Goal: Information Seeking & Learning: Learn about a topic

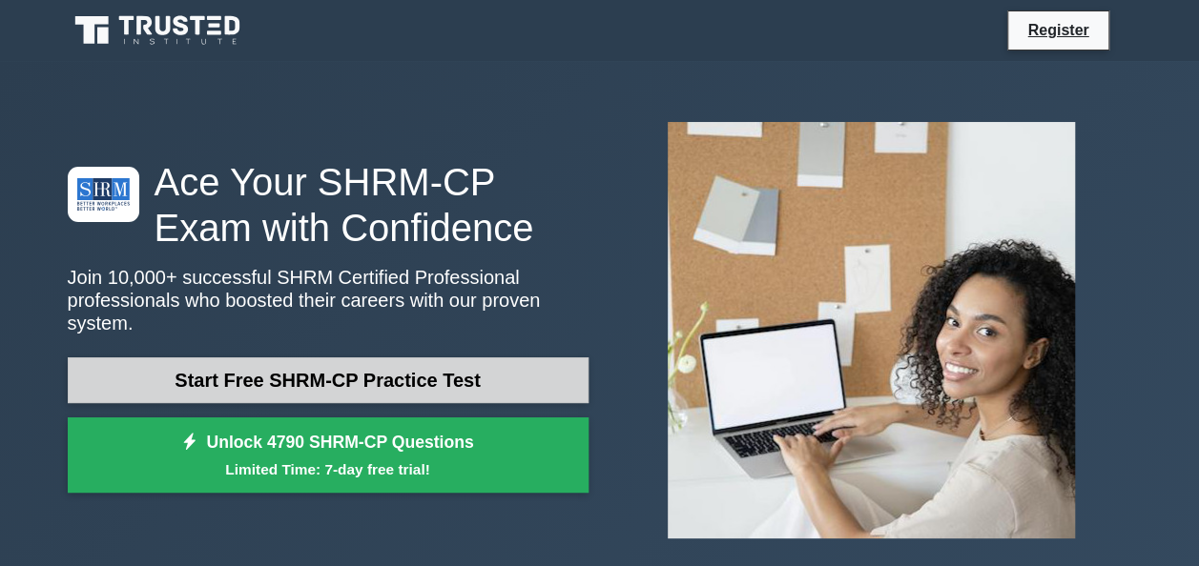
click at [460, 378] on link "Start Free SHRM-CP Practice Test" at bounding box center [328, 381] width 521 height 46
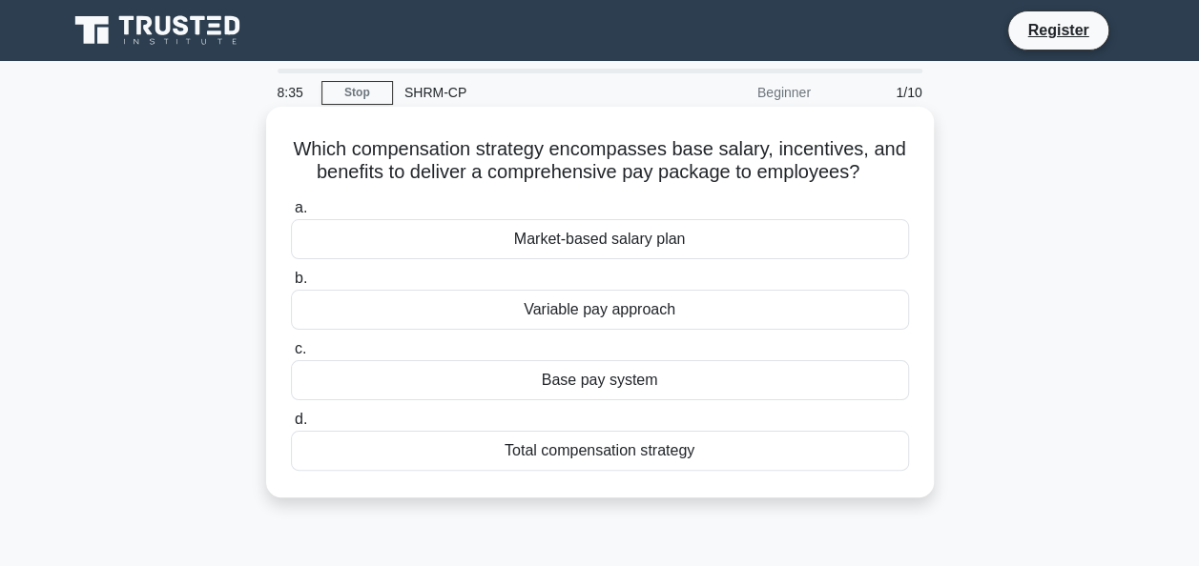
click at [634, 460] on div "Total compensation strategy" at bounding box center [600, 451] width 618 height 40
click at [291, 426] on input "d. Total compensation strategy" at bounding box center [291, 420] width 0 height 12
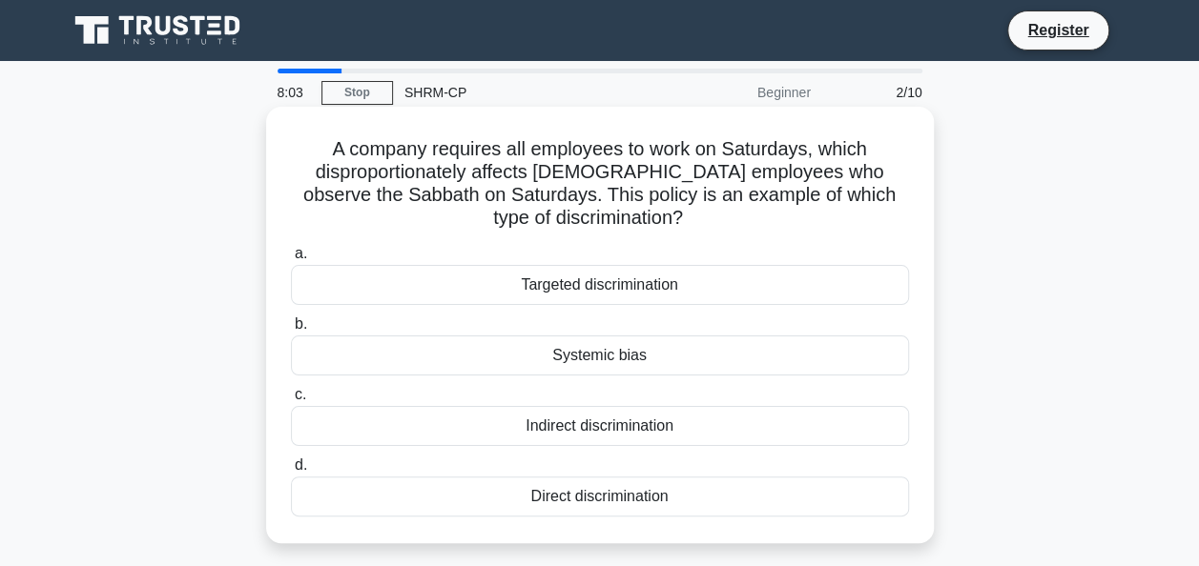
click at [599, 294] on div "Targeted discrimination" at bounding box center [600, 285] width 618 height 40
click at [291, 260] on input "a. Targeted discrimination" at bounding box center [291, 254] width 0 height 12
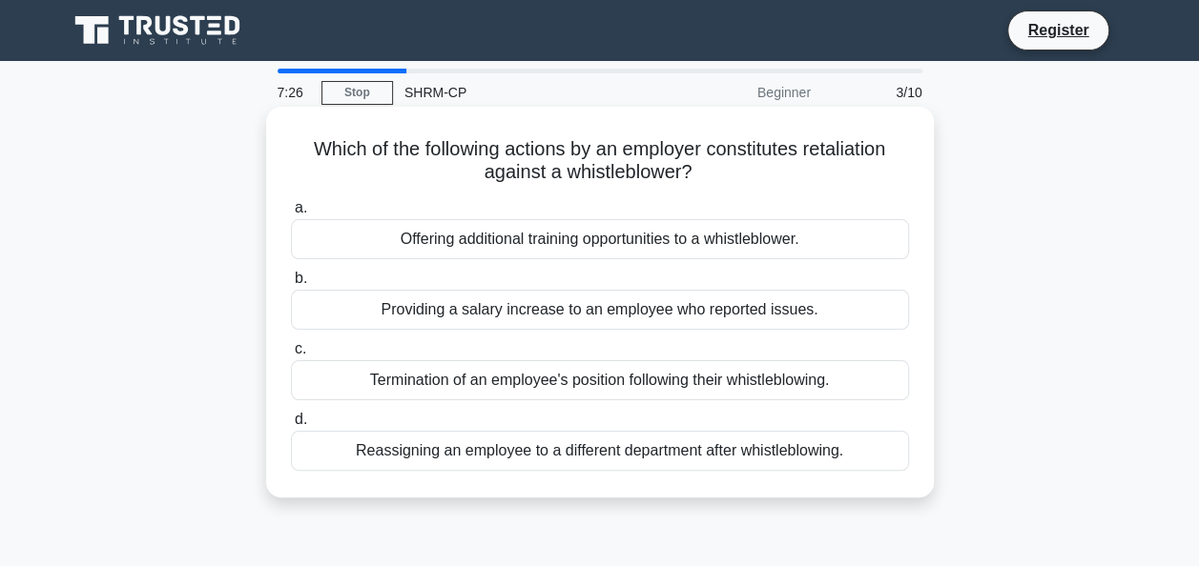
click at [522, 388] on div "Termination of an employee's position following their whistleblowing." at bounding box center [600, 380] width 618 height 40
click at [291, 356] on input "c. Termination of an employee's position following their whistleblowing." at bounding box center [291, 349] width 0 height 12
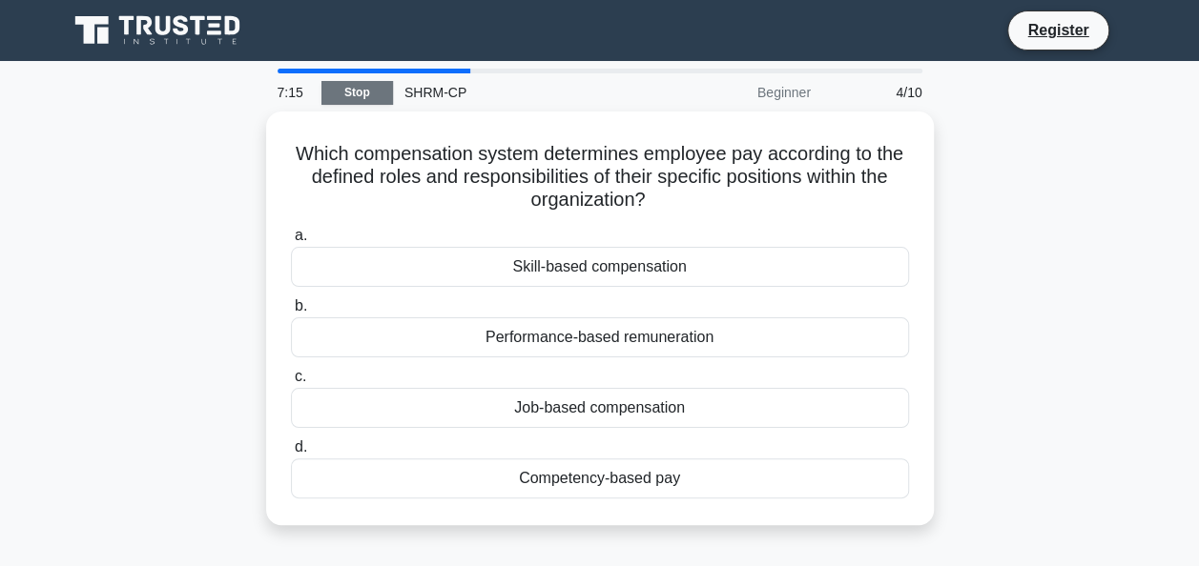
click at [353, 85] on link "Stop" at bounding box center [357, 93] width 72 height 24
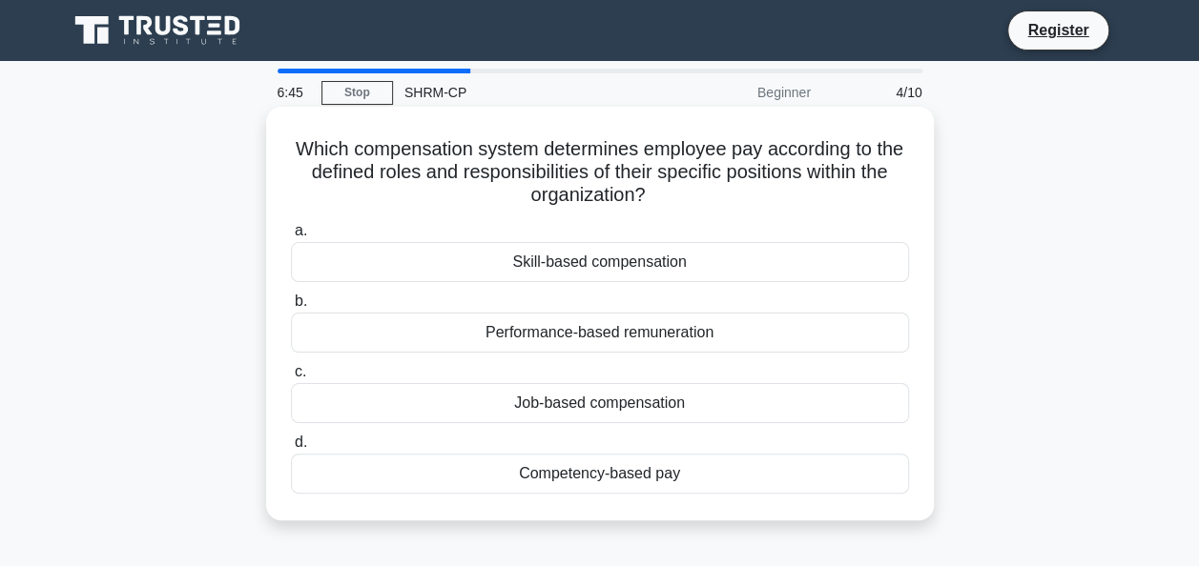
click at [681, 334] on div "Performance-based remuneration" at bounding box center [600, 333] width 618 height 40
click at [291, 308] on input "b. Performance-based remuneration" at bounding box center [291, 302] width 0 height 12
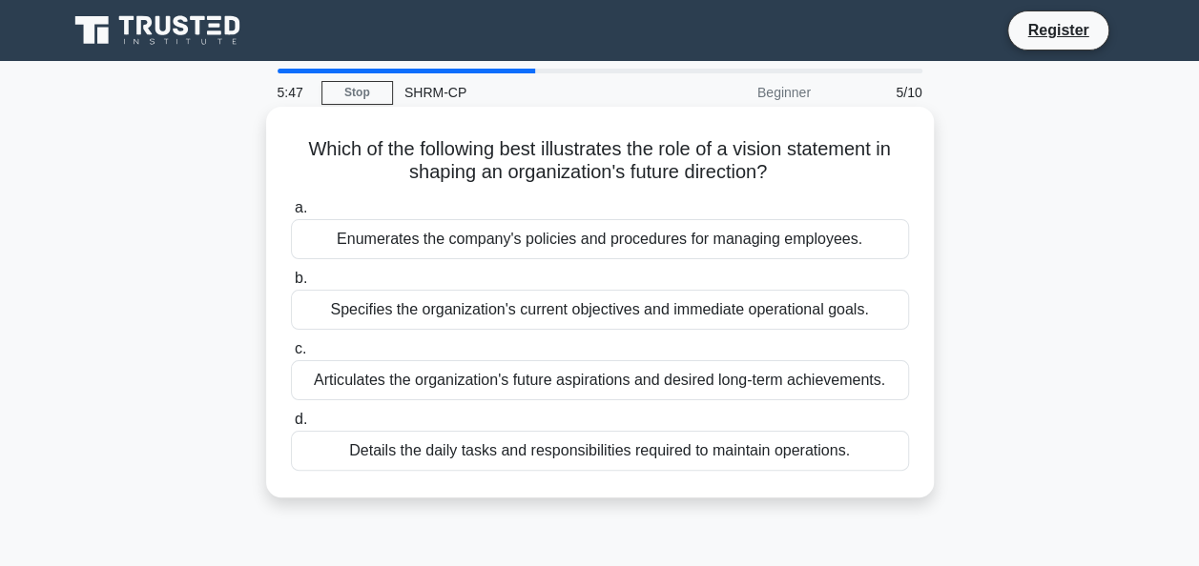
click at [516, 377] on div "Articulates the organization's future aspirations and desired long-term achieve…" at bounding box center [600, 380] width 618 height 40
click at [291, 356] on input "c. Articulates the organization's future aspirations and desired long-term achi…" at bounding box center [291, 349] width 0 height 12
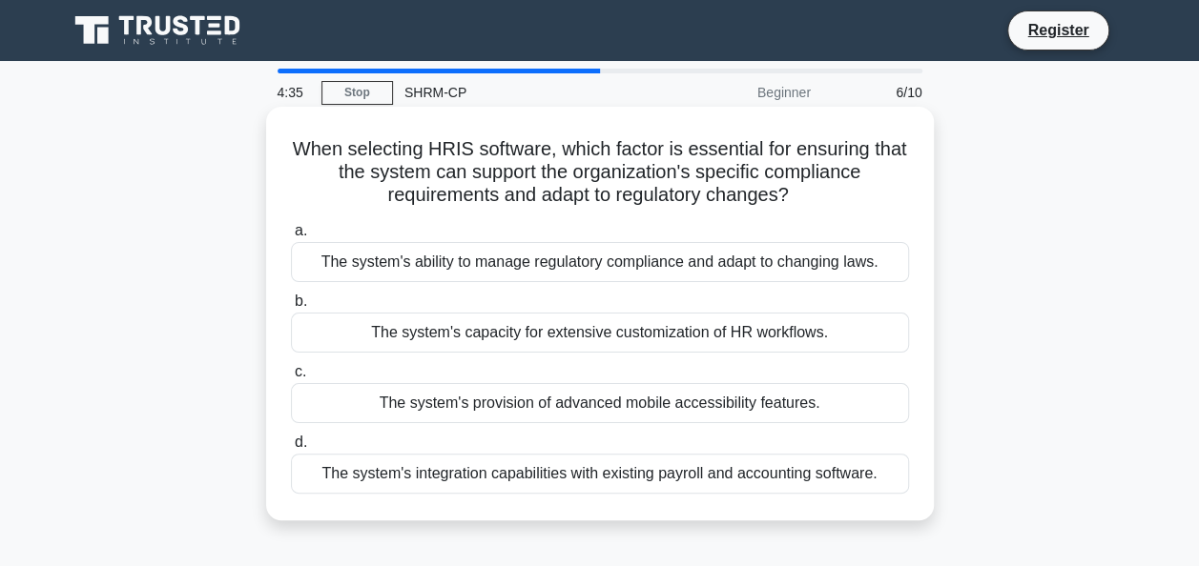
click at [446, 473] on div "The system's integration capabilities with existing payroll and accounting soft…" at bounding box center [600, 474] width 618 height 40
click at [291, 449] on input "d. The system's integration capabilities with existing payroll and accounting s…" at bounding box center [291, 443] width 0 height 12
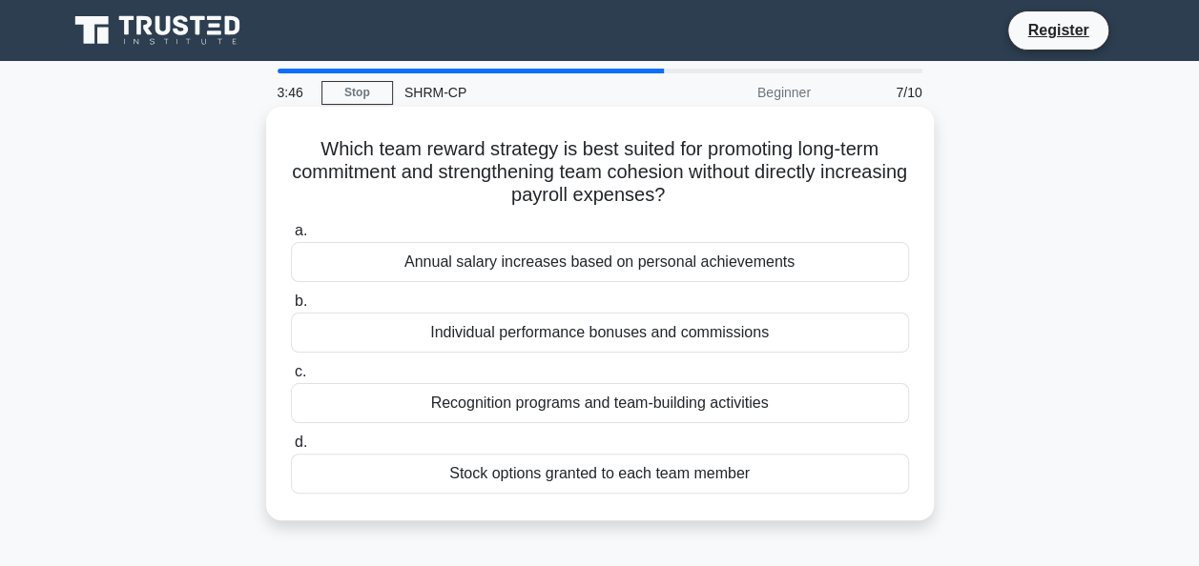
click at [530, 402] on div "Recognition programs and team-building activities" at bounding box center [600, 403] width 618 height 40
click at [291, 379] on input "c. Recognition programs and team-building activities" at bounding box center [291, 372] width 0 height 12
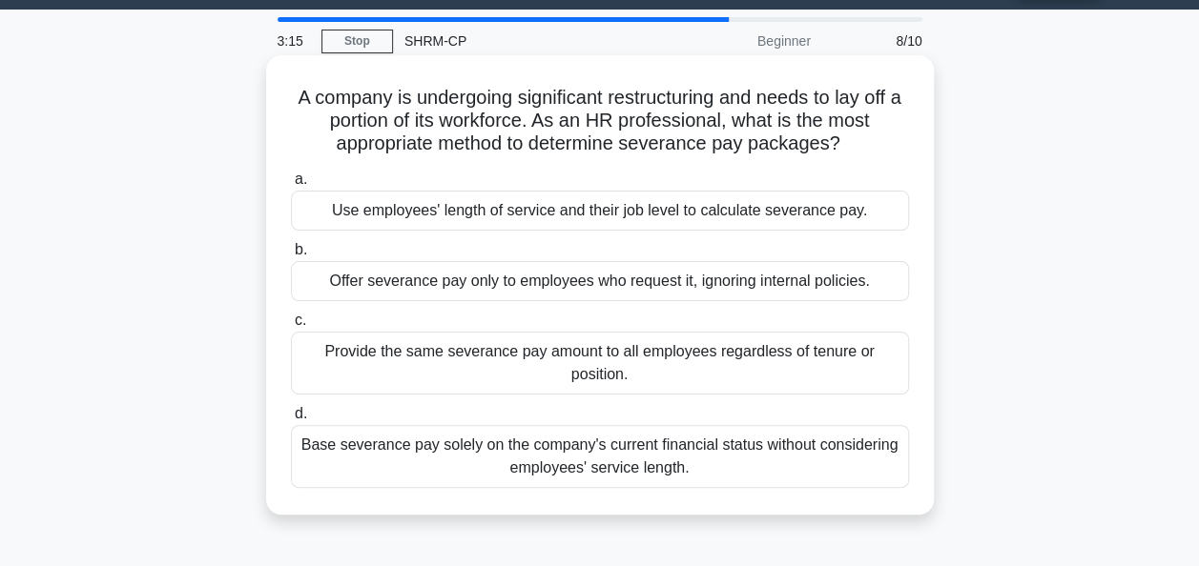
scroll to position [95, 0]
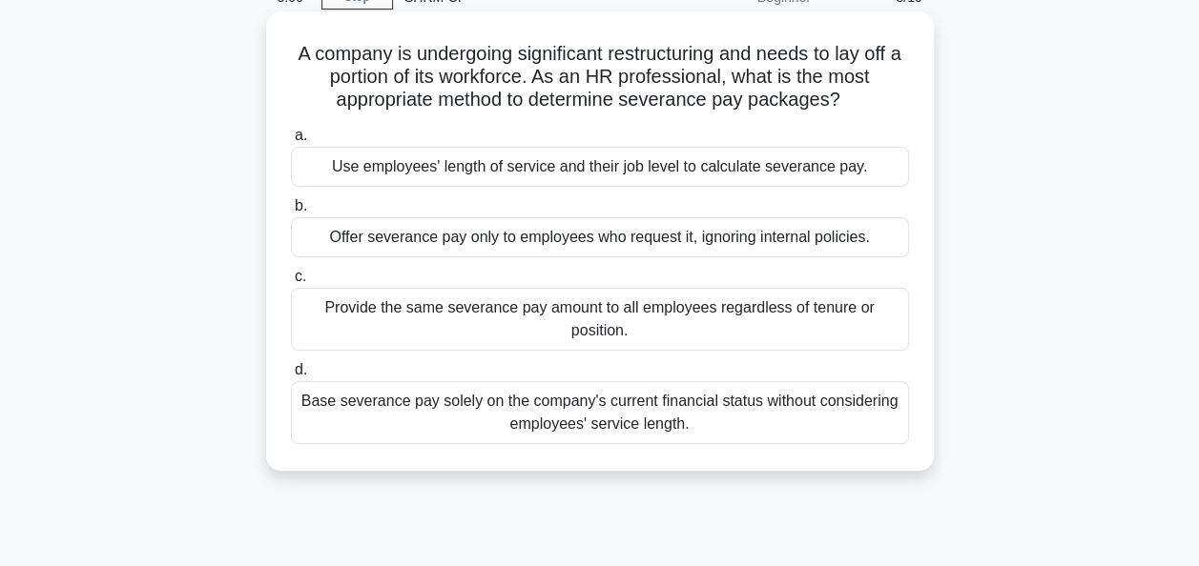
click at [401, 169] on div "Use employees' length of service and their job level to calculate severance pay." at bounding box center [600, 167] width 618 height 40
click at [291, 142] on input "a. Use employees' length of service and their job level to calculate severance …" at bounding box center [291, 136] width 0 height 12
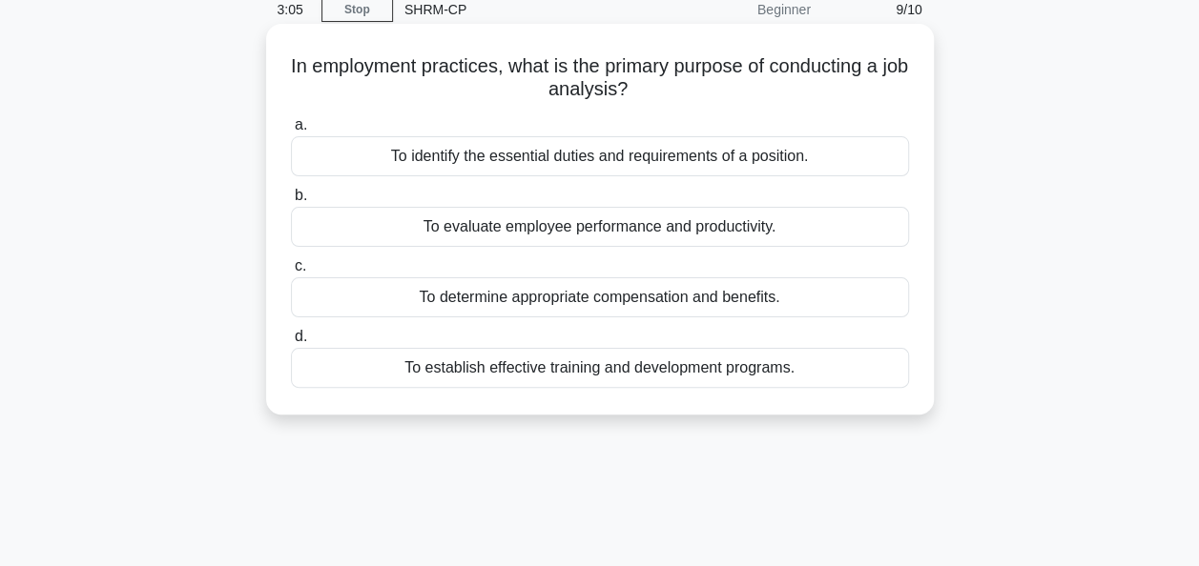
scroll to position [0, 0]
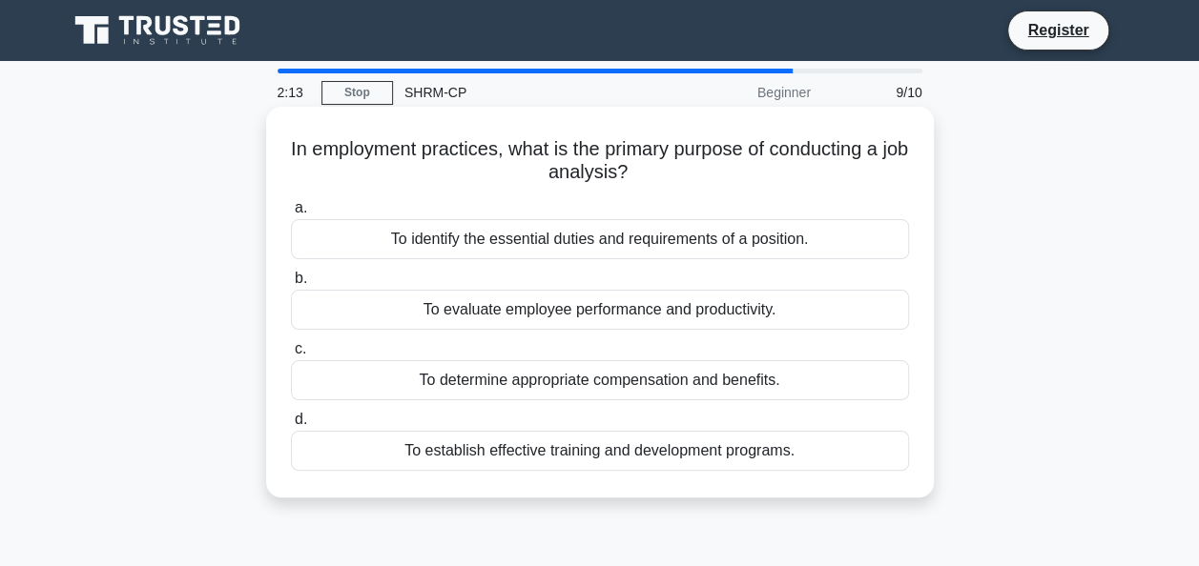
click at [580, 391] on div "To determine appropriate compensation and benefits." at bounding box center [600, 380] width 618 height 40
click at [291, 356] on input "c. To determine appropriate compensation and benefits." at bounding box center [291, 349] width 0 height 12
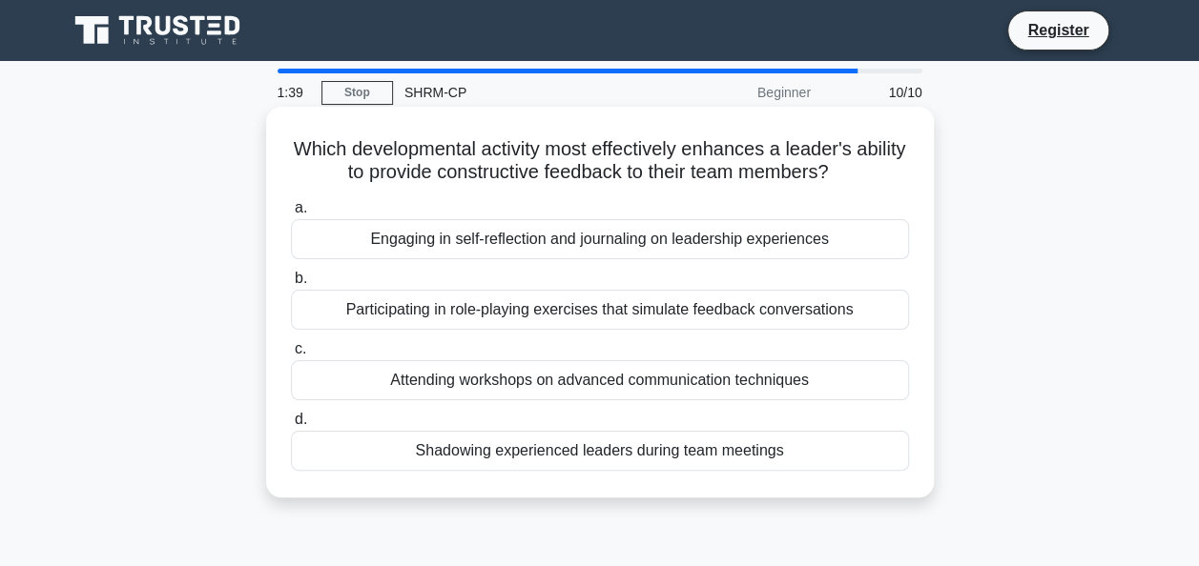
click at [474, 376] on div "Attending workshops on advanced communication techniques" at bounding box center [600, 380] width 618 height 40
click at [291, 356] on input "c. Attending workshops on advanced communication techniques" at bounding box center [291, 349] width 0 height 12
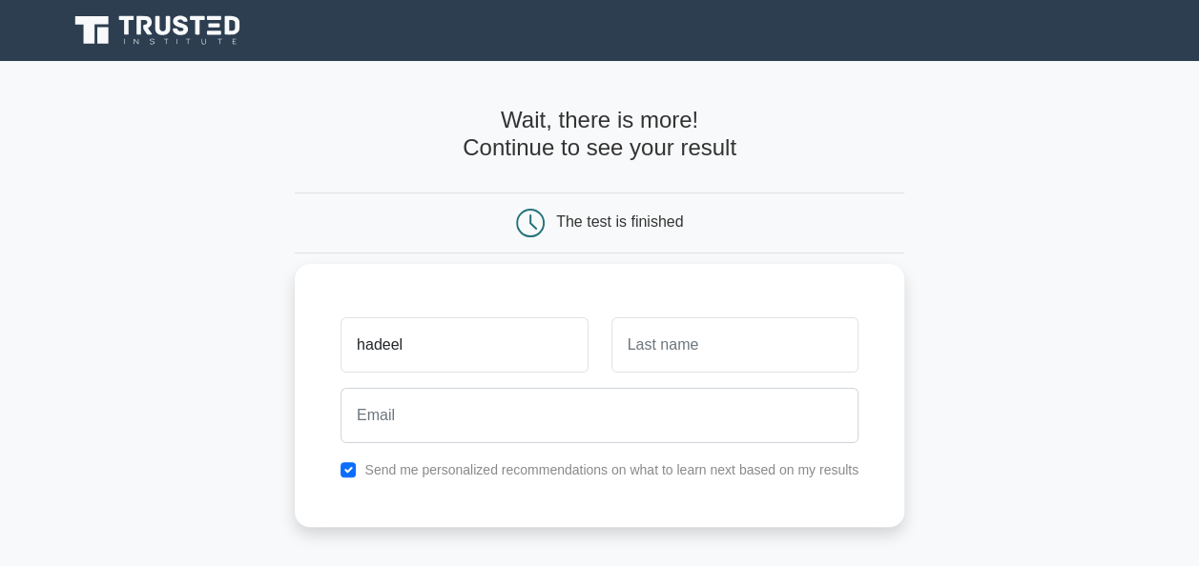
type input "hadeel"
click at [803, 347] on input "text" at bounding box center [734, 345] width 247 height 55
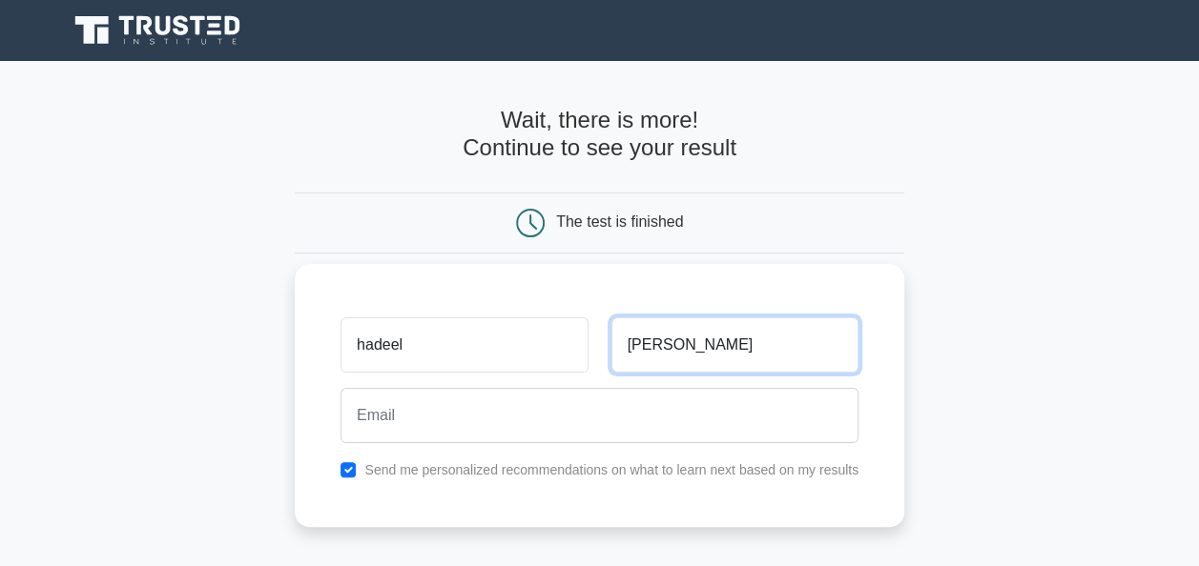
type input "mohammed"
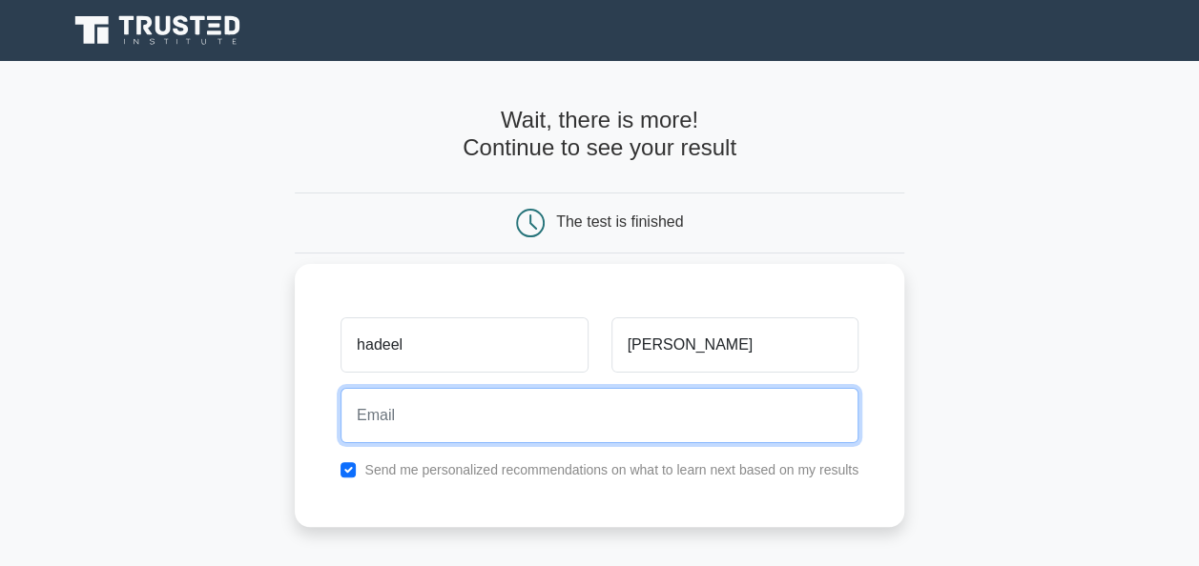
click at [782, 416] on input "email" at bounding box center [599, 415] width 518 height 55
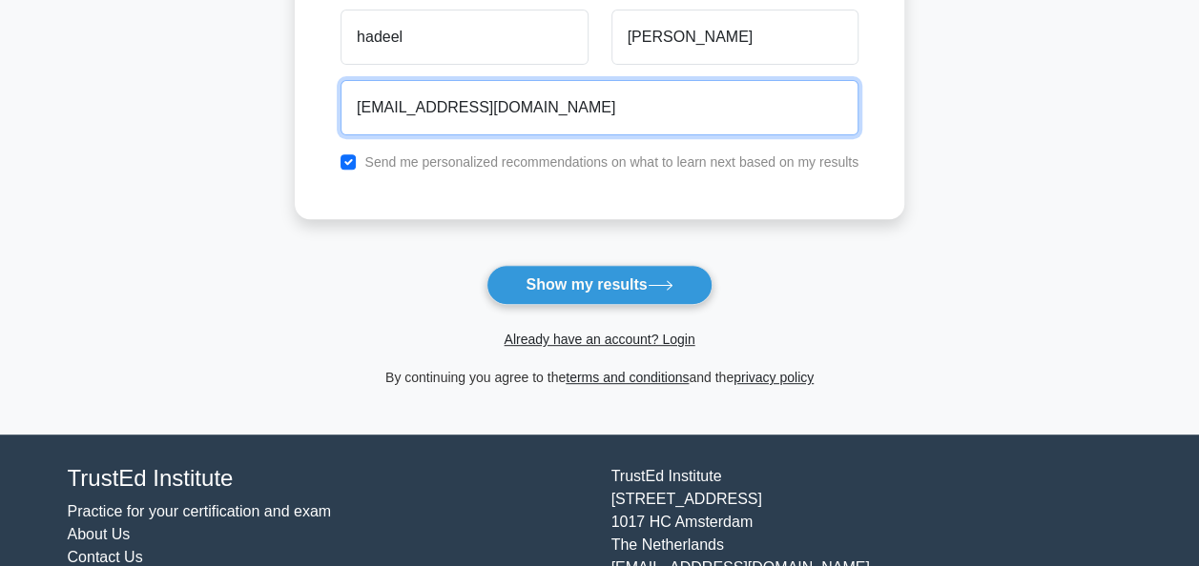
scroll to position [381, 0]
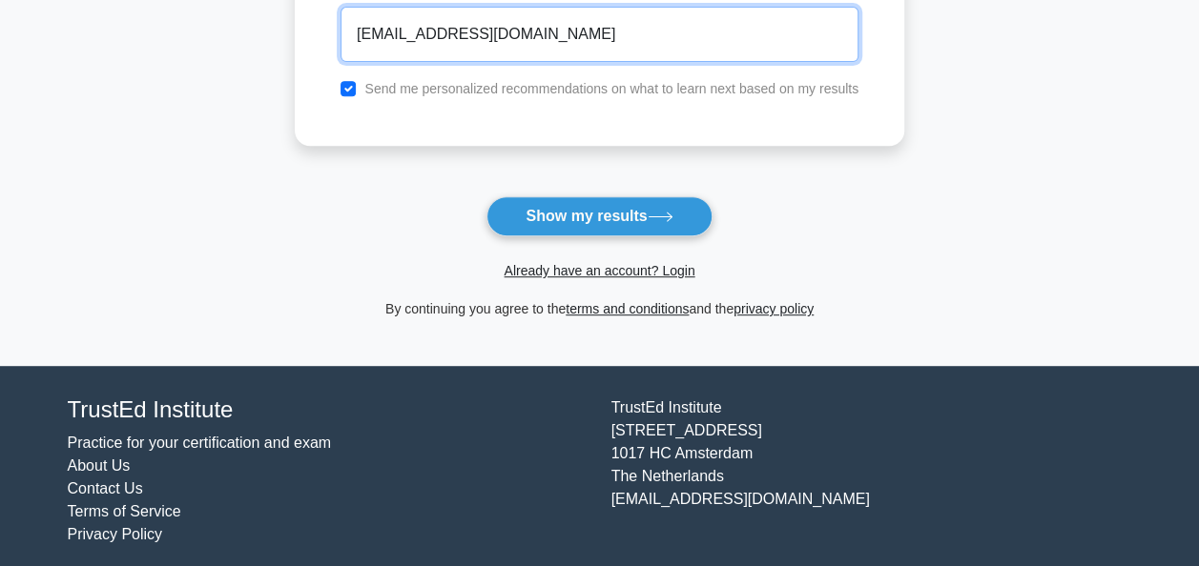
type input "hadeelalmousa01@hotmail.com"
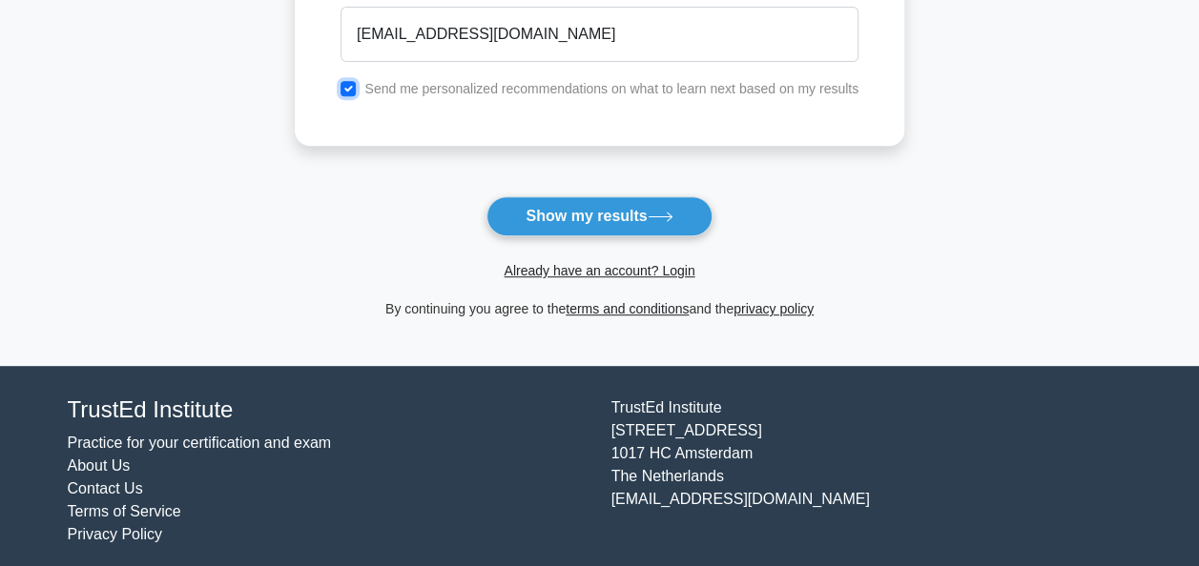
click at [353, 85] on input "checkbox" at bounding box center [347, 88] width 15 height 15
checkbox input "false"
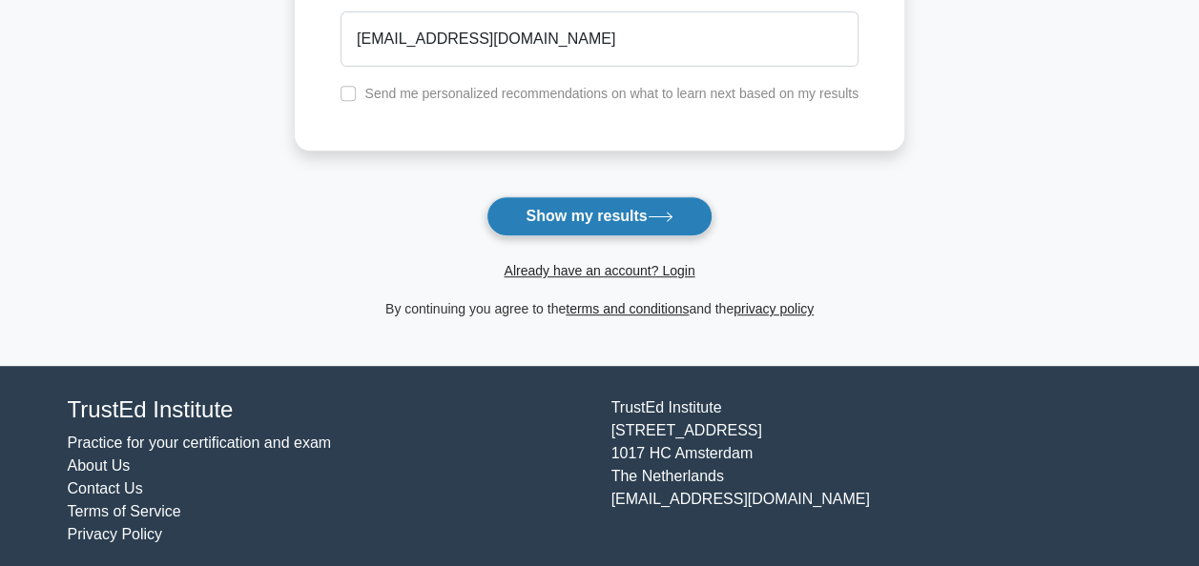
click at [604, 212] on button "Show my results" at bounding box center [598, 216] width 225 height 40
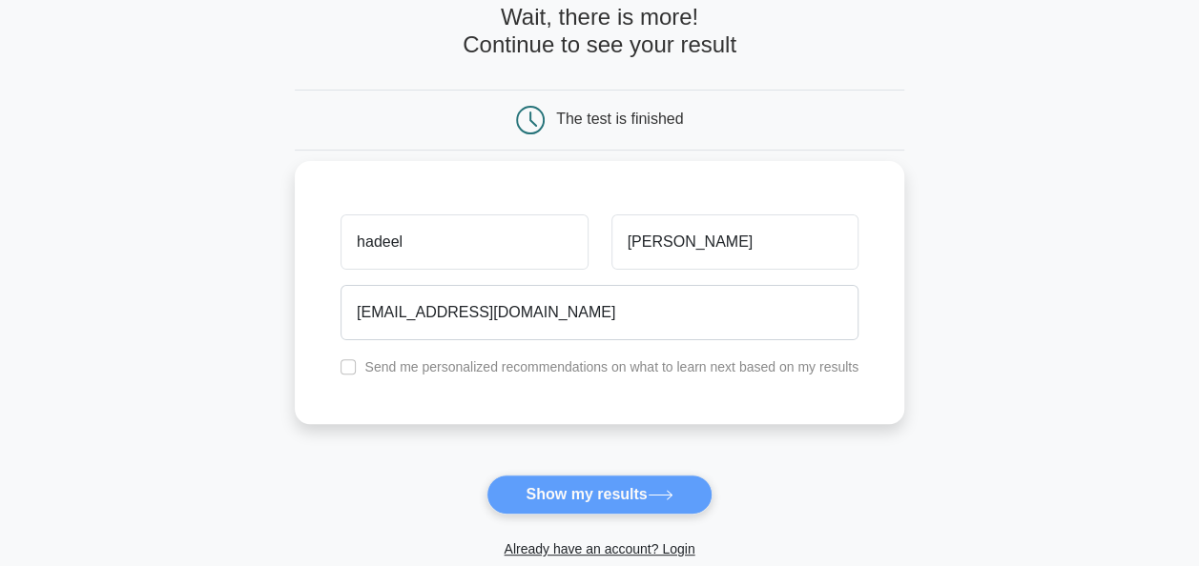
scroll to position [95, 0]
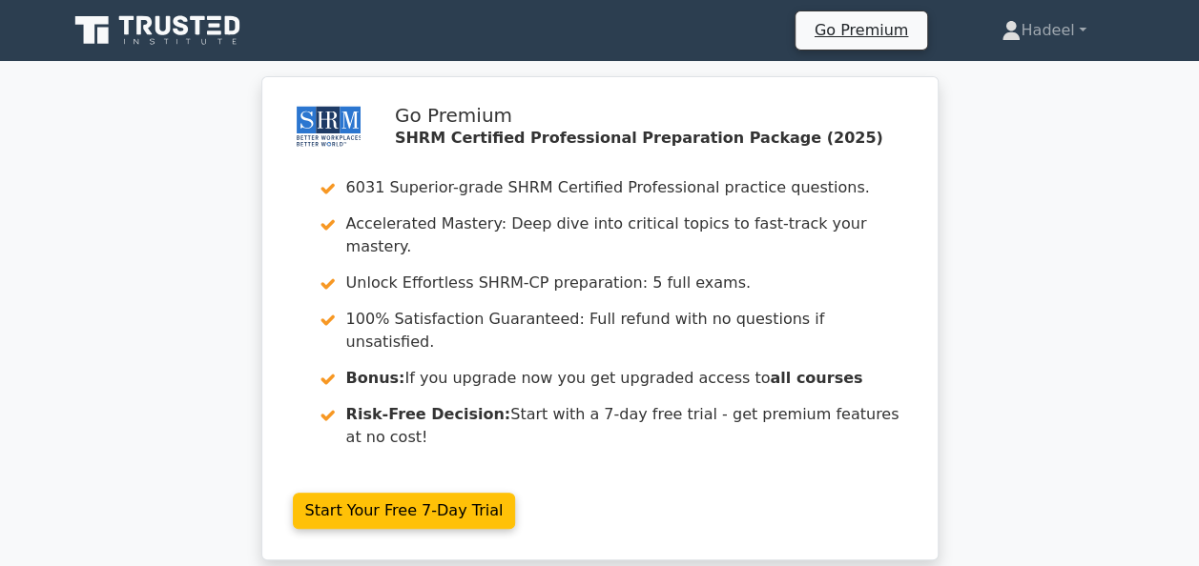
click at [155, 24] on icon at bounding box center [162, 25] width 15 height 19
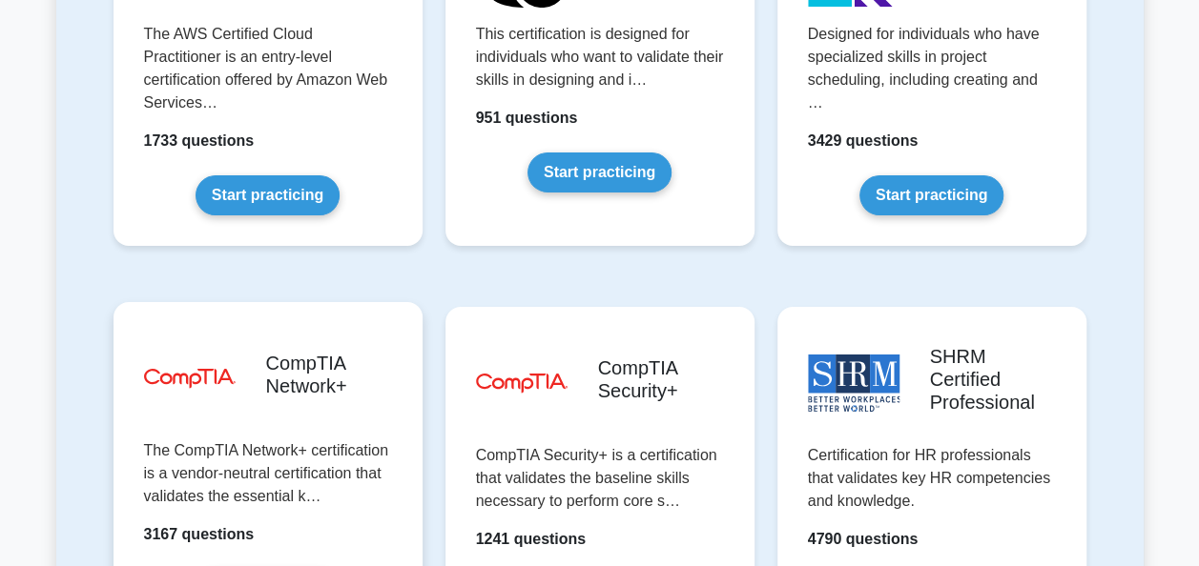
scroll to position [3486, 0]
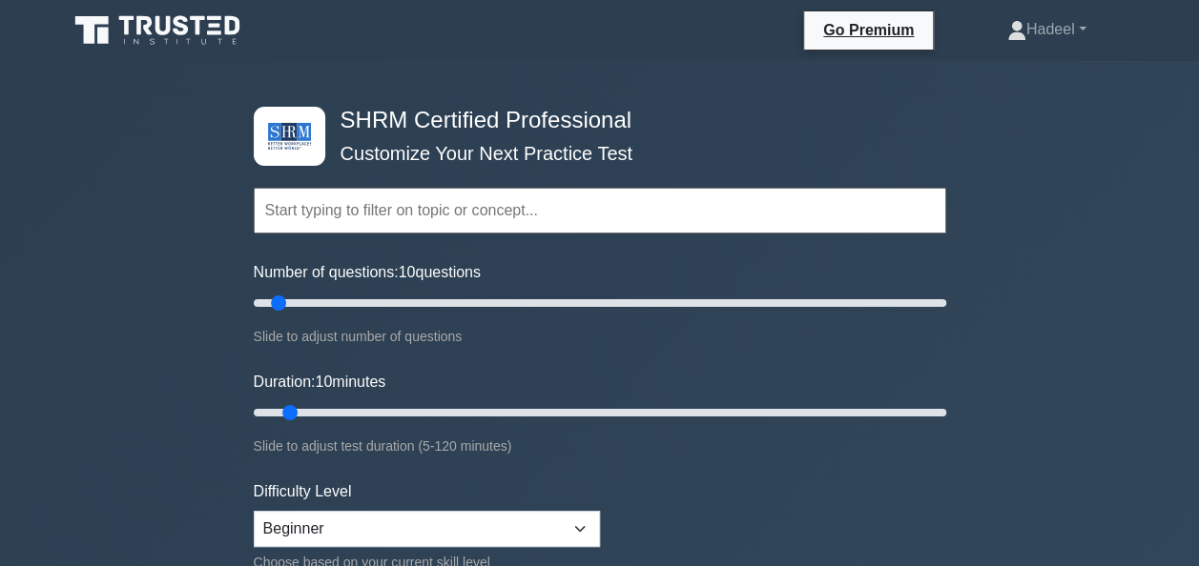
click at [376, 232] on div "Topics Change Management Compensation and Benefits Employee and Labor Relations…" at bounding box center [600, 184] width 692 height 109
drag, startPoint x: 278, startPoint y: 301, endPoint x: 635, endPoint y: 298, distance: 356.7
type input "115"
click at [635, 298] on input "Number of questions: 115 questions" at bounding box center [600, 303] width 692 height 23
drag, startPoint x: 289, startPoint y: 410, endPoint x: 1291, endPoint y: 455, distance: 1003.2
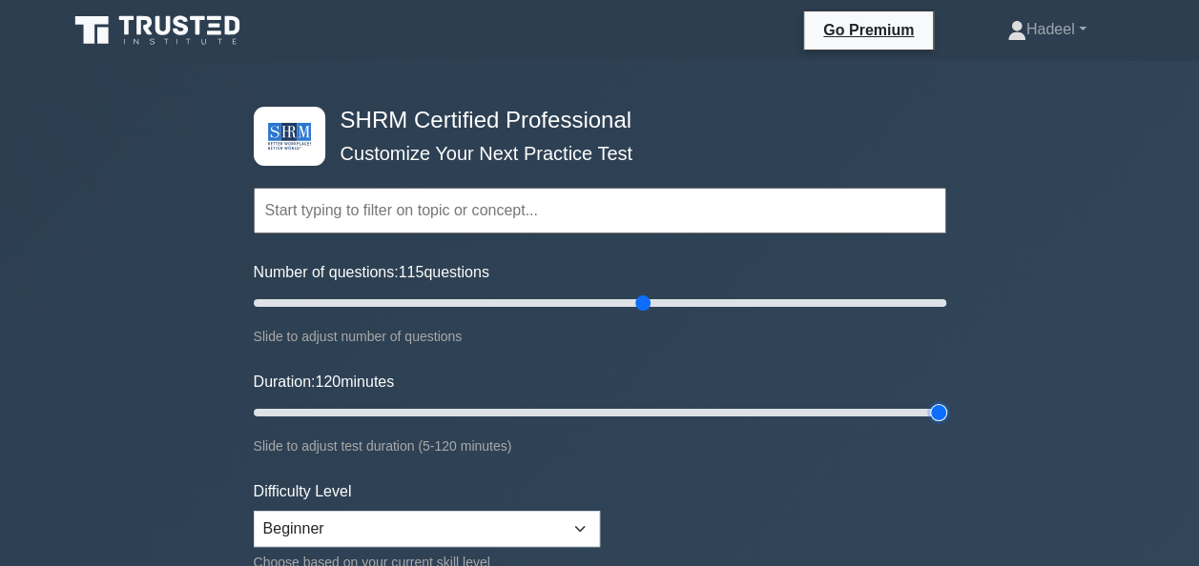
type input "120"
click at [946, 424] on input "Duration: 120 minutes" at bounding box center [600, 412] width 692 height 23
type input "110"
click at [626, 302] on input "Number of questions: 110 questions" at bounding box center [600, 303] width 692 height 23
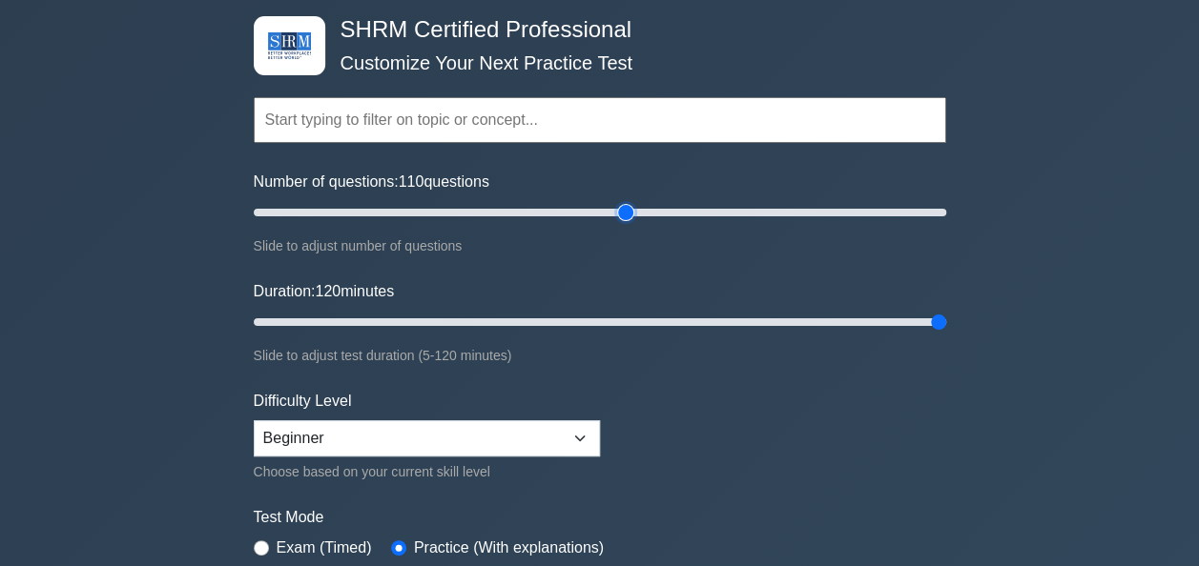
scroll to position [191, 0]
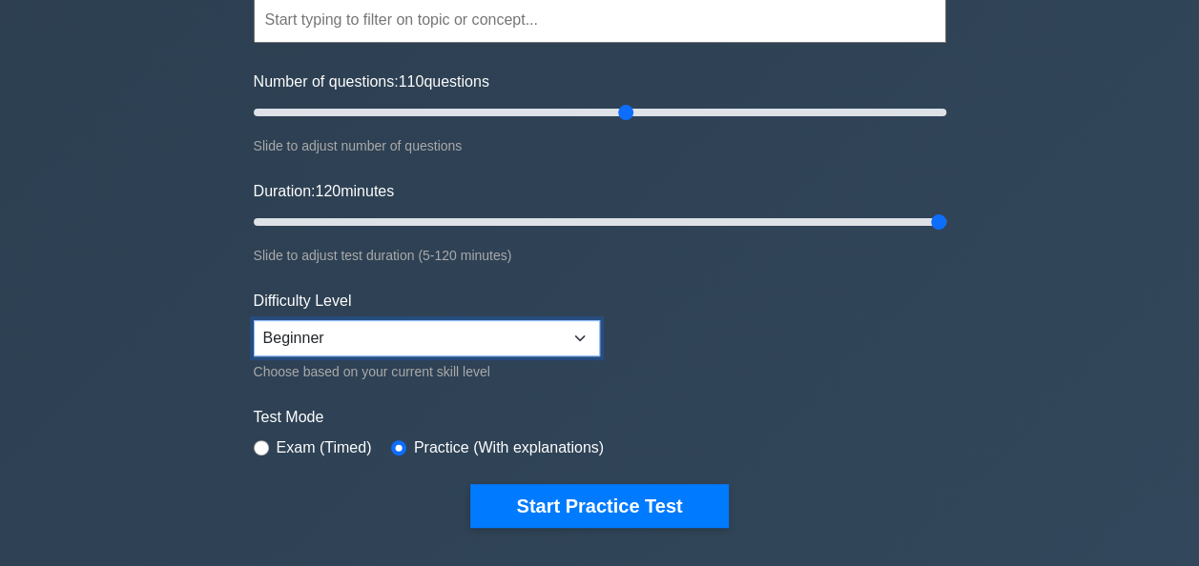
click at [303, 350] on select "Beginner Intermediate Expert" at bounding box center [427, 338] width 346 height 36
click at [303, 347] on select "Beginner Intermediate Expert" at bounding box center [427, 338] width 346 height 36
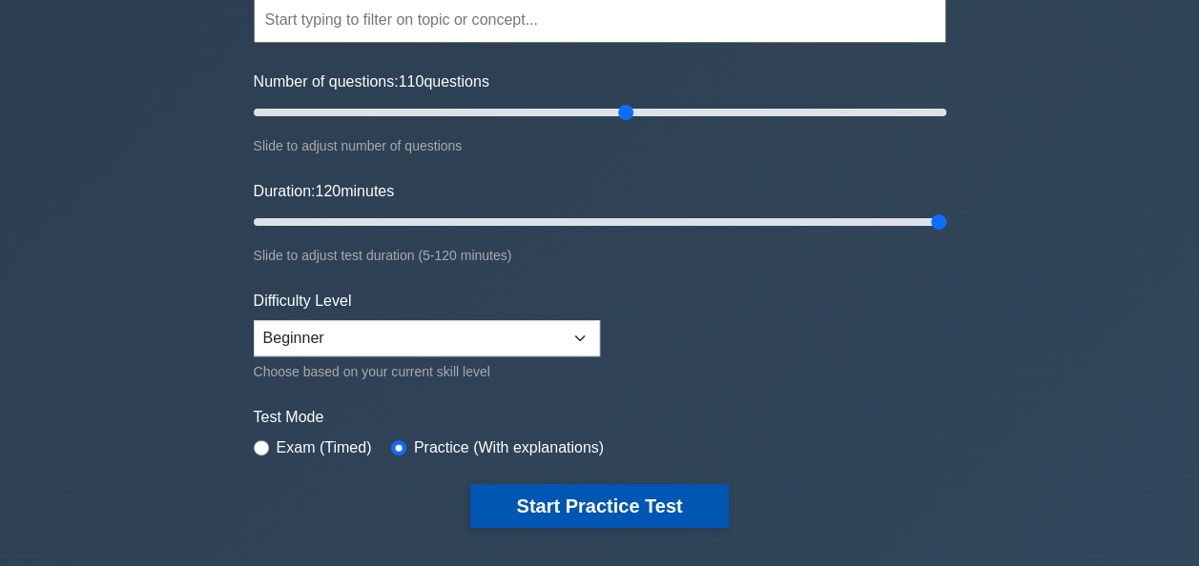
click at [641, 512] on button "Start Practice Test" at bounding box center [598, 506] width 257 height 44
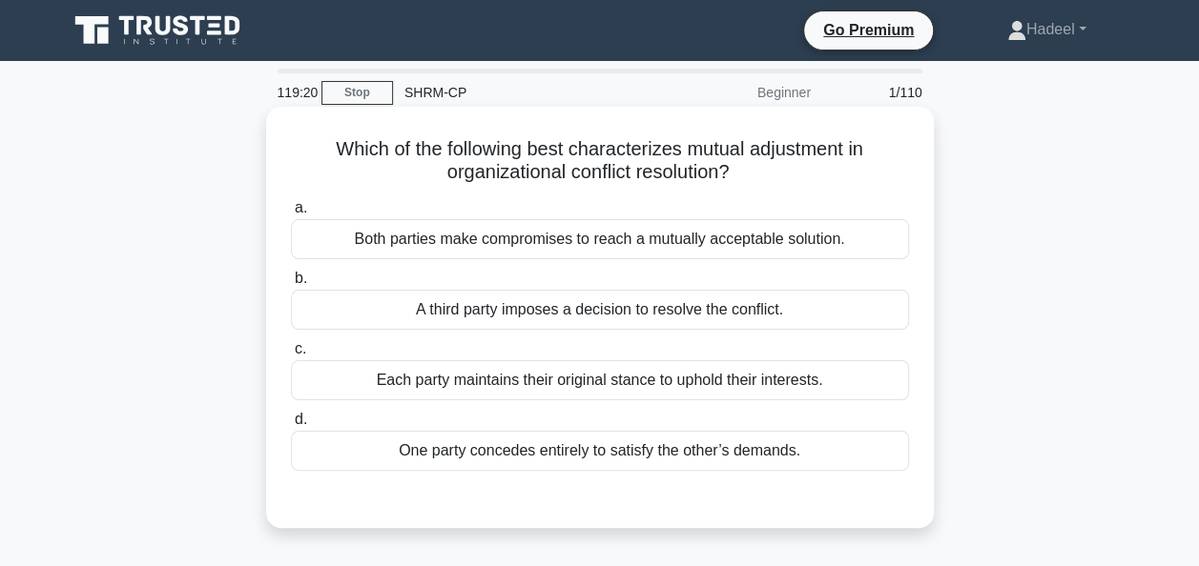
click at [505, 241] on div "Both parties make compromises to reach a mutually acceptable solution." at bounding box center [600, 239] width 618 height 40
click at [291, 215] on input "a. Both parties make compromises to reach a mutually acceptable solution." at bounding box center [291, 208] width 0 height 12
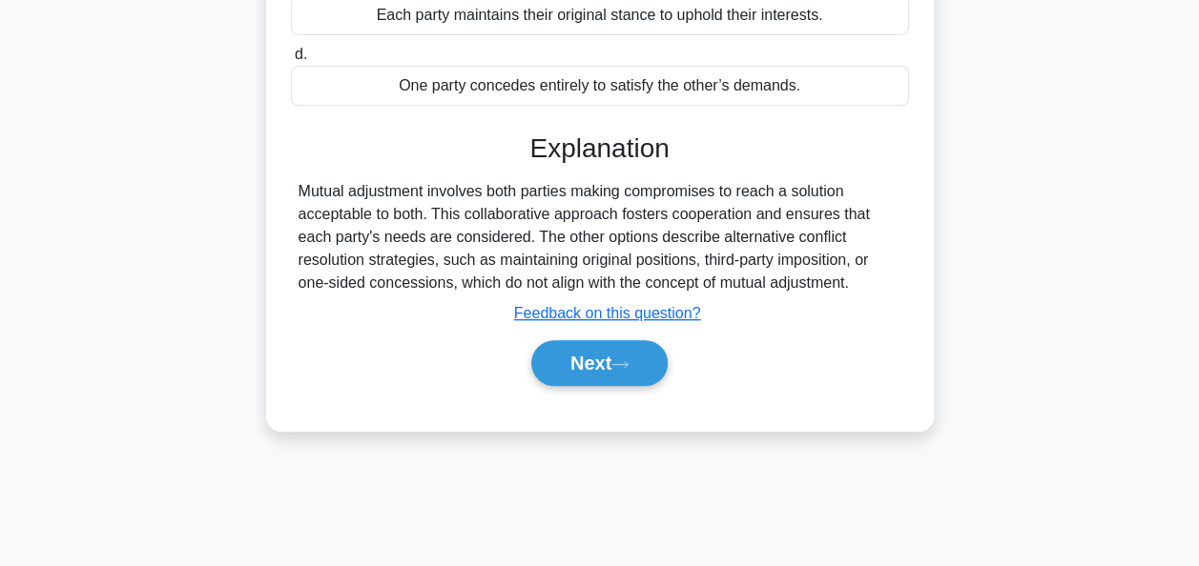
scroll to position [463, 0]
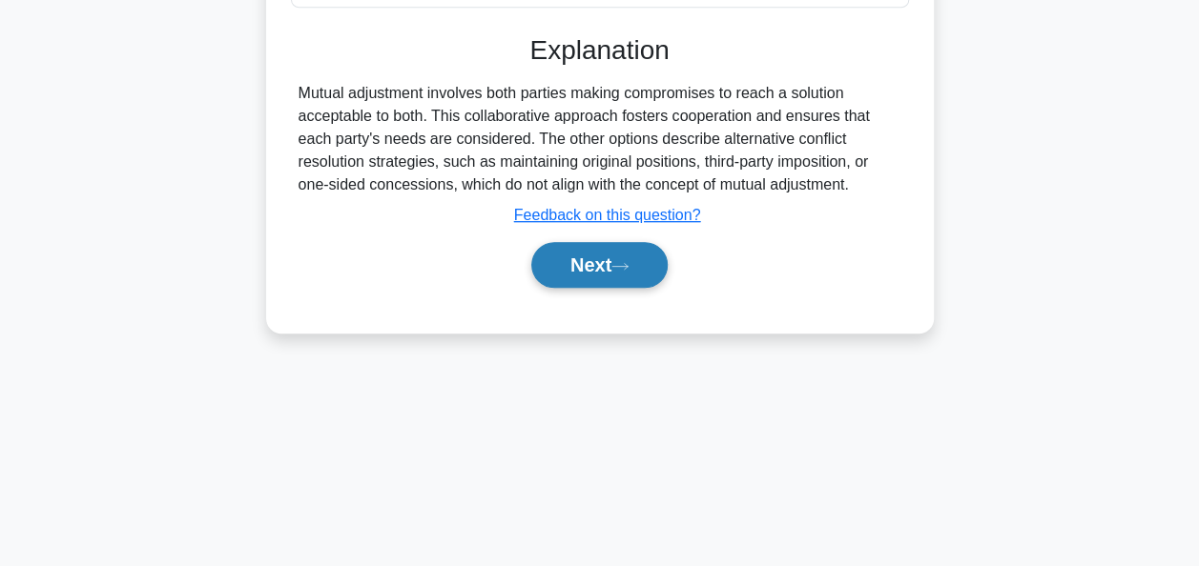
click at [584, 256] on button "Next" at bounding box center [599, 265] width 136 height 46
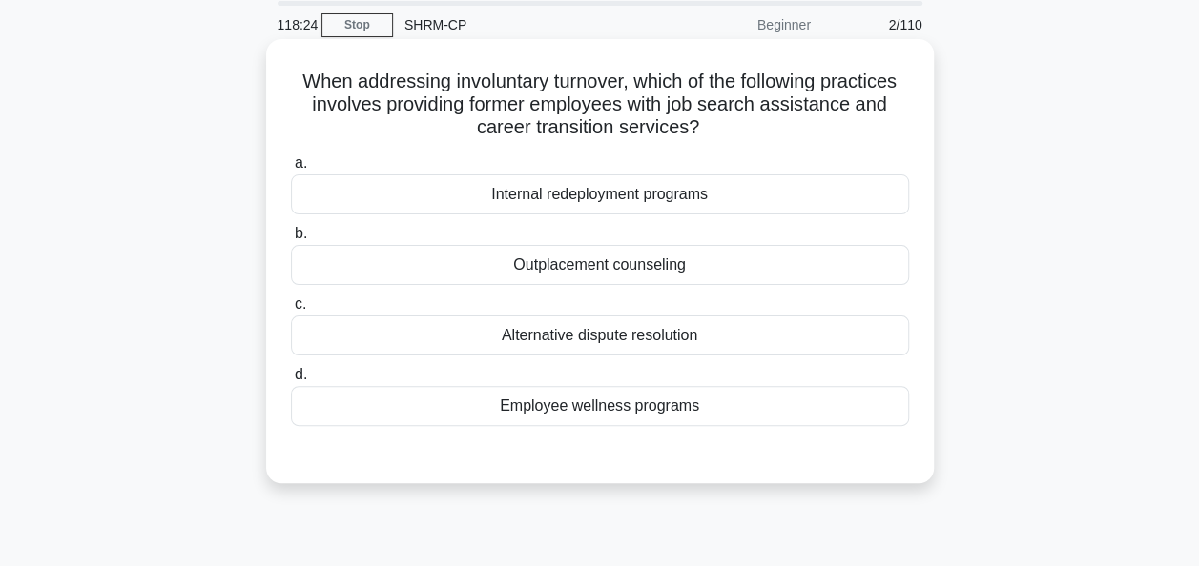
scroll to position [95, 0]
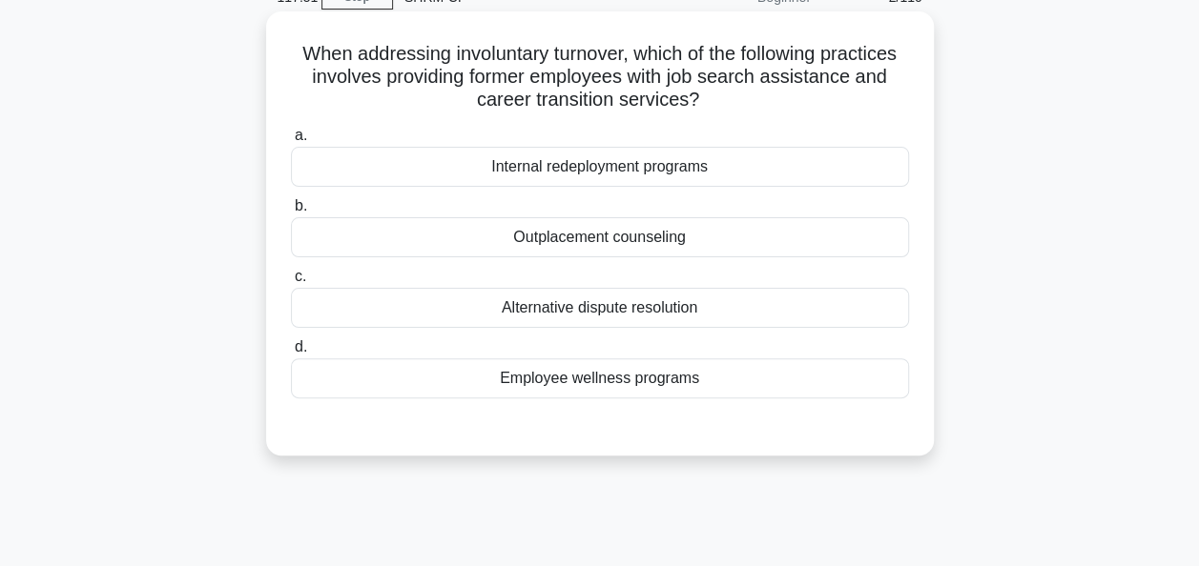
click at [527, 320] on div "Alternative dispute resolution" at bounding box center [600, 308] width 618 height 40
click at [291, 283] on input "c. Alternative dispute resolution" at bounding box center [291, 277] width 0 height 12
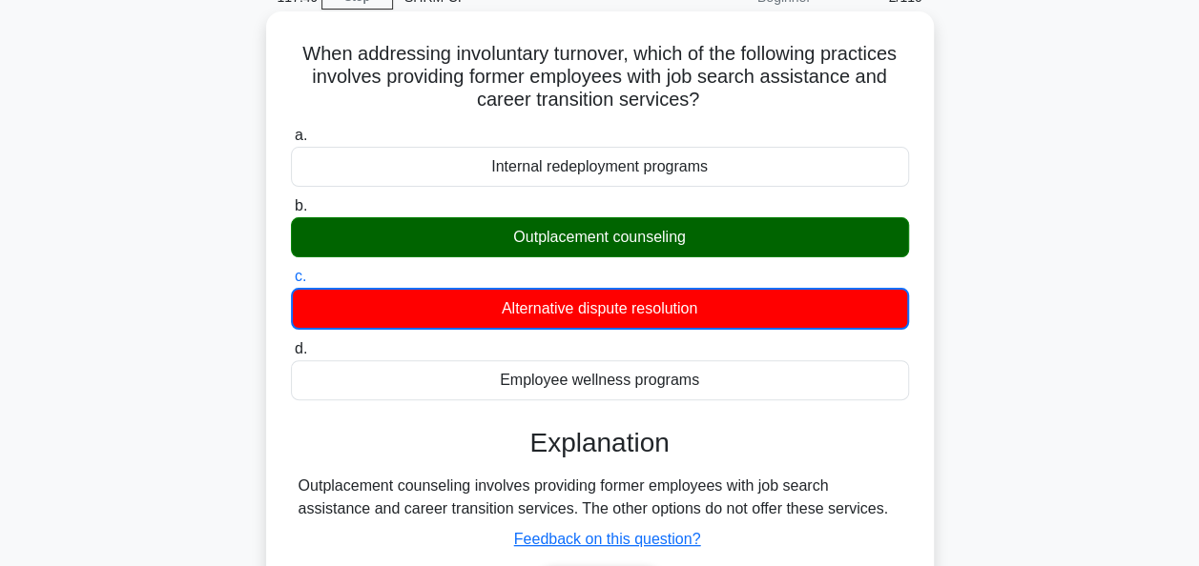
click at [517, 240] on div "Outplacement counseling" at bounding box center [600, 237] width 618 height 40
click at [291, 213] on input "b. Outplacement counseling" at bounding box center [291, 206] width 0 height 12
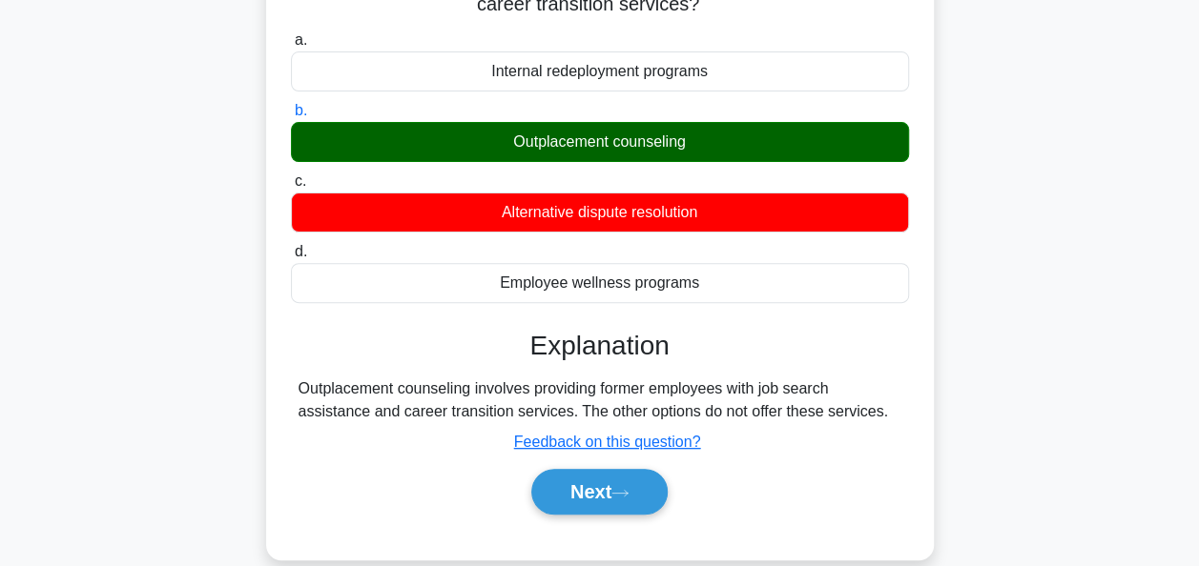
scroll to position [286, 0]
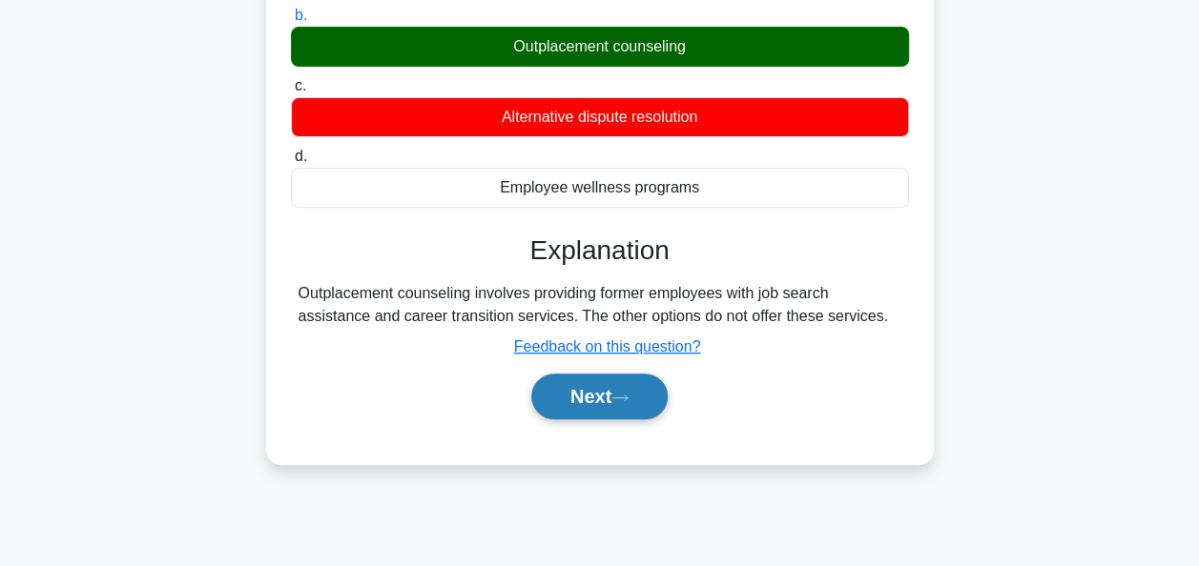
click at [601, 393] on button "Next" at bounding box center [599, 397] width 136 height 46
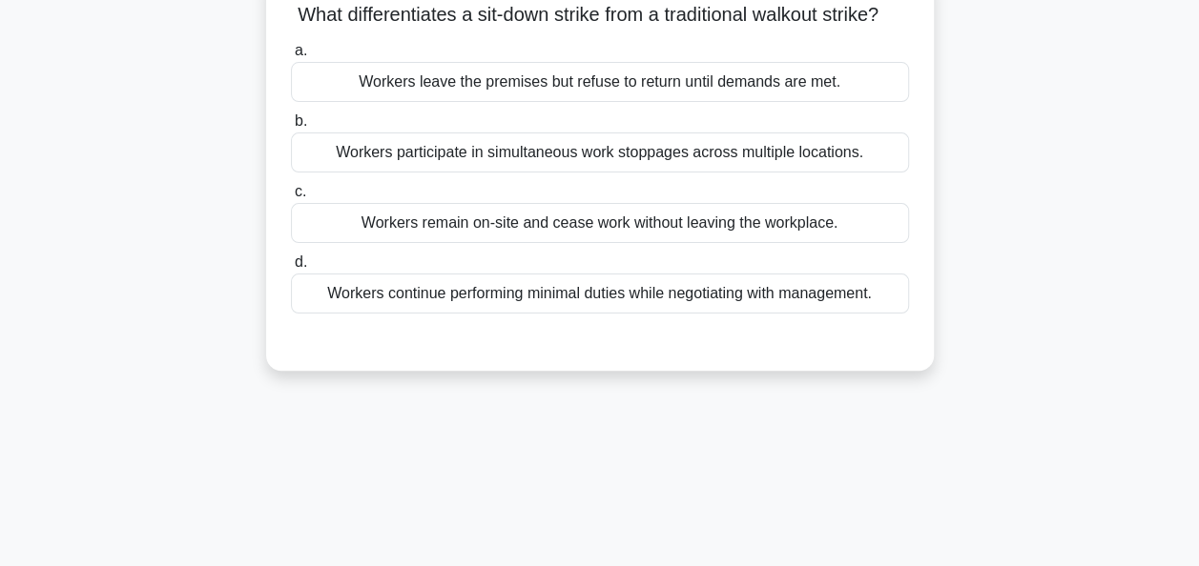
scroll to position [0, 0]
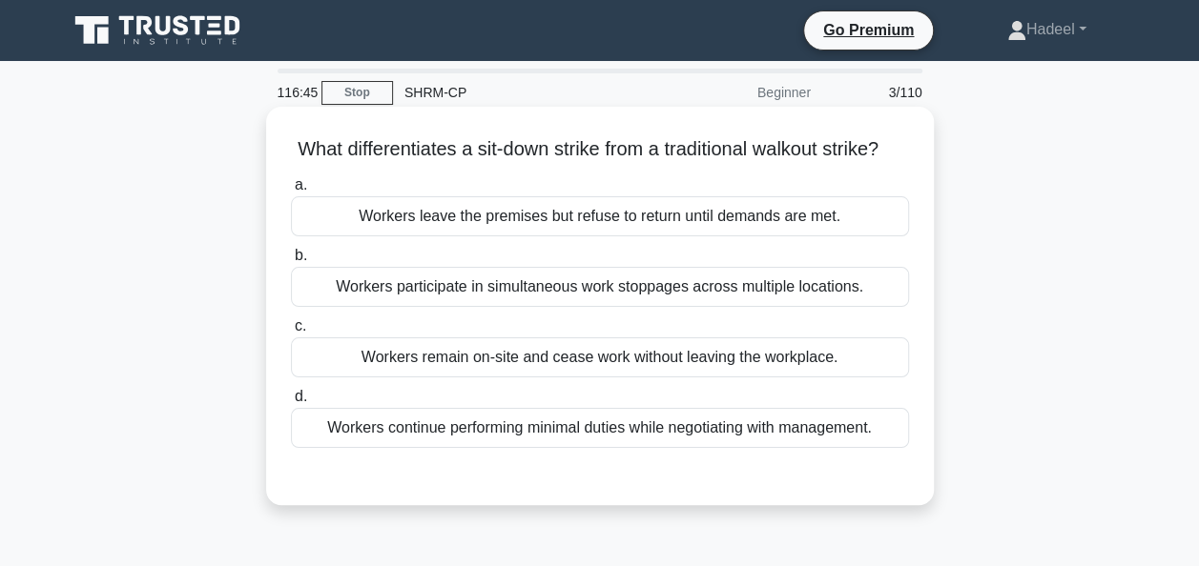
click at [512, 378] on div "Workers remain on-site and cease work without leaving the workplace." at bounding box center [600, 358] width 618 height 40
drag, startPoint x: 512, startPoint y: 385, endPoint x: 589, endPoint y: 391, distance: 77.5
click at [589, 378] on div "Workers remain on-site and cease work without leaving the workplace." at bounding box center [600, 358] width 618 height 40
click at [291, 333] on input "c. Workers remain on-site and cease work without leaving the workplace." at bounding box center [291, 326] width 0 height 12
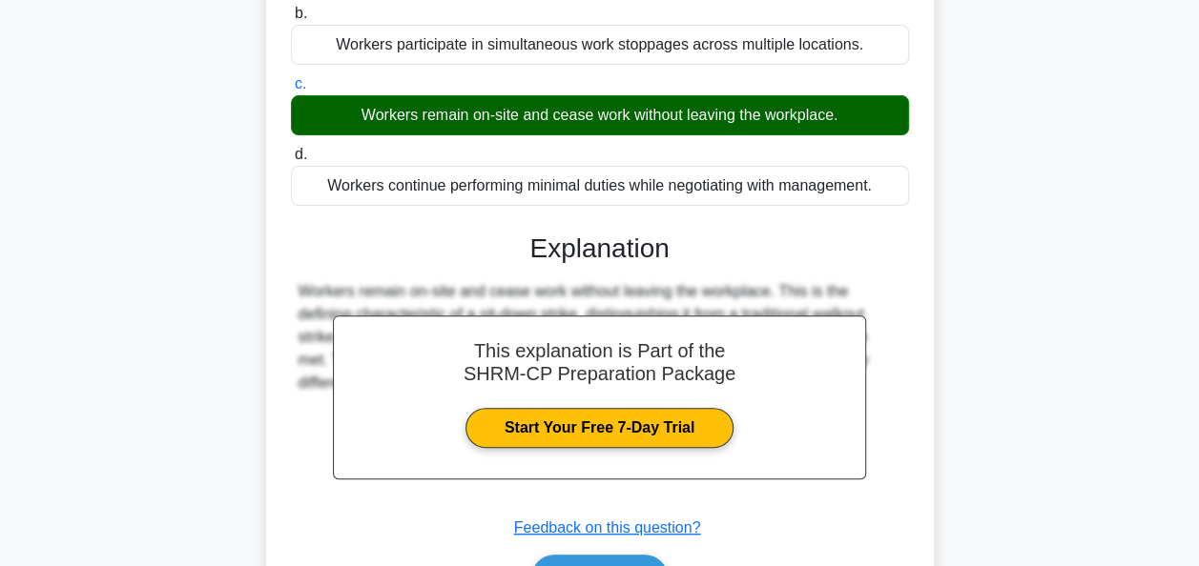
scroll to position [381, 0]
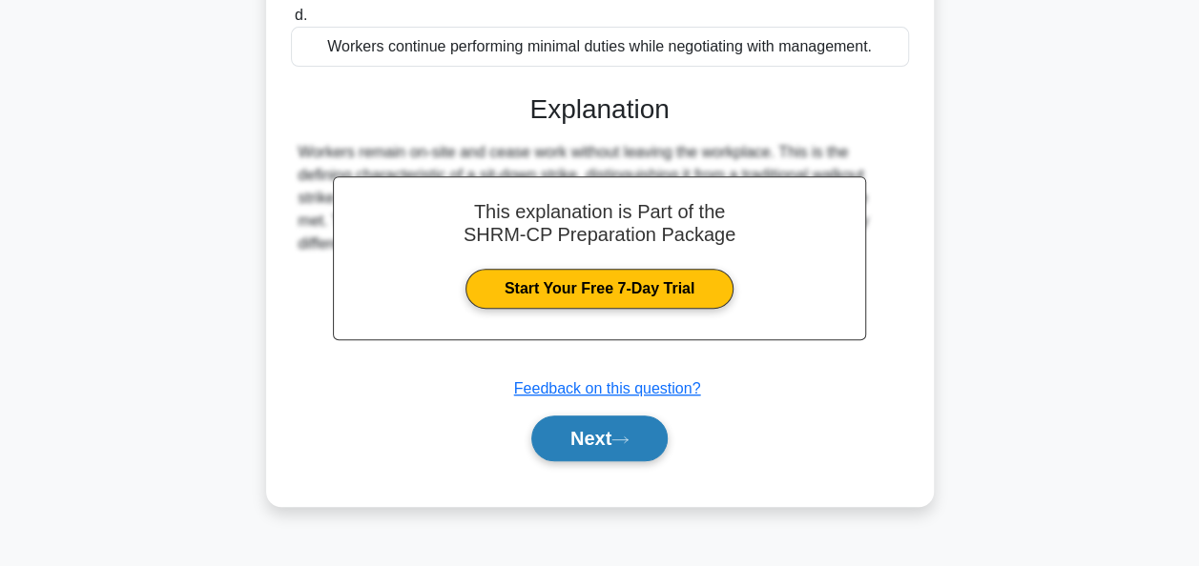
click at [579, 462] on button "Next" at bounding box center [599, 439] width 136 height 46
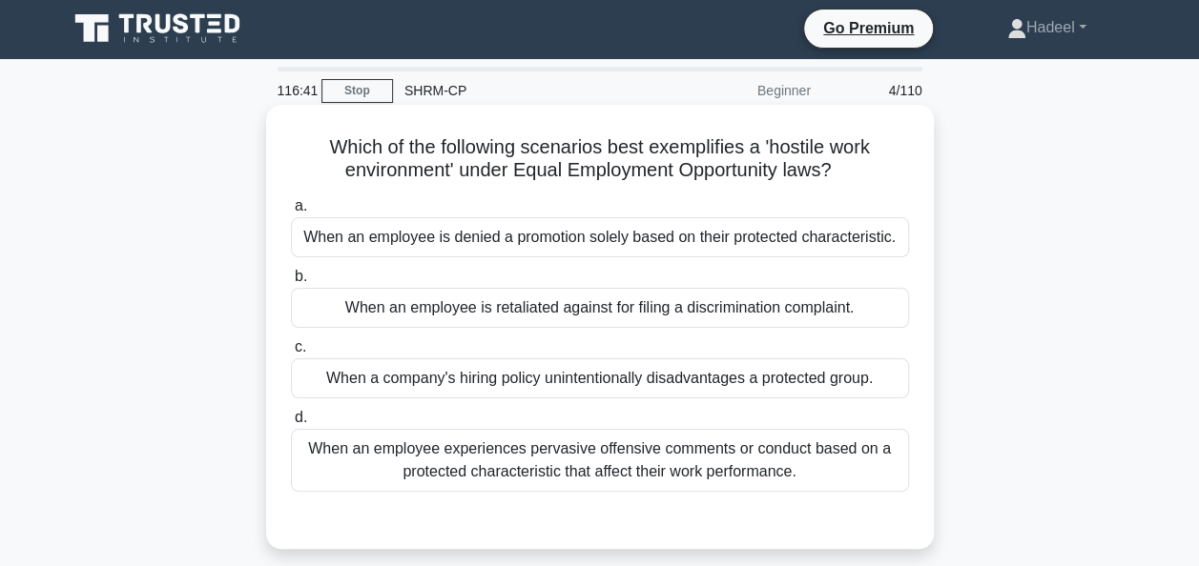
scroll to position [0, 0]
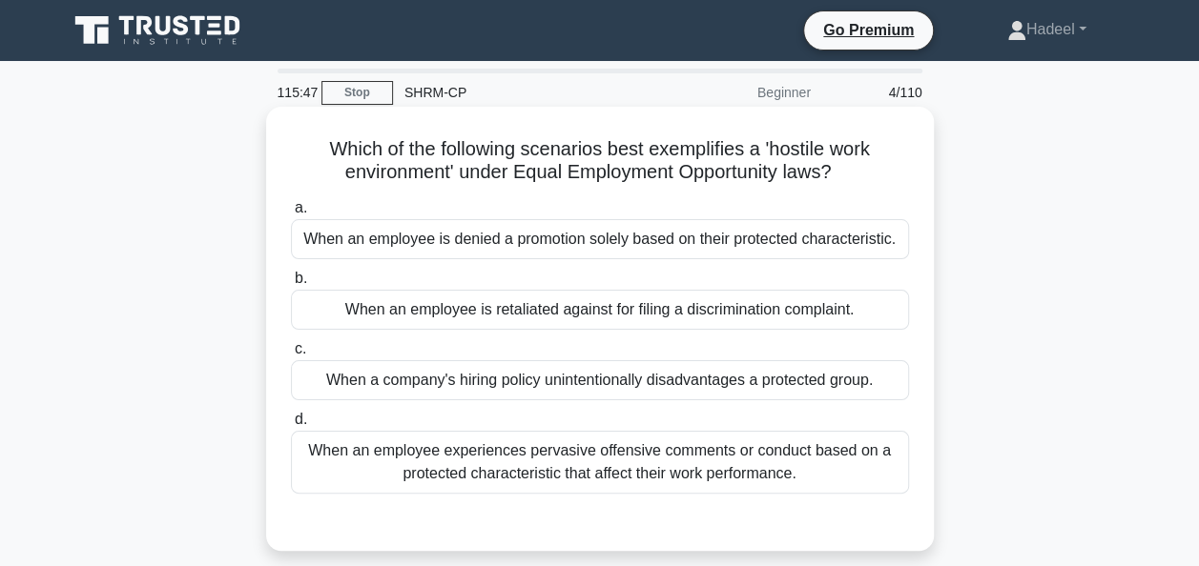
click at [515, 321] on div "When an employee is retaliated against for filing a discrimination complaint." at bounding box center [600, 310] width 618 height 40
click at [291, 285] on input "b. When an employee is retaliated against for filing a discrimination complaint." at bounding box center [291, 279] width 0 height 12
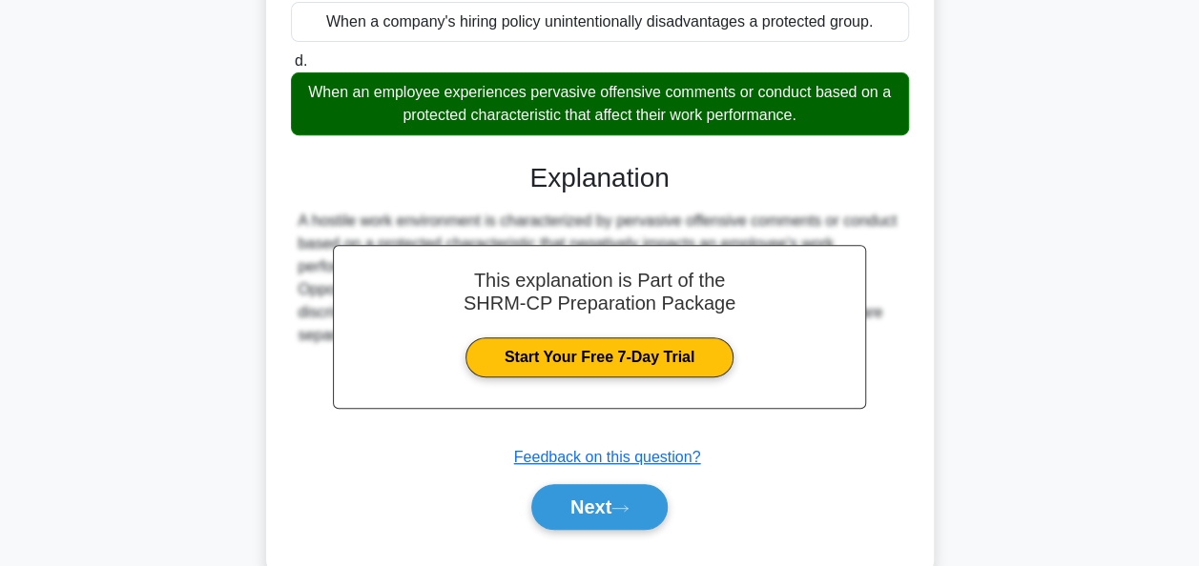
scroll to position [463, 0]
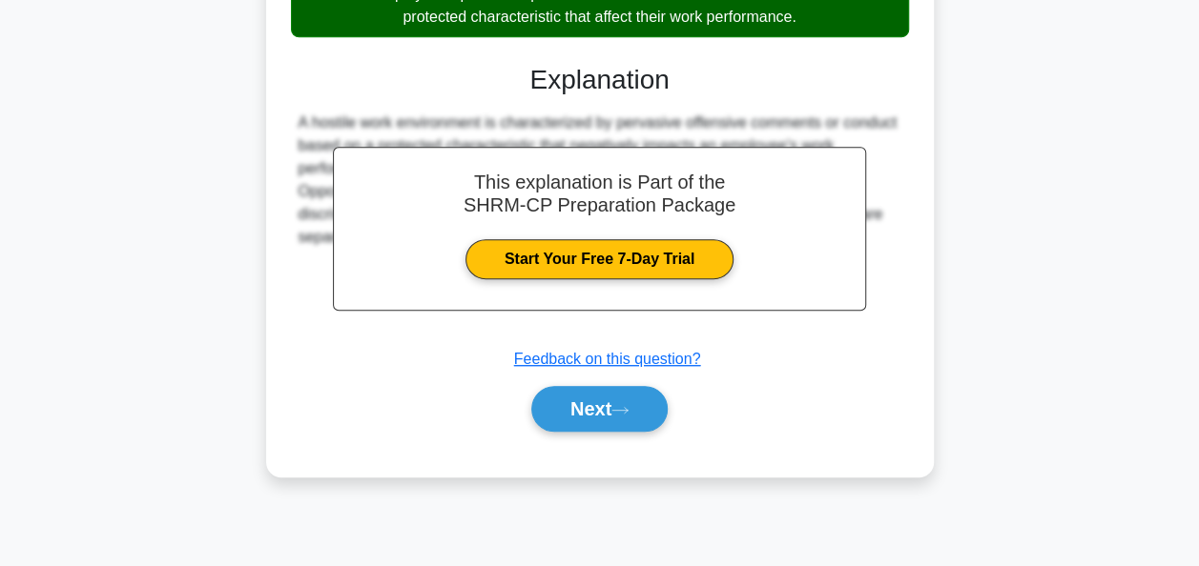
click at [179, 280] on div "Which of the following scenarios best exemplifies a 'hostile work environment' …" at bounding box center [599, 74] width 1087 height 852
click at [229, 277] on div "Which of the following scenarios best exemplifies a 'hostile work environment' …" at bounding box center [599, 74] width 1087 height 852
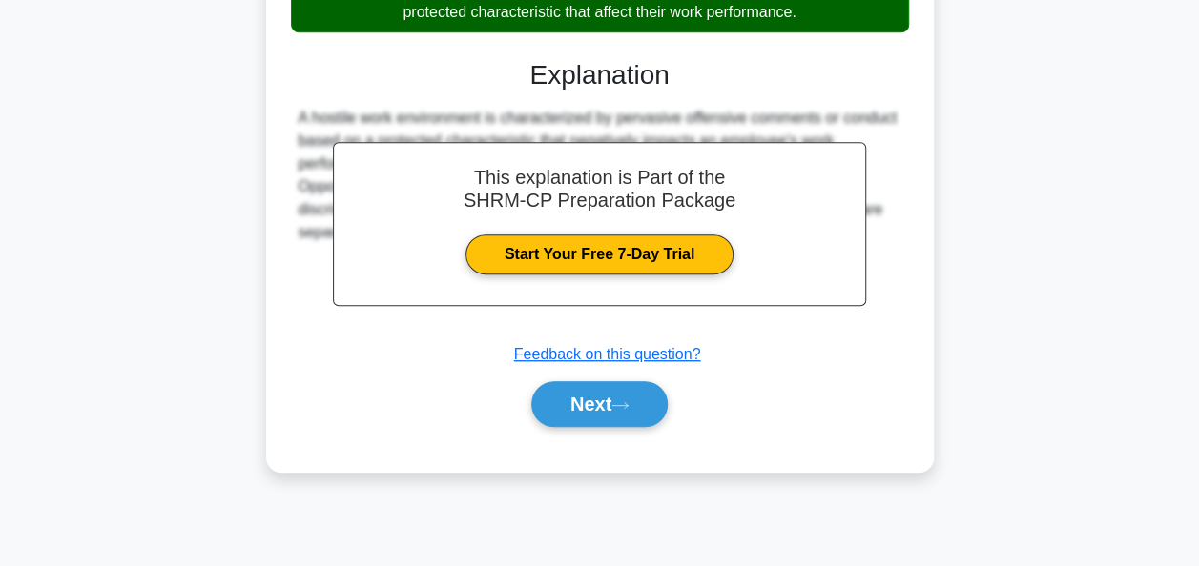
click at [306, 118] on div "A hostile work environment is characterized by pervasive offensive comments or …" at bounding box center [599, 175] width 603 height 137
click at [563, 400] on button "Next" at bounding box center [599, 404] width 136 height 46
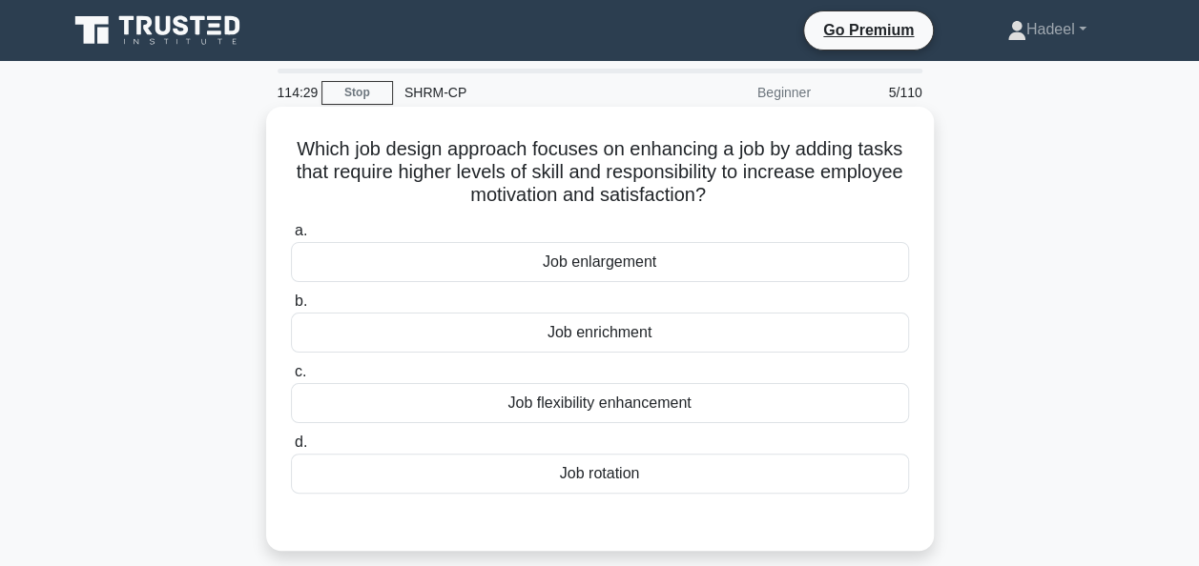
scroll to position [95, 0]
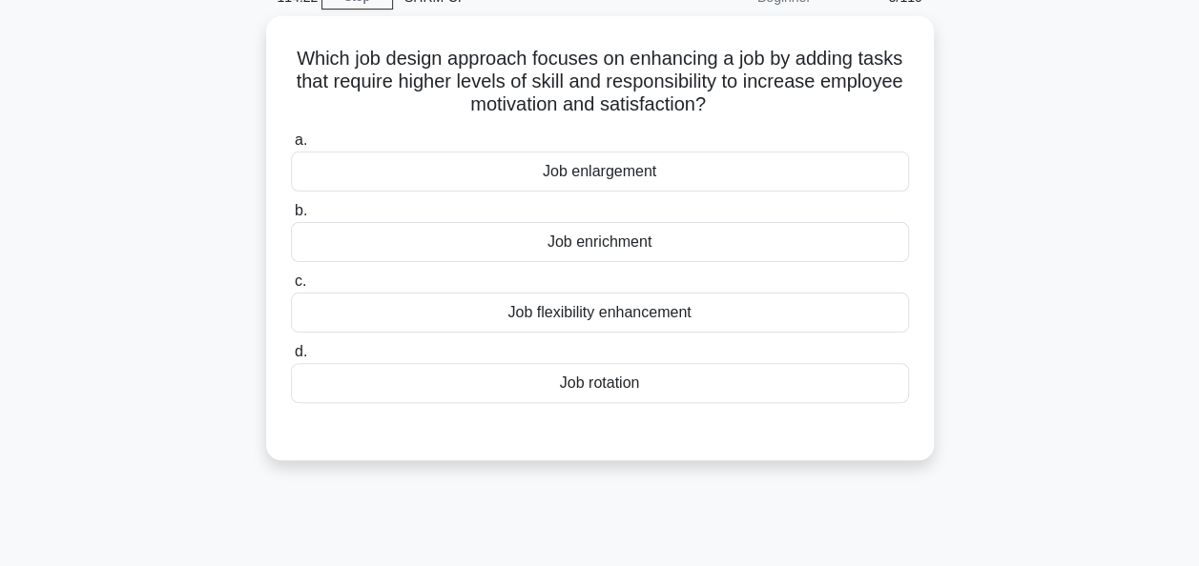
click at [179, 204] on div "Which job design approach focuses on enhancing a job by adding tasks that requi…" at bounding box center [599, 249] width 1087 height 467
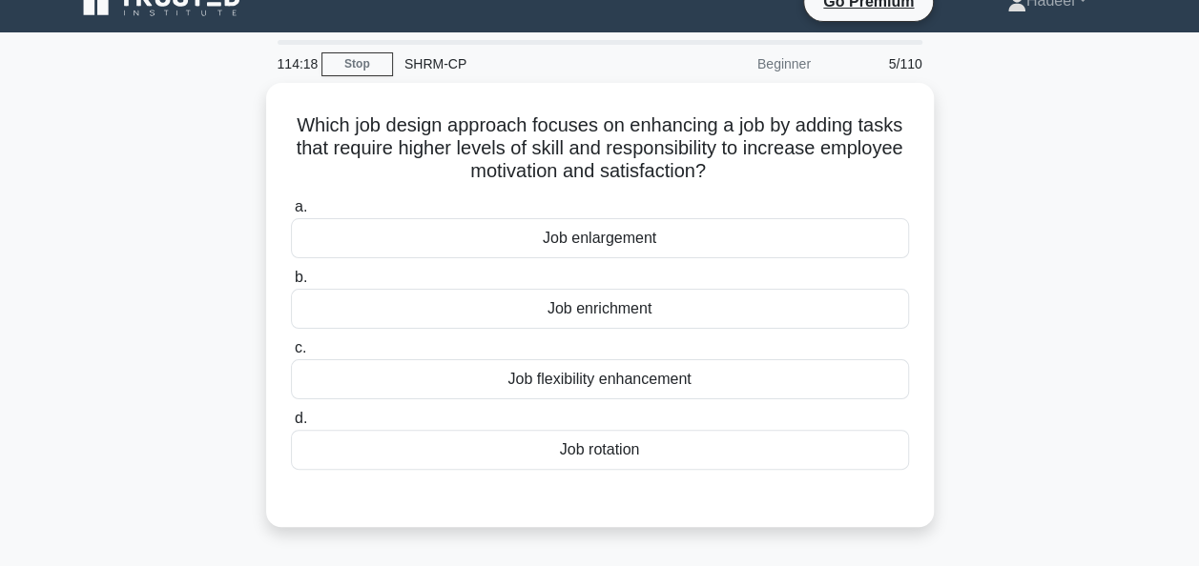
scroll to position [0, 0]
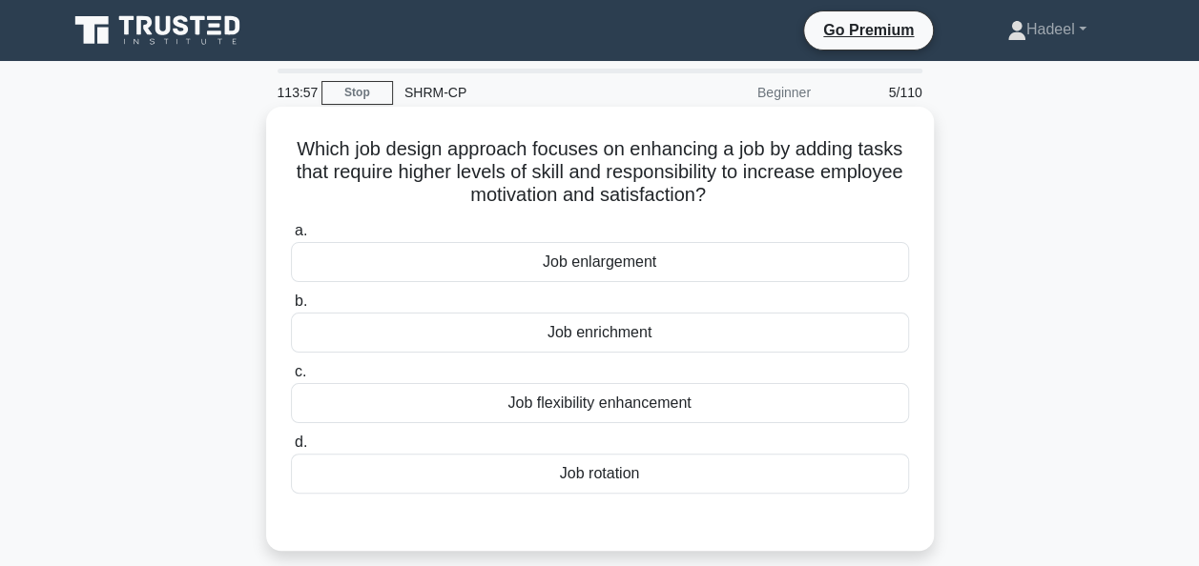
click at [595, 336] on div "Job enrichment" at bounding box center [600, 333] width 618 height 40
click at [291, 308] on input "b. Job enrichment" at bounding box center [291, 302] width 0 height 12
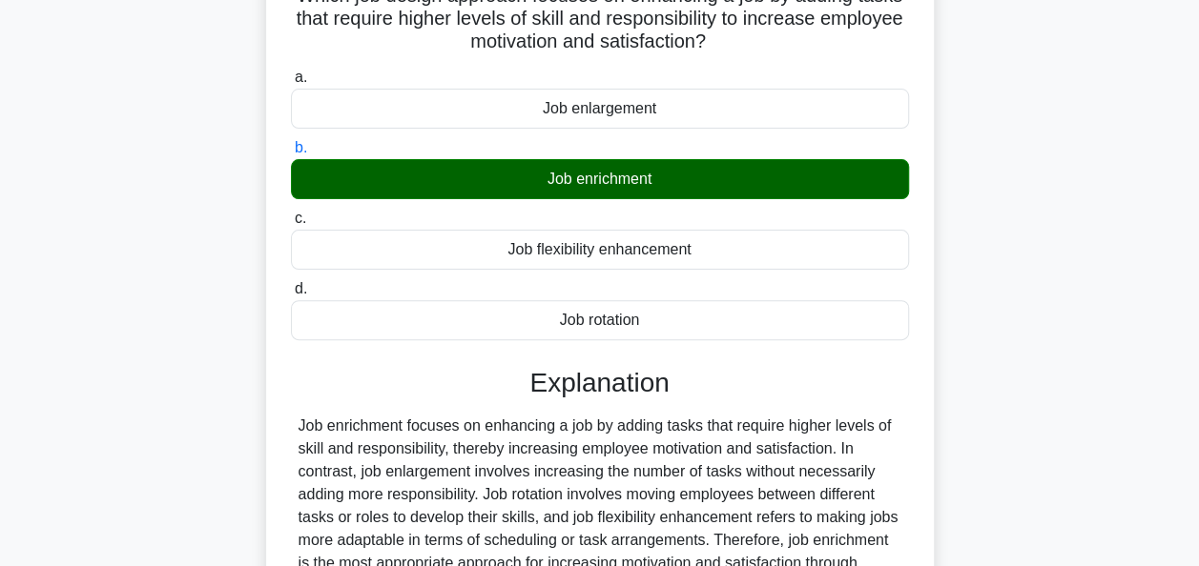
scroll to position [286, 0]
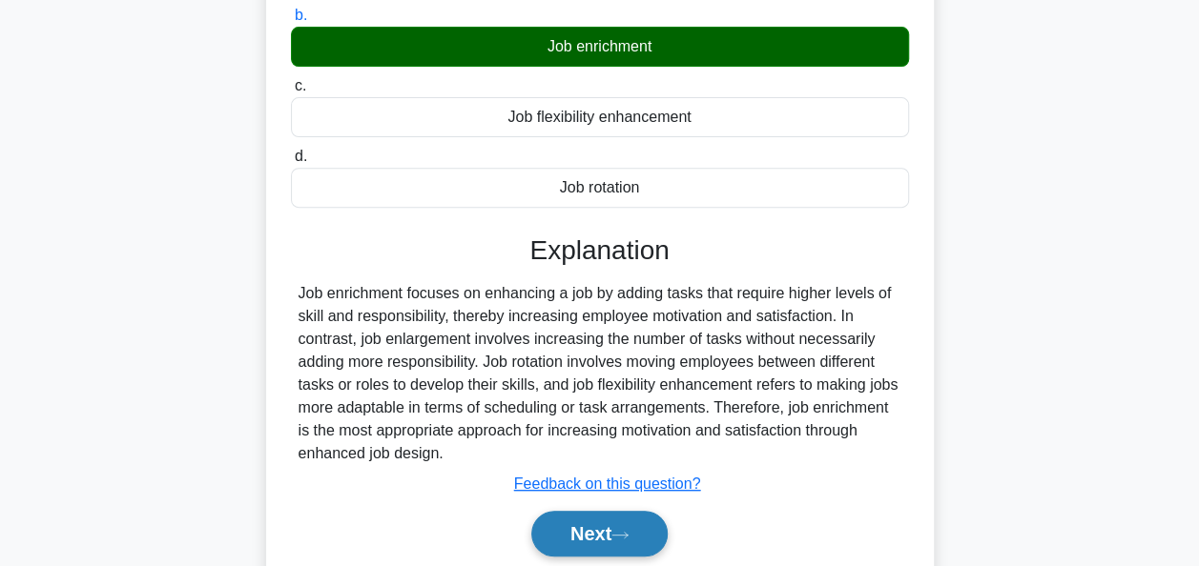
click at [583, 529] on button "Next" at bounding box center [599, 534] width 136 height 46
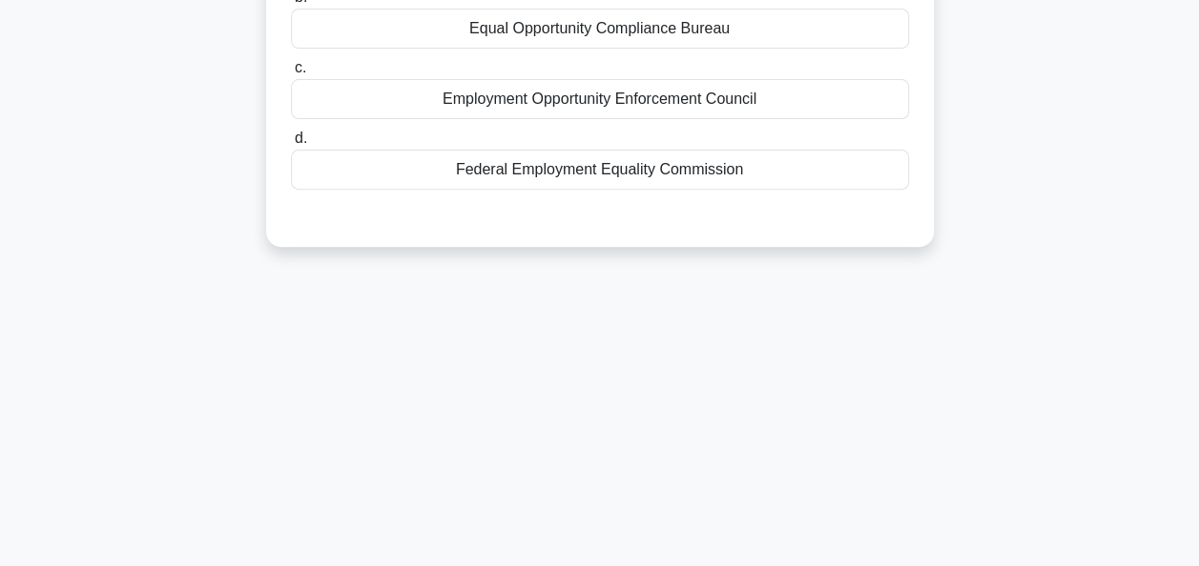
scroll to position [0, 0]
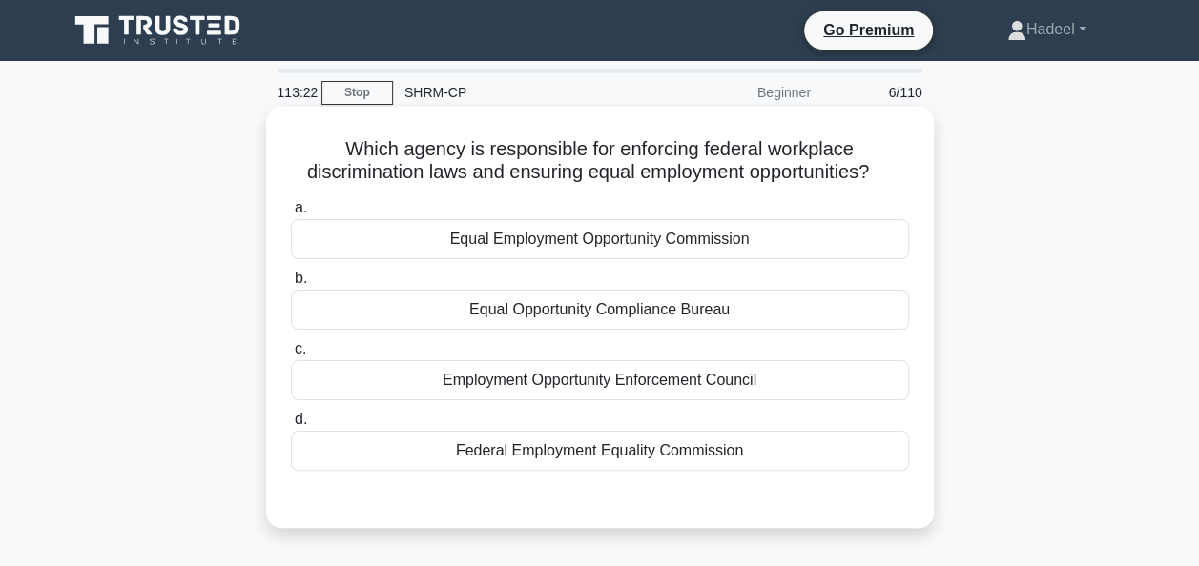
click at [589, 313] on div "Equal Opportunity Compliance Bureau" at bounding box center [600, 310] width 618 height 40
click at [291, 285] on input "b. Equal Opportunity Compliance Bureau" at bounding box center [291, 279] width 0 height 12
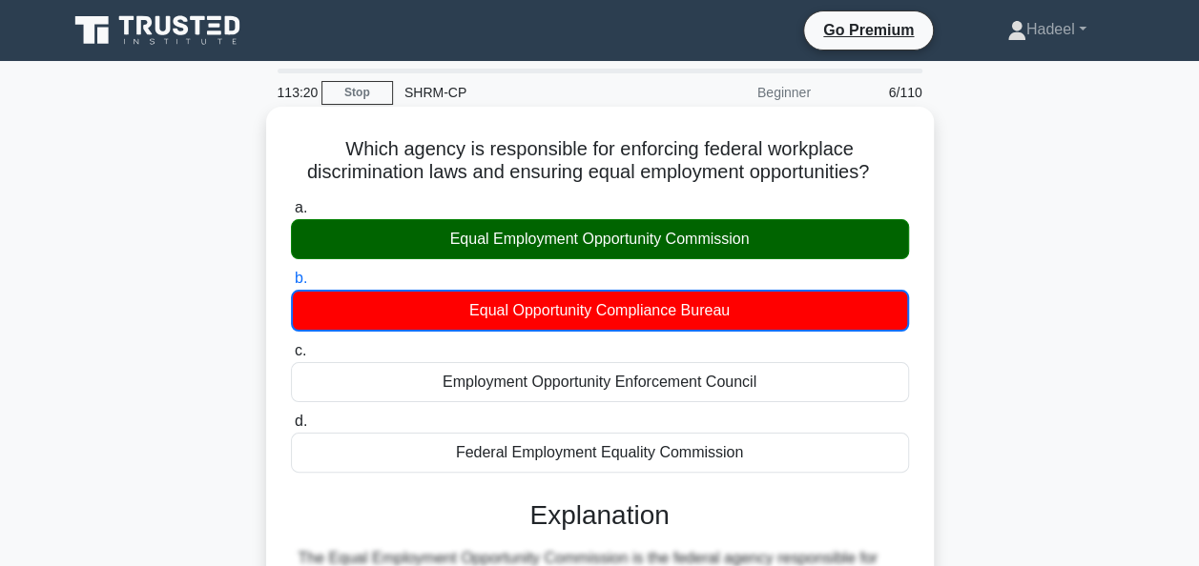
click at [504, 240] on div "Equal Employment Opportunity Commission" at bounding box center [600, 239] width 618 height 40
click at [291, 215] on input "a. Equal Employment Opportunity Commission" at bounding box center [291, 208] width 0 height 12
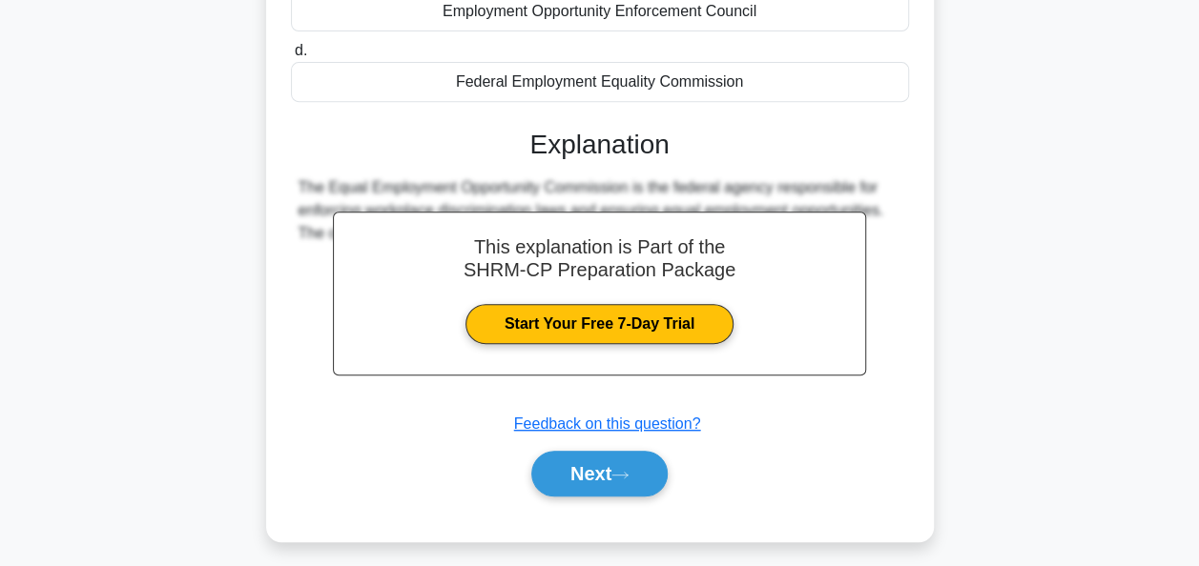
scroll to position [463, 0]
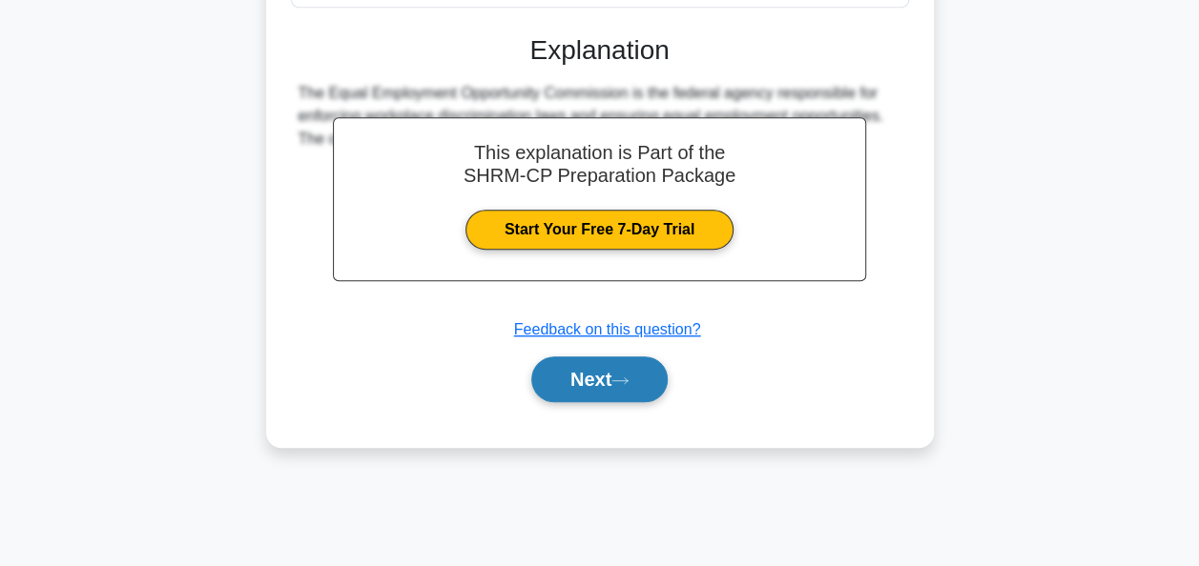
click at [582, 385] on button "Next" at bounding box center [599, 380] width 136 height 46
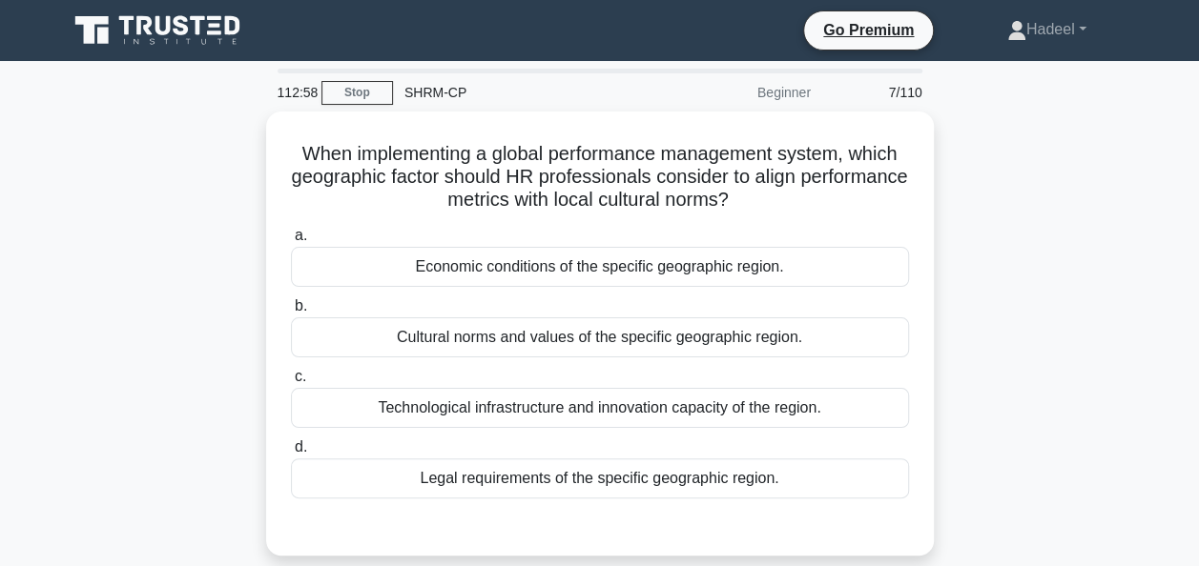
scroll to position [95, 0]
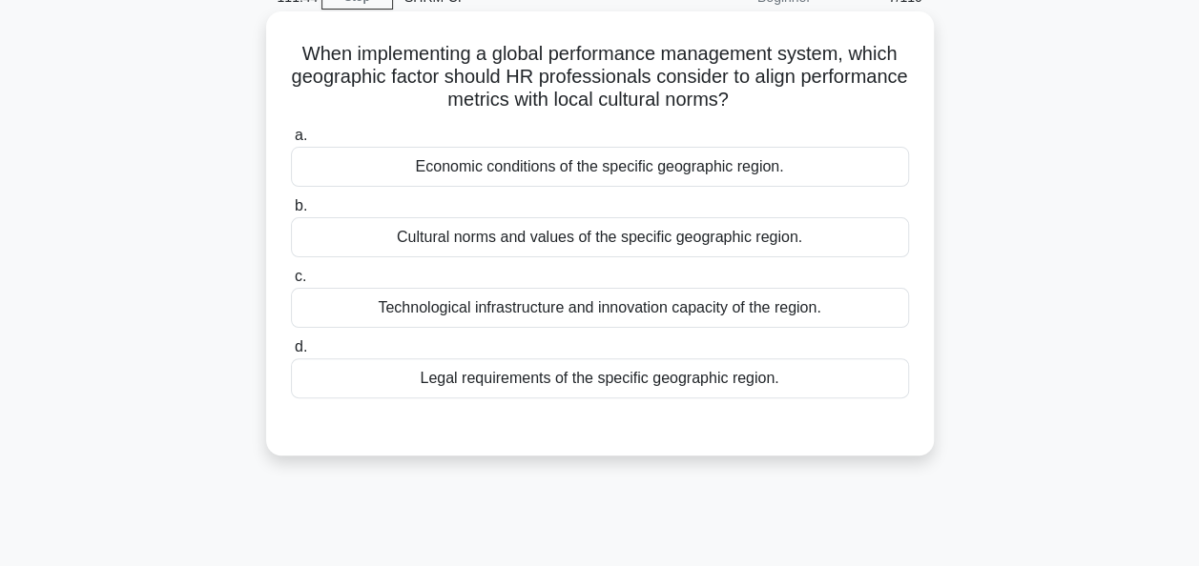
click at [595, 231] on div "Cultural norms and values of the specific geographic region." at bounding box center [600, 237] width 618 height 40
click at [291, 213] on input "b. Cultural norms and values of the specific geographic region." at bounding box center [291, 206] width 0 height 12
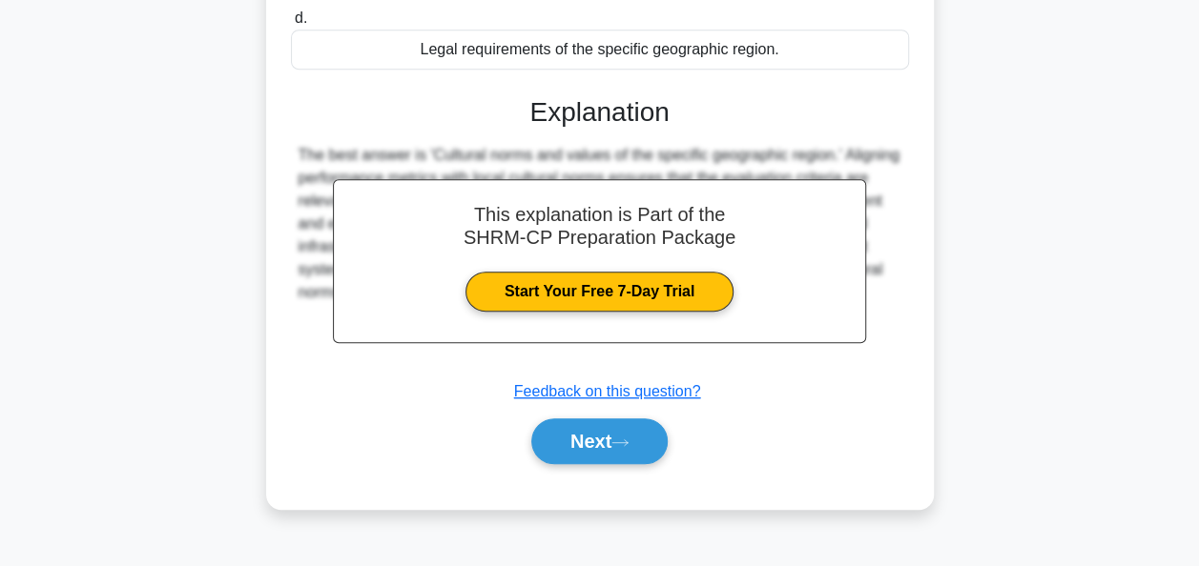
scroll to position [463, 0]
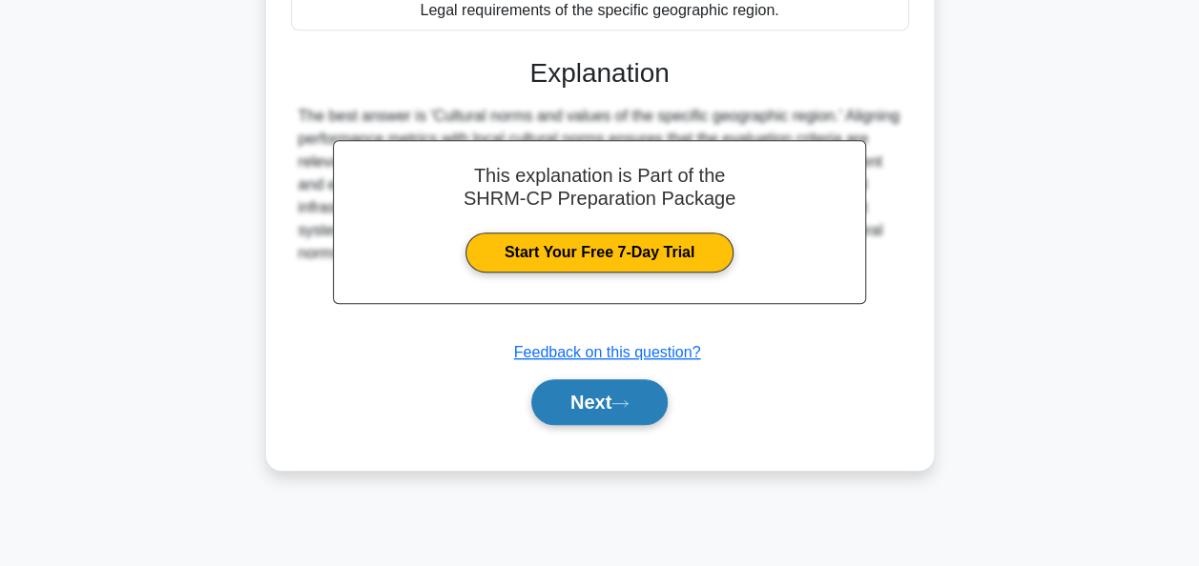
click at [589, 402] on button "Next" at bounding box center [599, 403] width 136 height 46
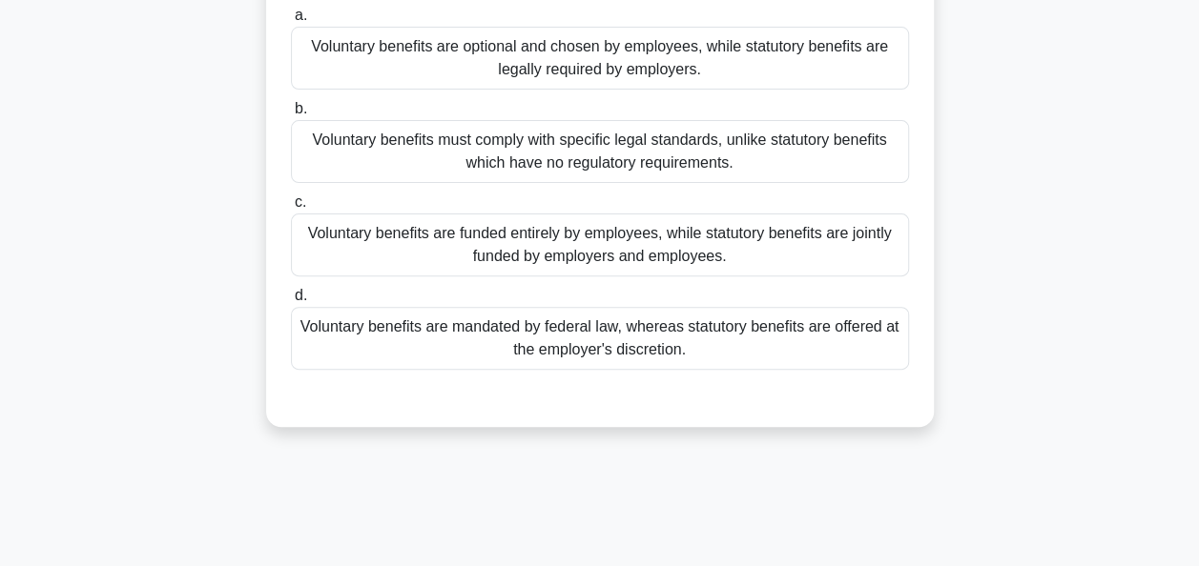
scroll to position [82, 0]
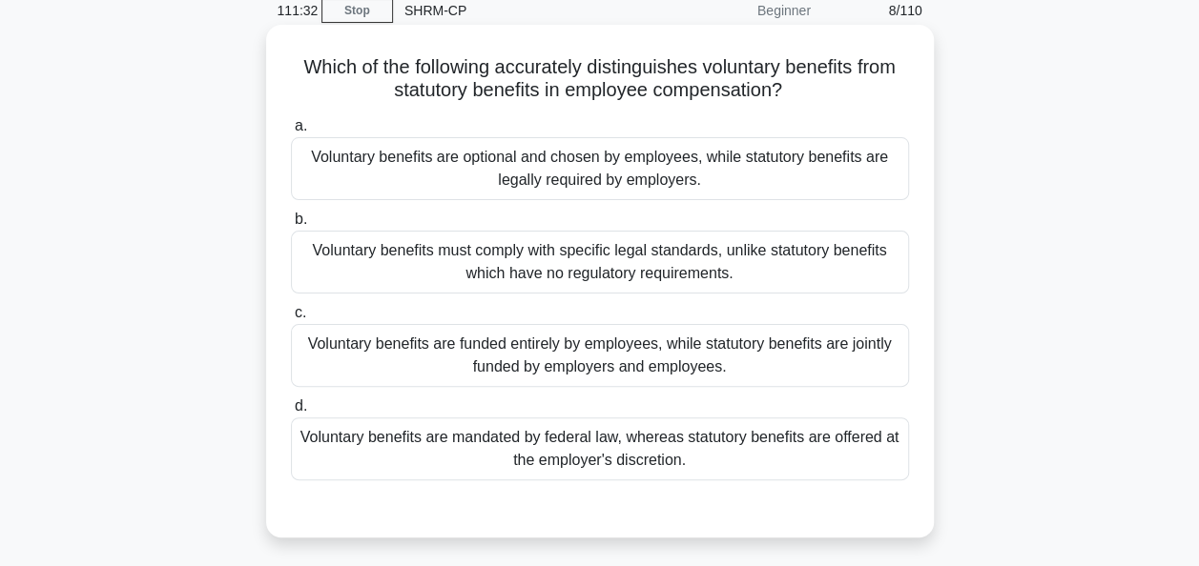
click at [490, 92] on h5 "Which of the following accurately distinguishes voluntary benefits from statuto…" at bounding box center [600, 79] width 622 height 48
click at [590, 83] on h5 "Which of the following accurately distinguishes voluntary benefits from statuto…" at bounding box center [600, 79] width 622 height 48
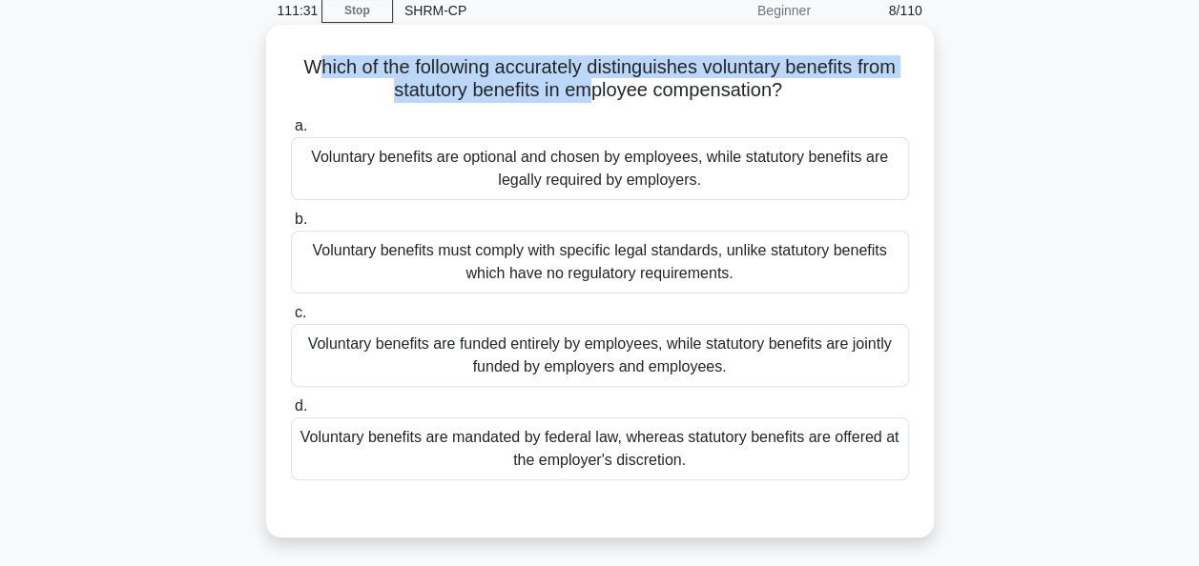
drag, startPoint x: 594, startPoint y: 89, endPoint x: 300, endPoint y: 61, distance: 295.0
click at [300, 61] on h5 "Which of the following accurately distinguishes voluntary benefits from statuto…" at bounding box center [600, 79] width 622 height 48
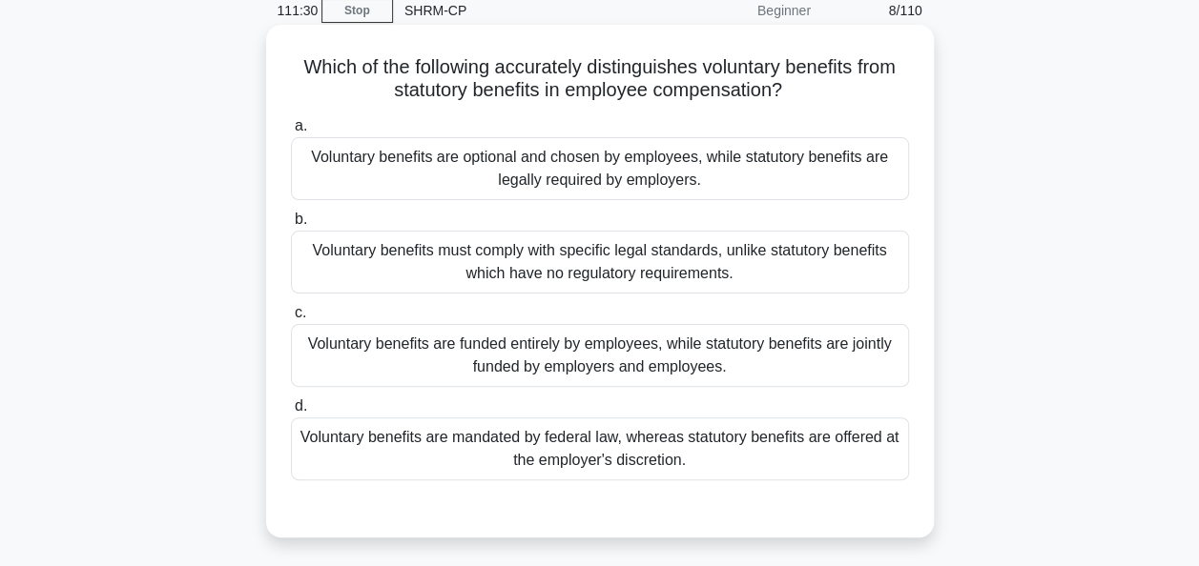
drag, startPoint x: 300, startPoint y: 61, endPoint x: 267, endPoint y: 72, distance: 35.3
click at [267, 72] on div "Which of the following accurately distinguishes voluntary benefits from statuto…" at bounding box center [600, 281] width 668 height 513
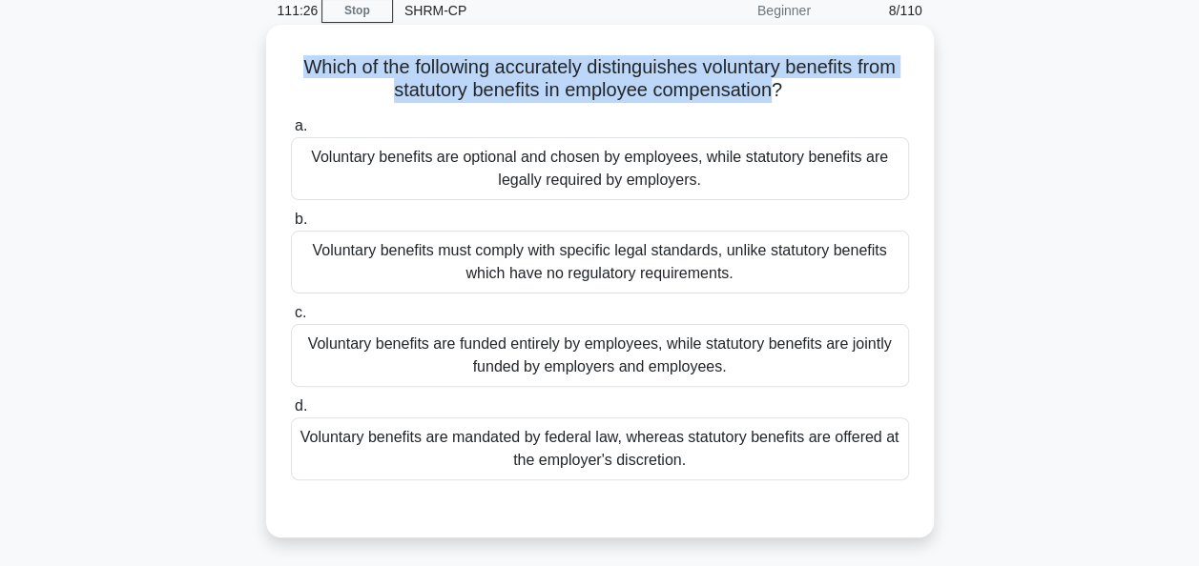
drag, startPoint x: 777, startPoint y: 91, endPoint x: 272, endPoint y: 46, distance: 507.4
click at [272, 46] on div "Which of the following accurately distinguishes voluntary benefits from statuto…" at bounding box center [600, 281] width 668 height 513
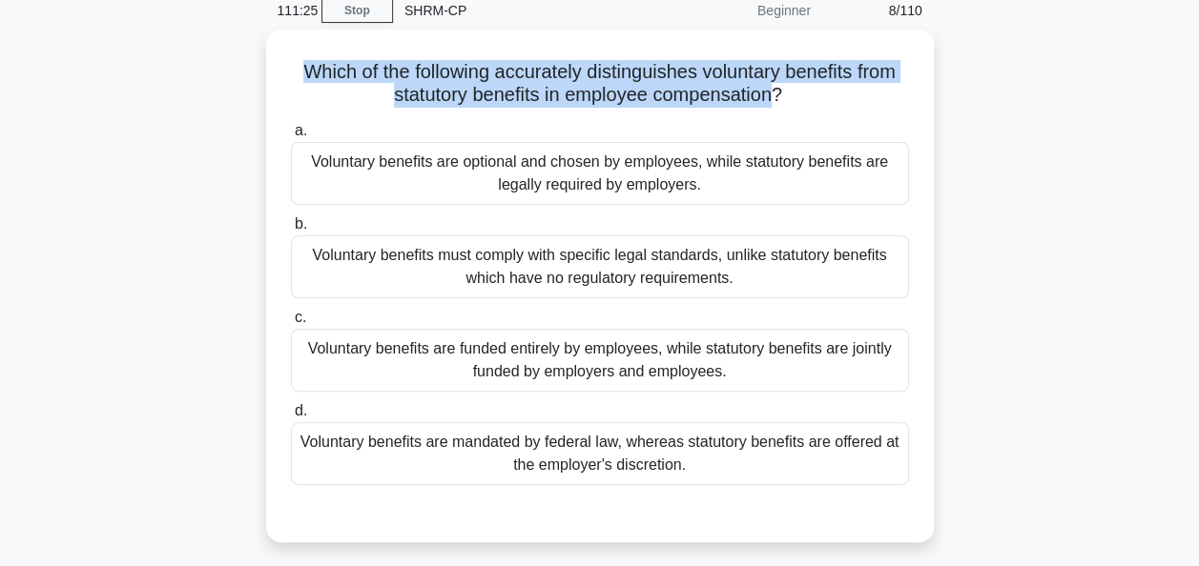
drag, startPoint x: 272, startPoint y: 46, endPoint x: 162, endPoint y: 91, distance: 118.5
click at [162, 91] on div "Which of the following accurately distinguishes voluntary benefits from statuto…" at bounding box center [599, 298] width 1087 height 536
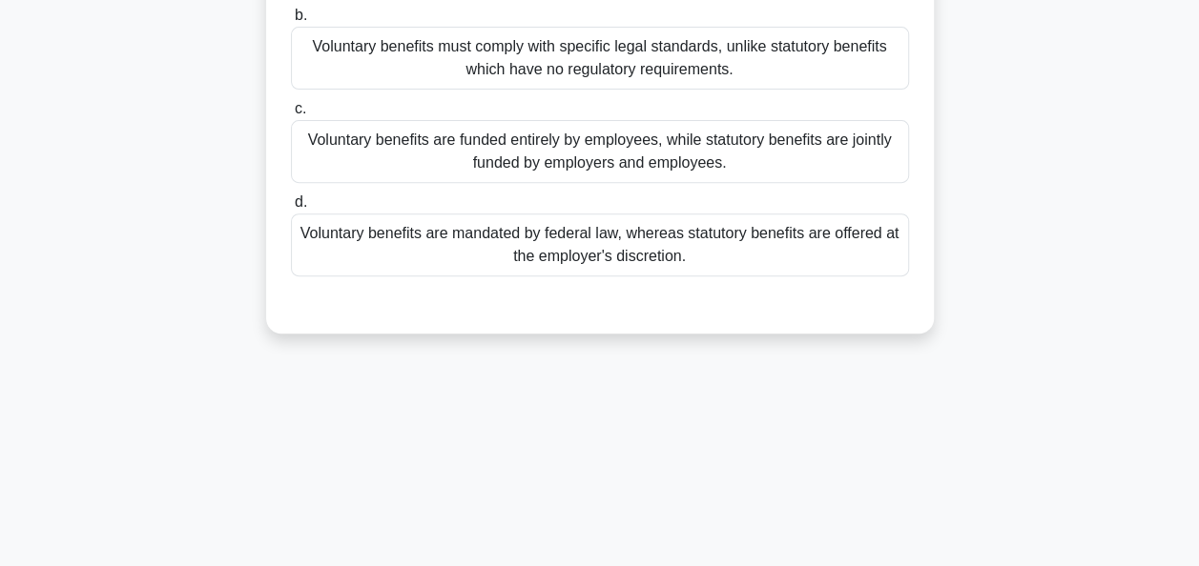
scroll to position [0, 0]
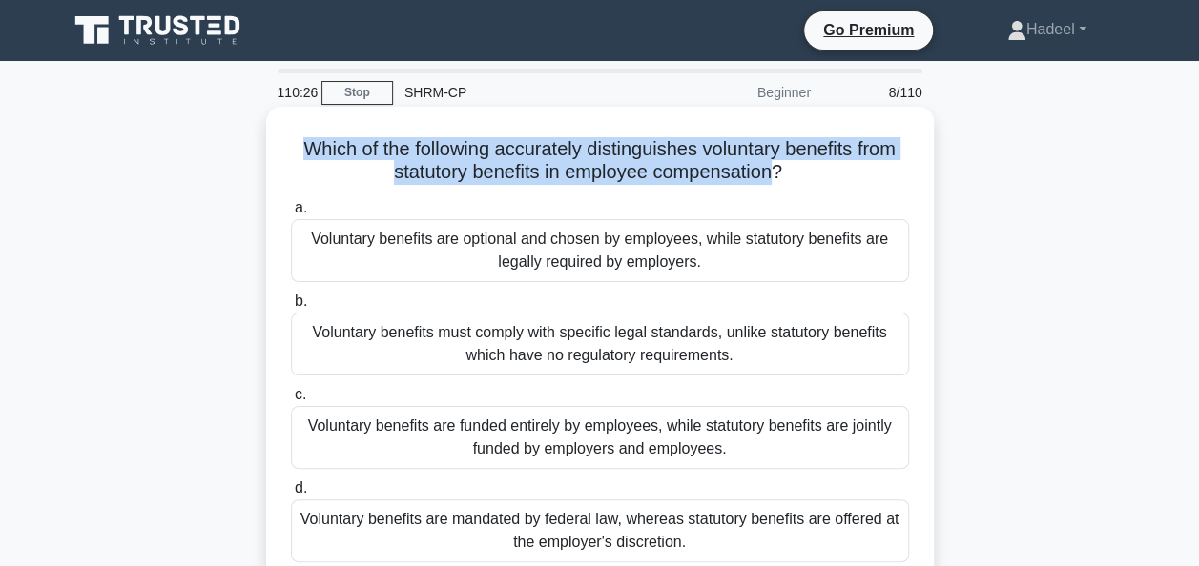
click at [429, 248] on div "Voluntary benefits are optional and chosen by employees, while statutory benefi…" at bounding box center [600, 250] width 618 height 63
click at [291, 215] on input "a. Voluntary benefits are optional and chosen by employees, while statutory ben…" at bounding box center [291, 208] width 0 height 12
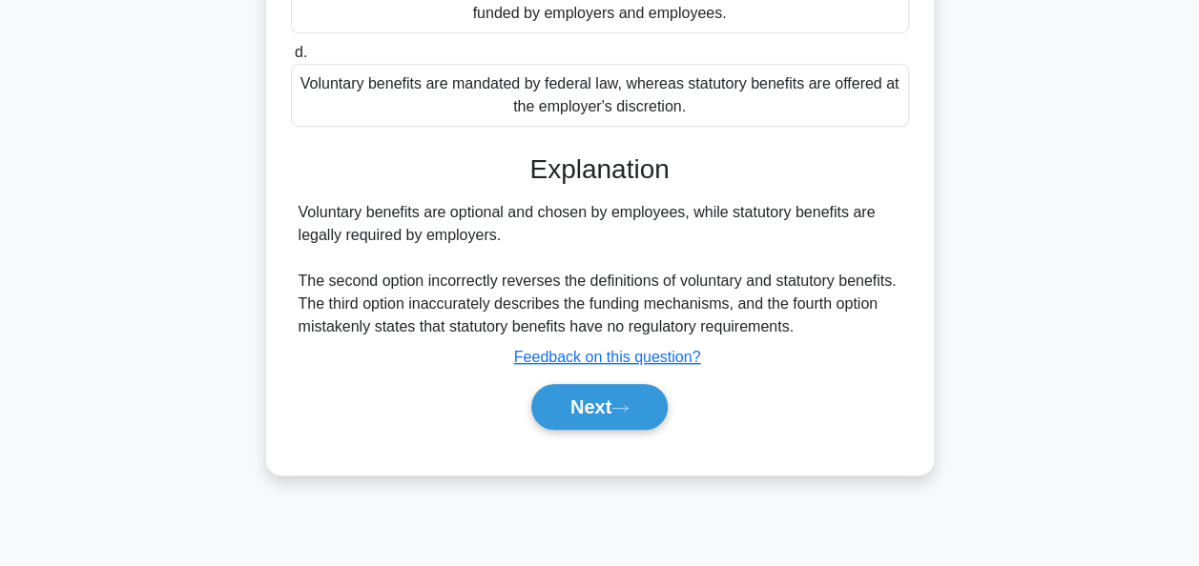
scroll to position [463, 0]
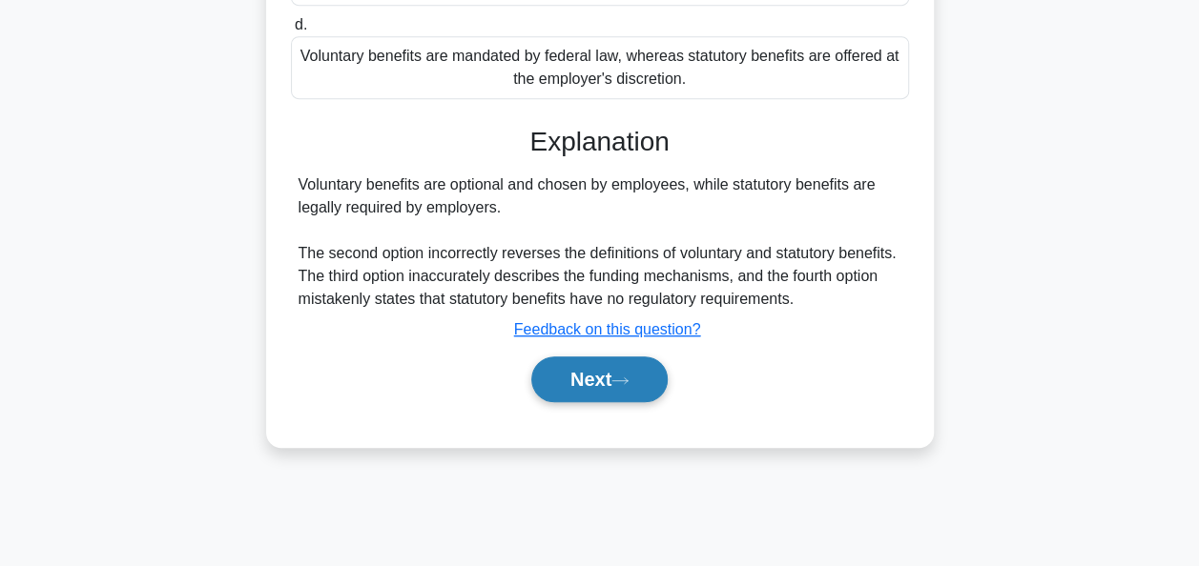
click at [591, 389] on button "Next" at bounding box center [599, 380] width 136 height 46
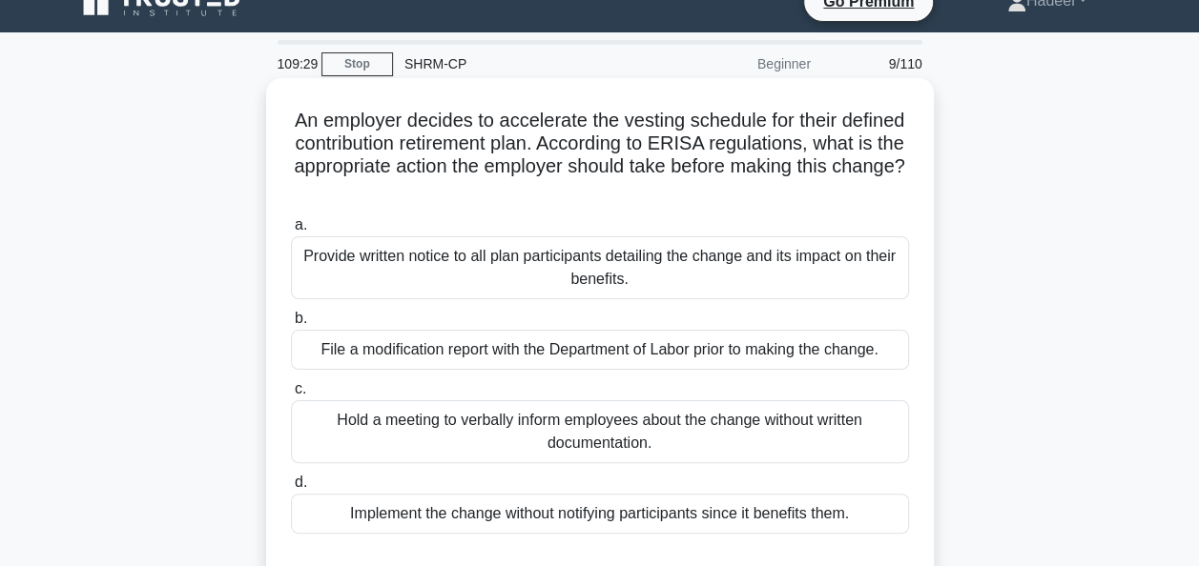
scroll to position [0, 0]
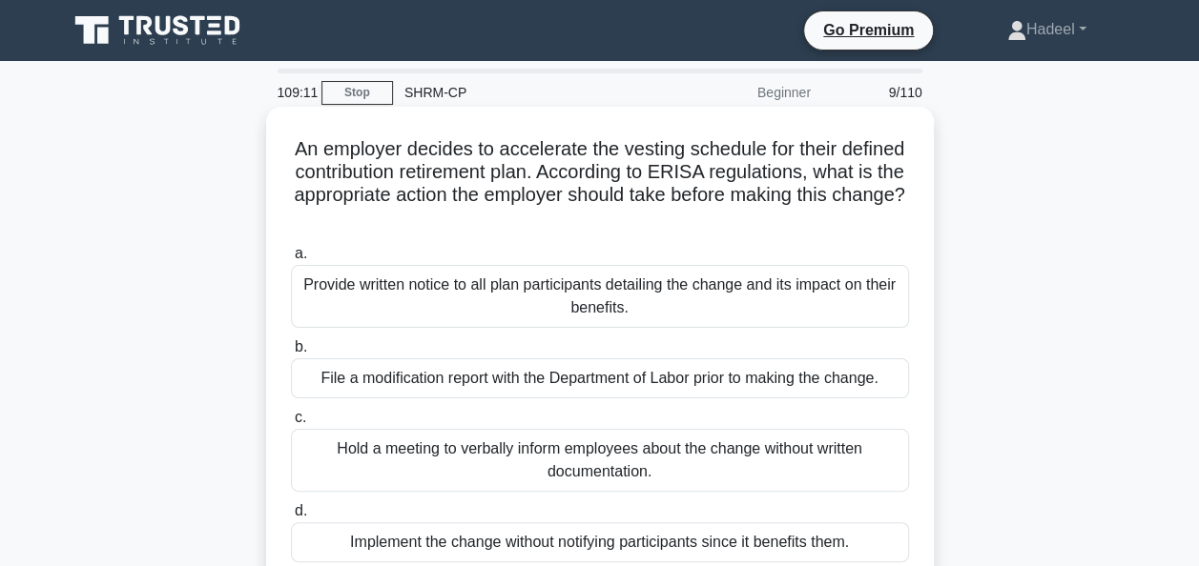
click at [412, 303] on div "Provide written notice to all plan participants detailing the change and its im…" at bounding box center [600, 296] width 618 height 63
click at [291, 260] on input "a. Provide written notice to all plan participants detailing the change and its…" at bounding box center [291, 254] width 0 height 12
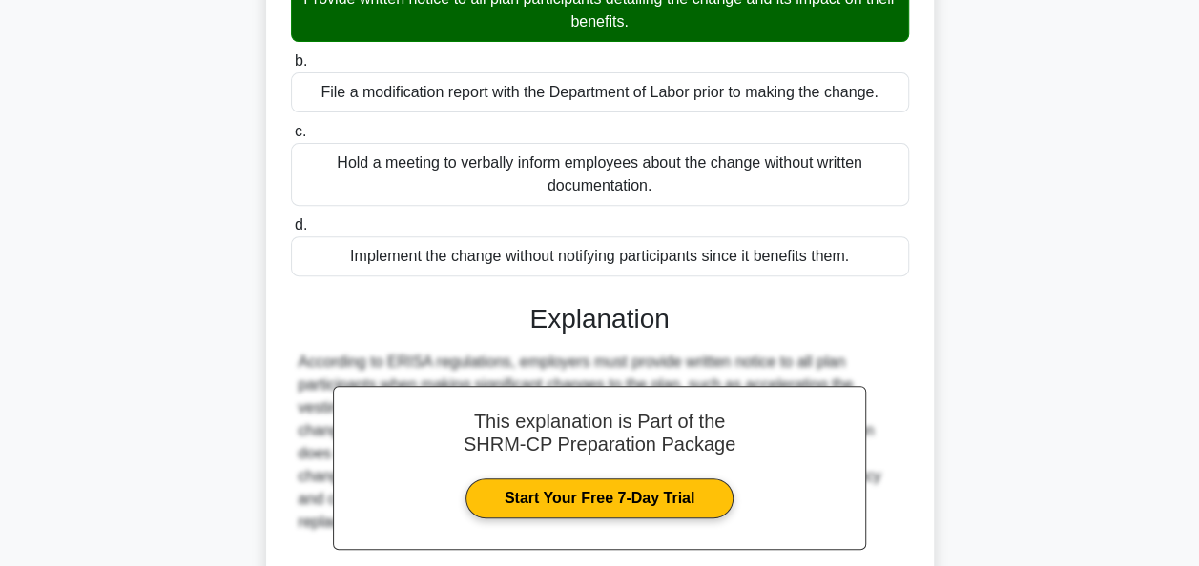
scroll to position [469, 0]
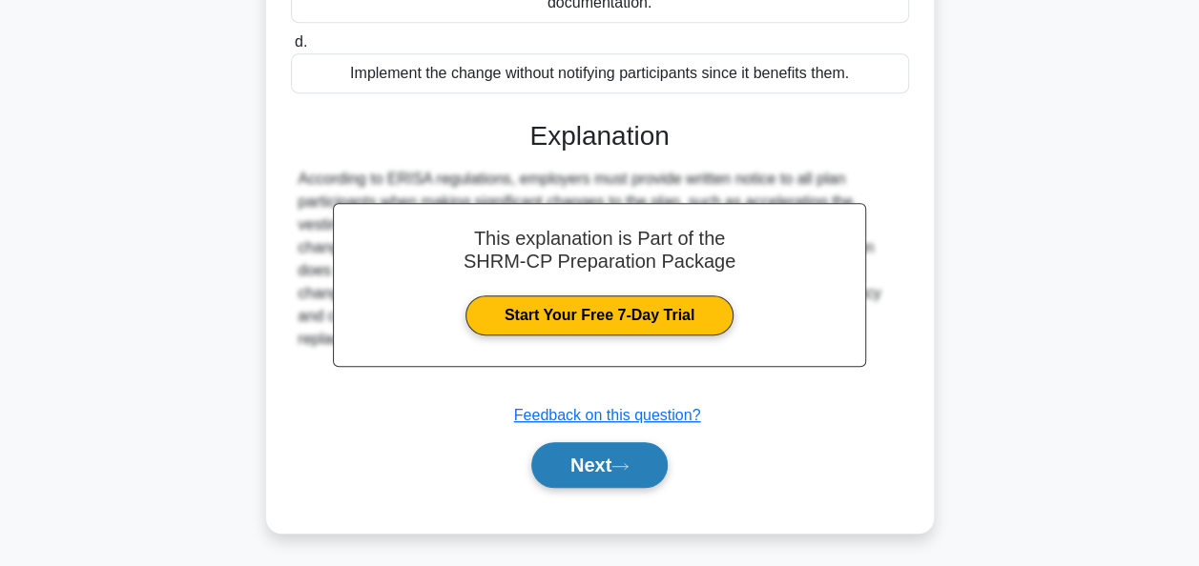
click at [605, 462] on button "Next" at bounding box center [599, 465] width 136 height 46
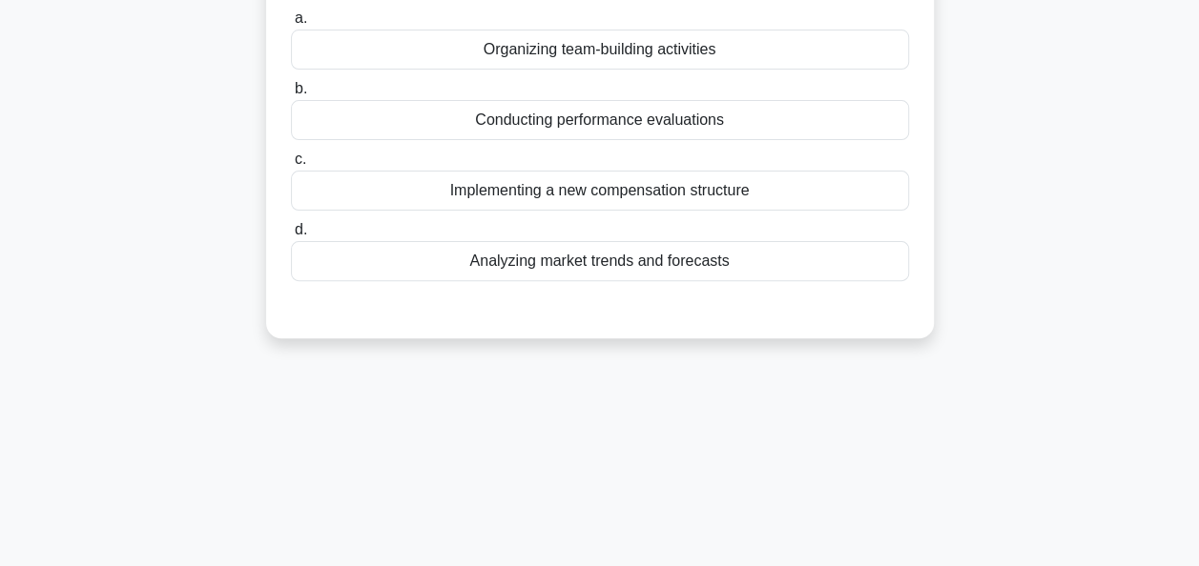
scroll to position [82, 0]
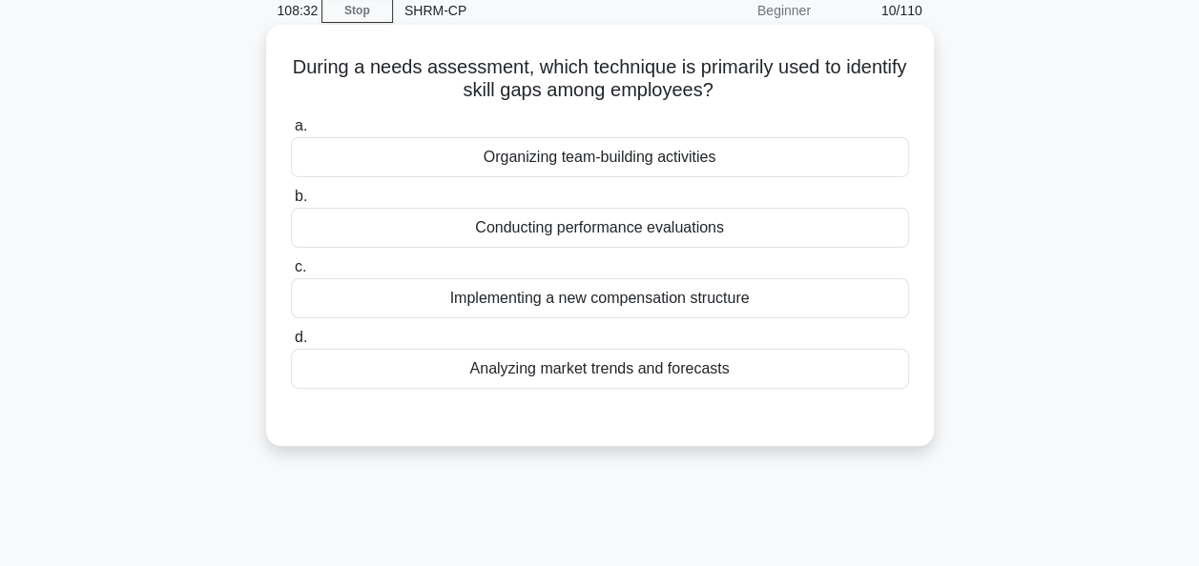
click at [533, 236] on div "Conducting performance evaluations" at bounding box center [600, 228] width 618 height 40
click at [291, 203] on input "b. Conducting performance evaluations" at bounding box center [291, 197] width 0 height 12
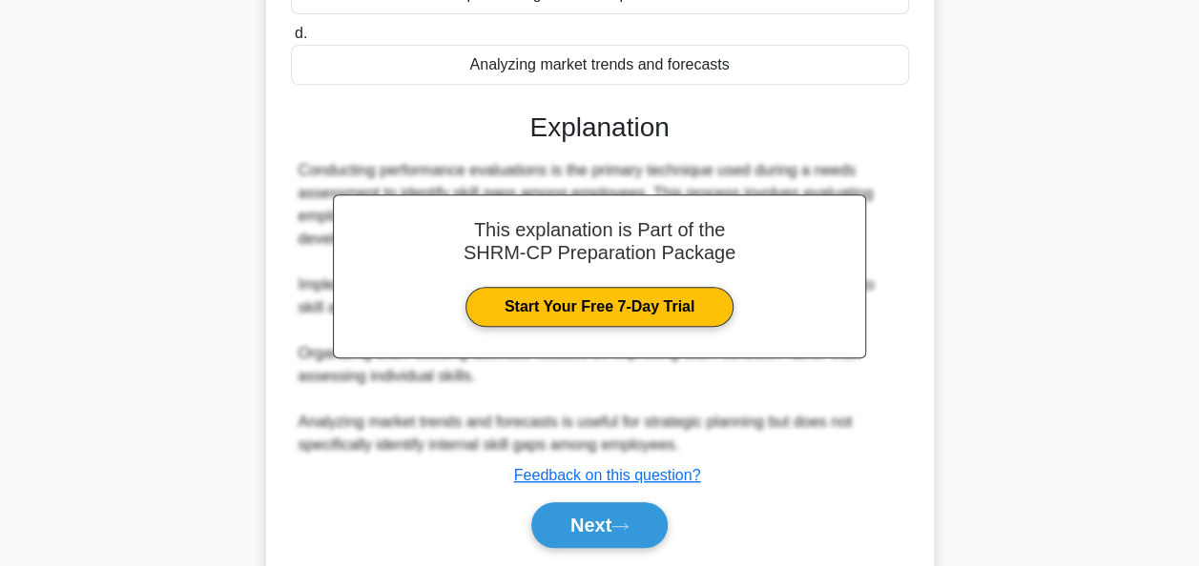
scroll to position [463, 0]
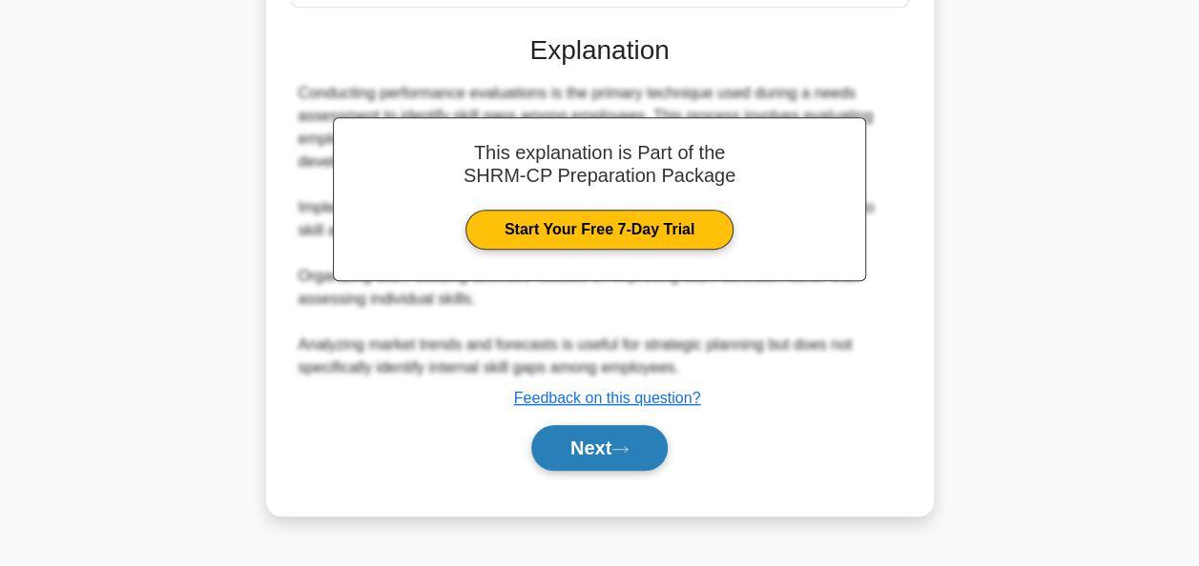
click at [625, 439] on button "Next" at bounding box center [599, 448] width 136 height 46
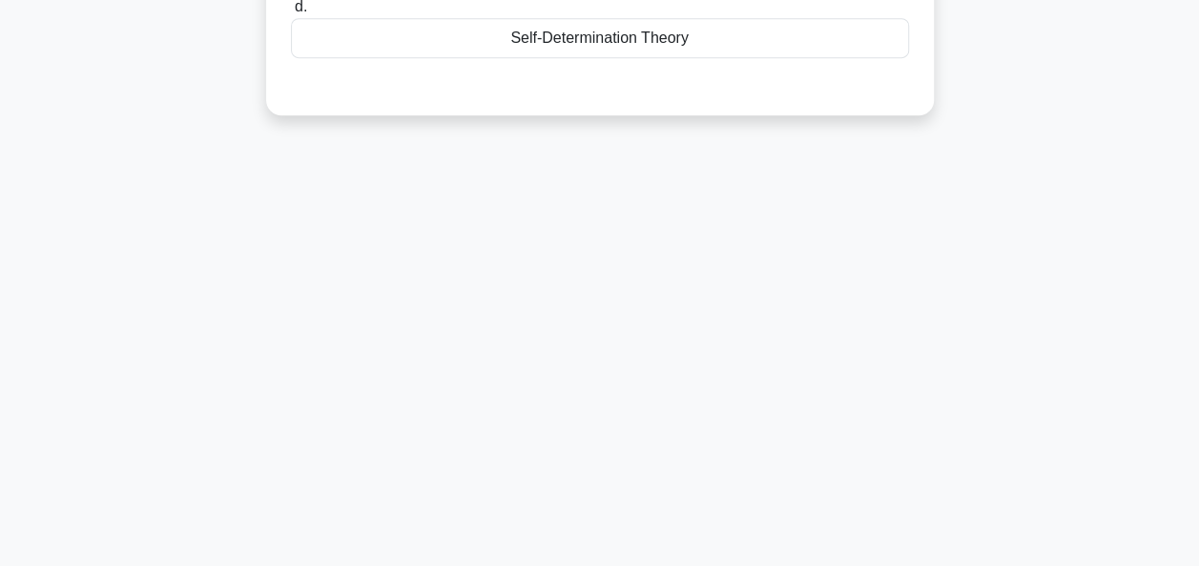
scroll to position [0, 0]
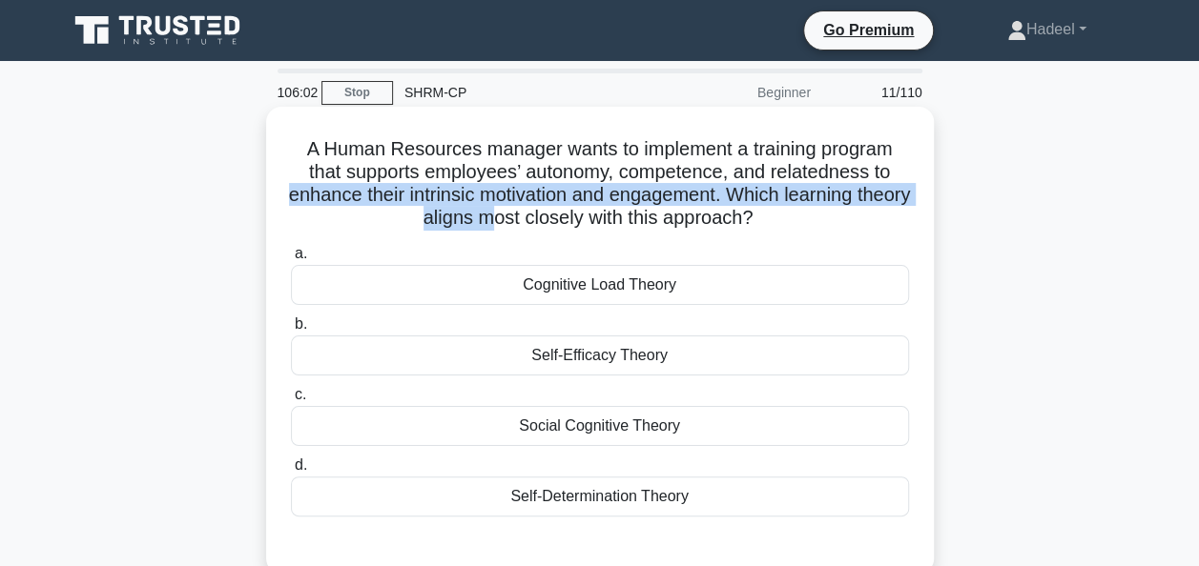
drag, startPoint x: 312, startPoint y: 203, endPoint x: 523, endPoint y: 219, distance: 211.4
click at [523, 219] on h5 "A Human Resources manager wants to implement a training program that supports e…" at bounding box center [600, 183] width 622 height 93
drag, startPoint x: 523, startPoint y: 219, endPoint x: 392, endPoint y: 213, distance: 130.8
click at [392, 213] on h5 "A Human Resources manager wants to implement a training program that supports e…" at bounding box center [600, 183] width 622 height 93
click at [319, 208] on h5 "A Human Resources manager wants to implement a training program that supports e…" at bounding box center [600, 183] width 622 height 93
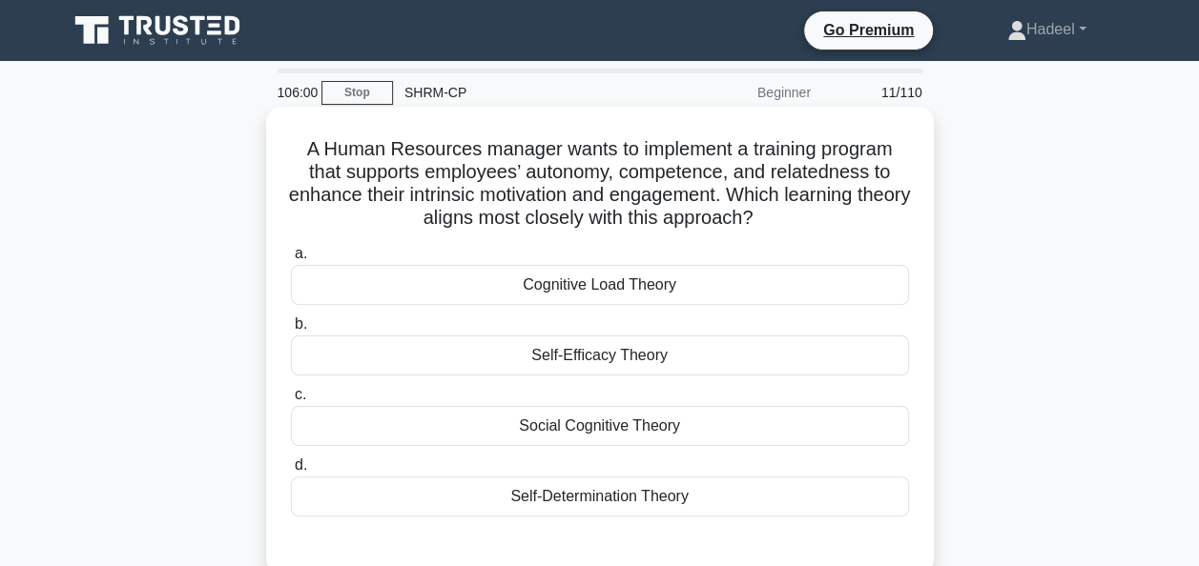
click at [343, 233] on div "A Human Resources manager wants to implement a training program that supports e…" at bounding box center [600, 340] width 652 height 452
click at [382, 213] on h5 "A Human Resources manager wants to implement a training program that supports e…" at bounding box center [600, 183] width 622 height 93
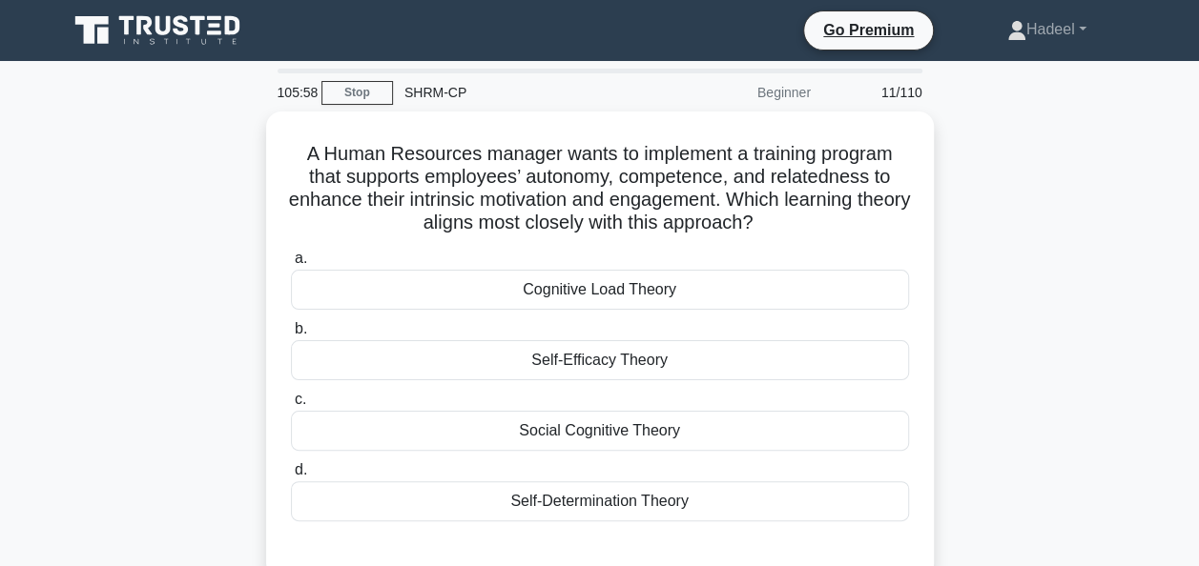
drag, startPoint x: 798, startPoint y: 228, endPoint x: 236, endPoint y: 196, distance: 562.6
click at [236, 196] on div "A Human Resources manager wants to implement a training program that supports e…" at bounding box center [599, 357] width 1087 height 490
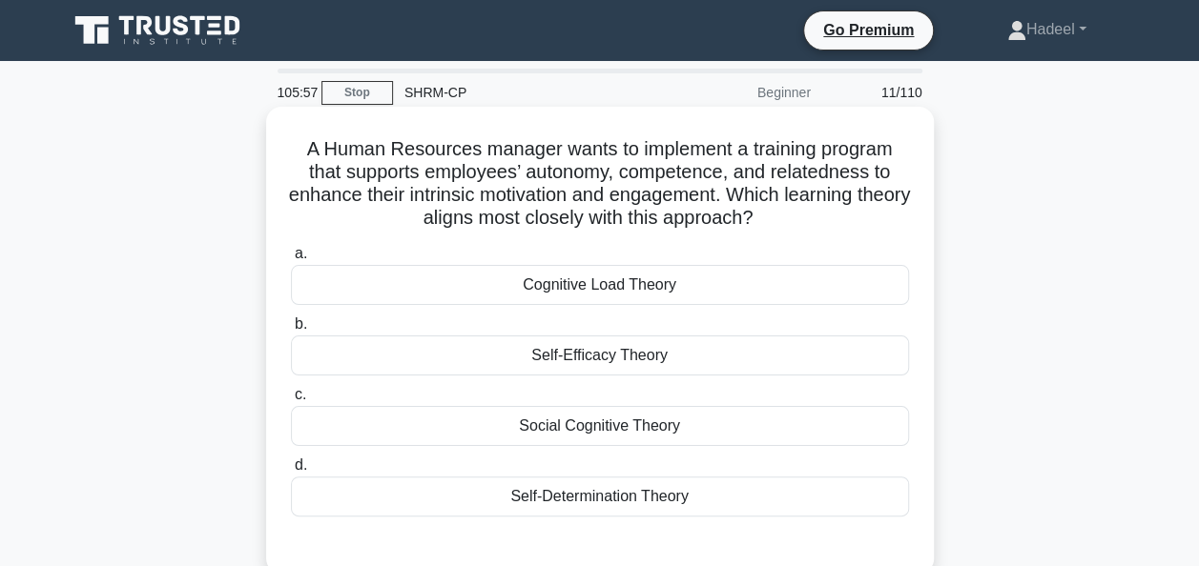
drag, startPoint x: 236, startPoint y: 196, endPoint x: 411, endPoint y: 220, distance: 176.1
click at [411, 220] on h5 "A Human Resources manager wants to implement a training program that supports e…" at bounding box center [600, 183] width 622 height 93
click at [359, 220] on h5 "A Human Resources manager wants to implement a training program that supports e…" at bounding box center [600, 183] width 622 height 93
click at [578, 301] on div "Cognitive Load Theory" at bounding box center [600, 285] width 618 height 40
click at [291, 260] on input "a. Cognitive Load Theory" at bounding box center [291, 254] width 0 height 12
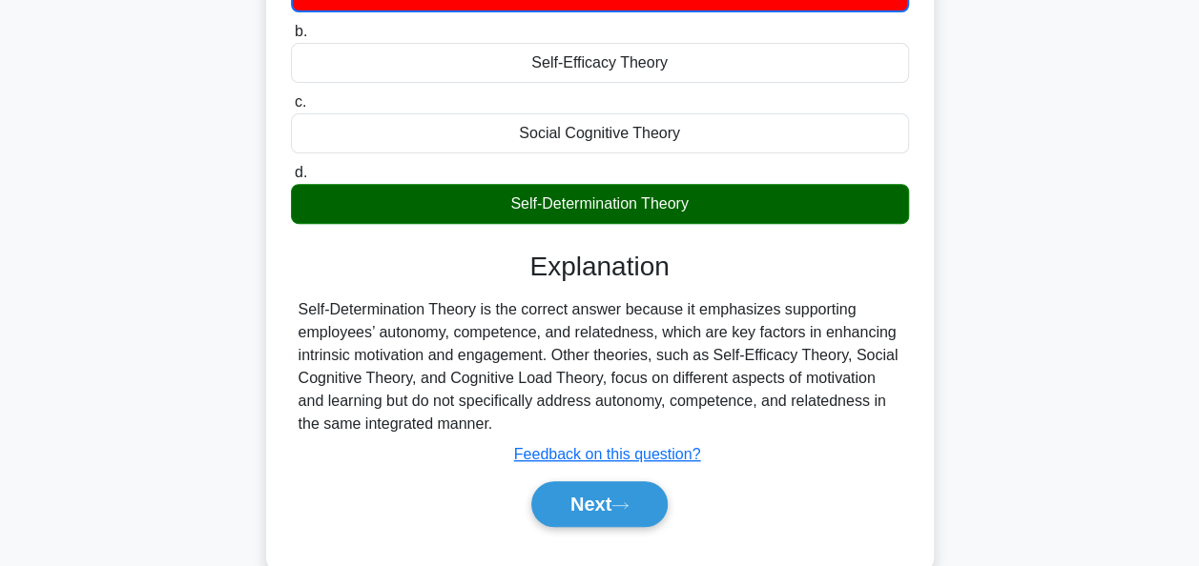
scroll to position [463, 0]
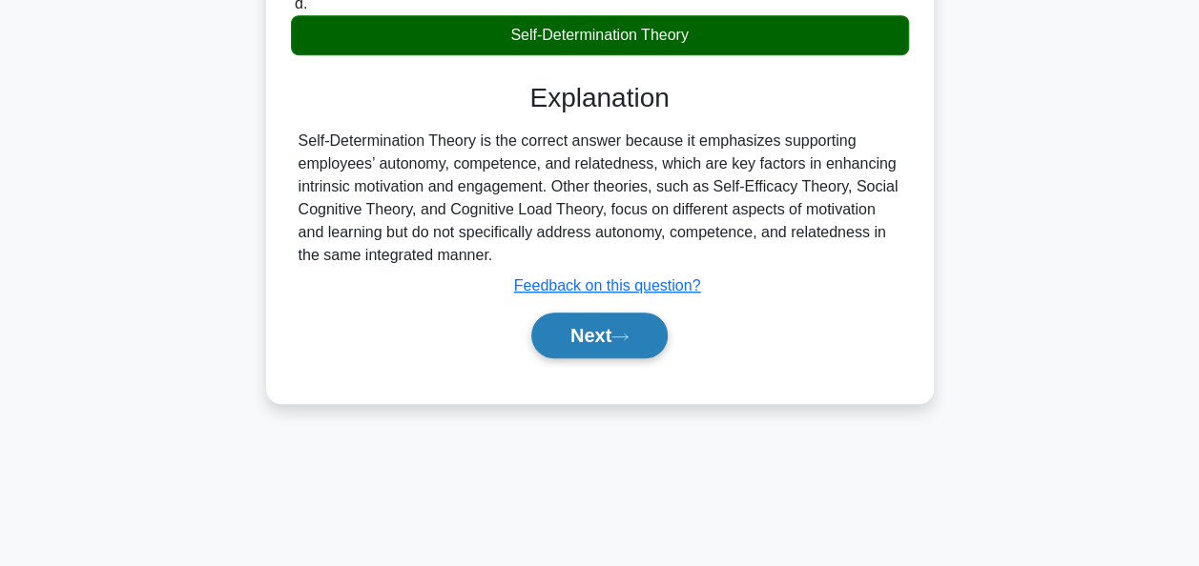
click at [575, 335] on button "Next" at bounding box center [599, 336] width 136 height 46
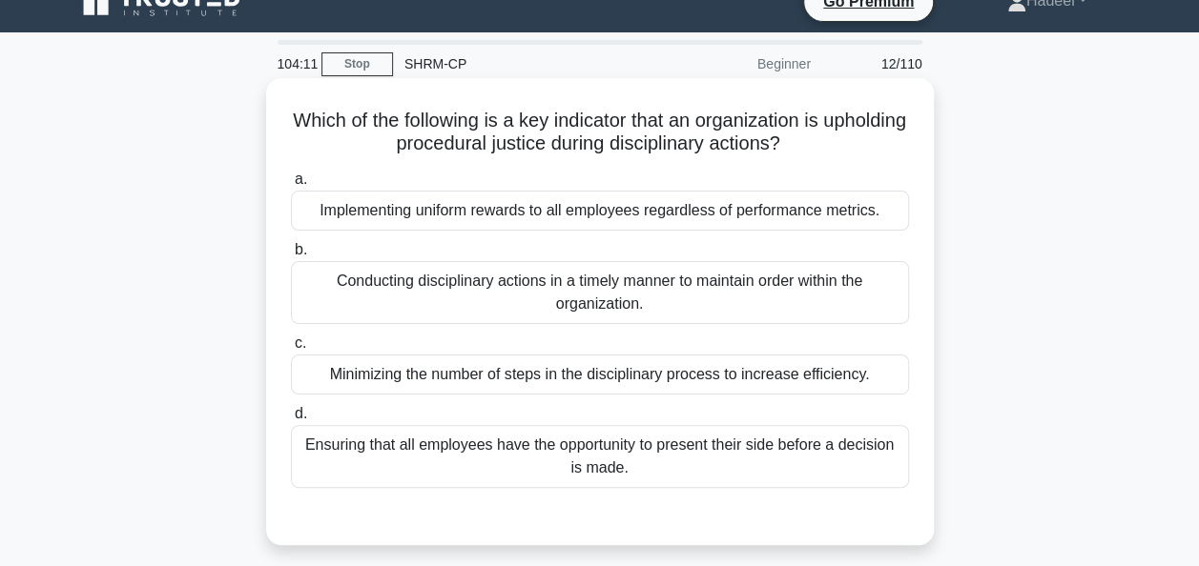
scroll to position [0, 0]
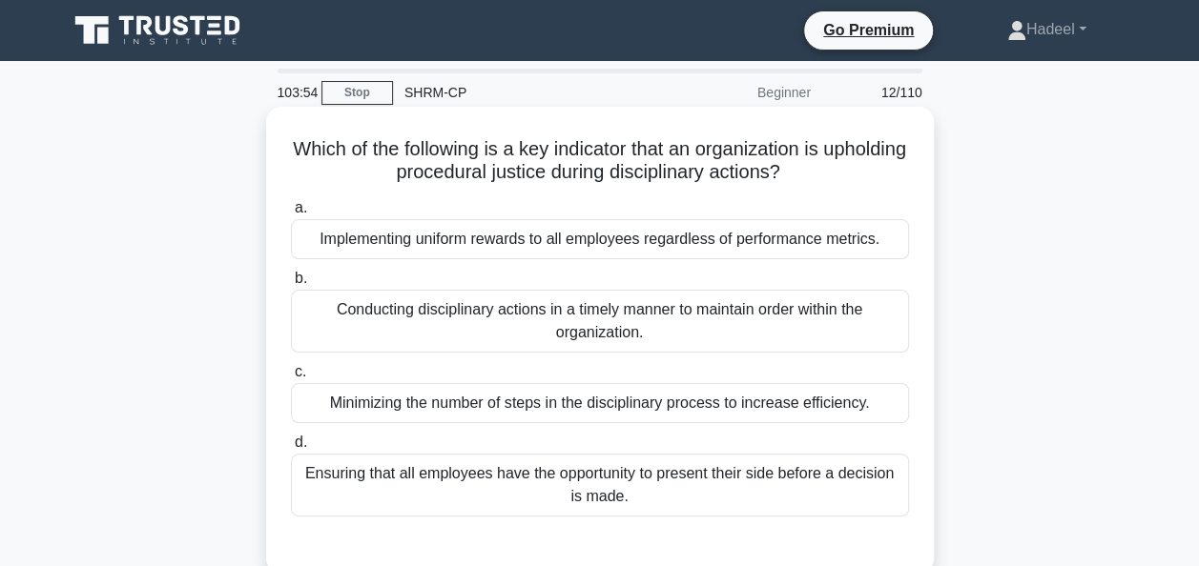
click at [481, 490] on div "Ensuring that all employees have the opportunity to present their side before a…" at bounding box center [600, 485] width 618 height 63
click at [291, 449] on input "d. Ensuring that all employees have the opportunity to present their side befor…" at bounding box center [291, 443] width 0 height 12
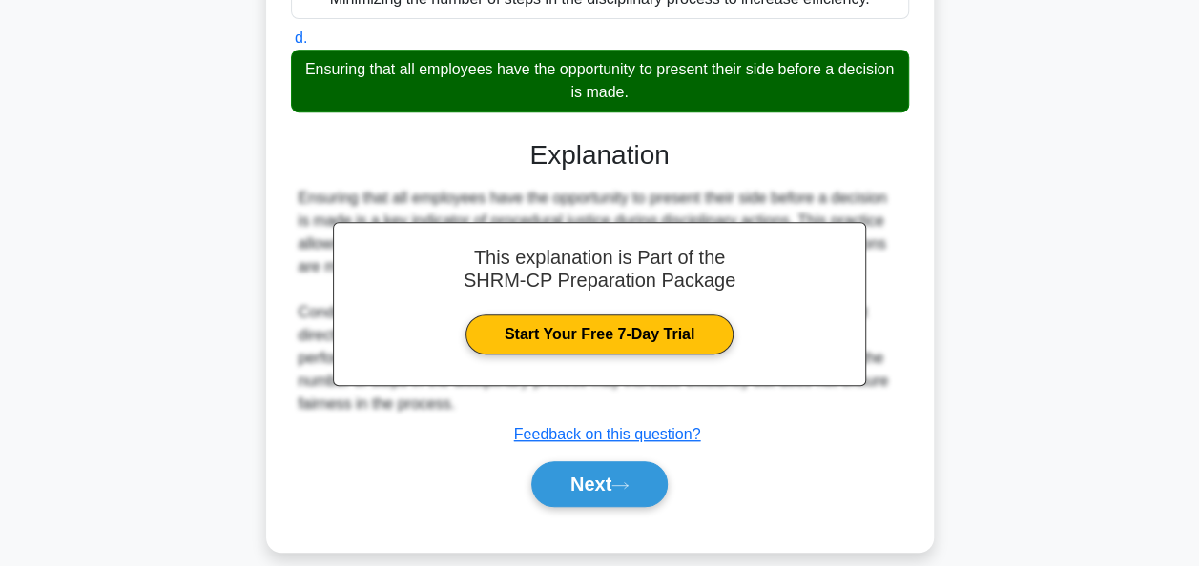
scroll to position [463, 0]
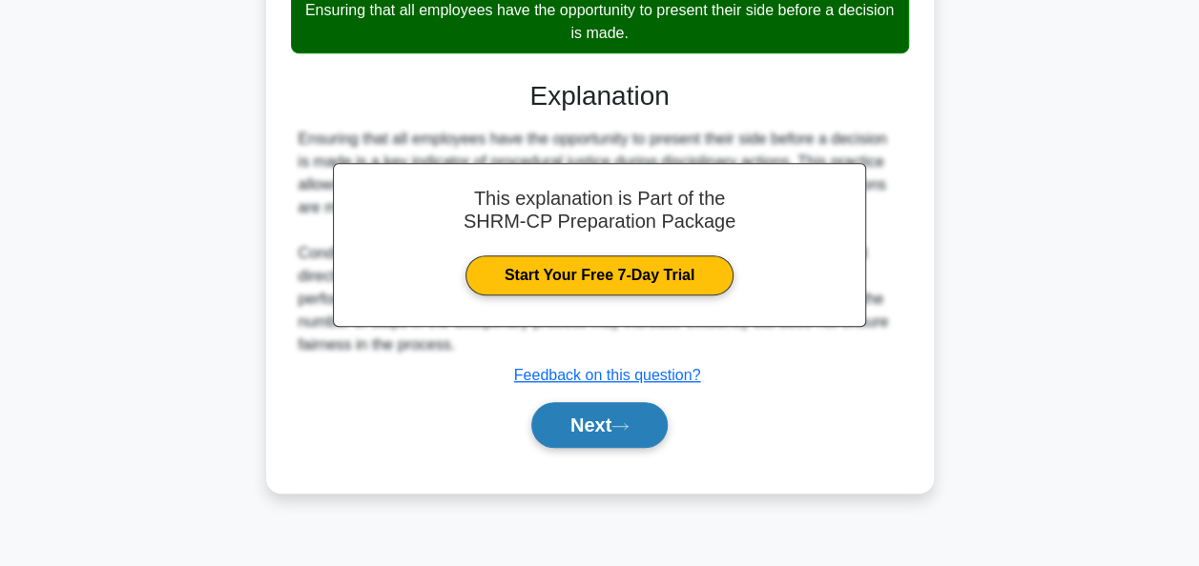
click at [572, 423] on button "Next" at bounding box center [599, 425] width 136 height 46
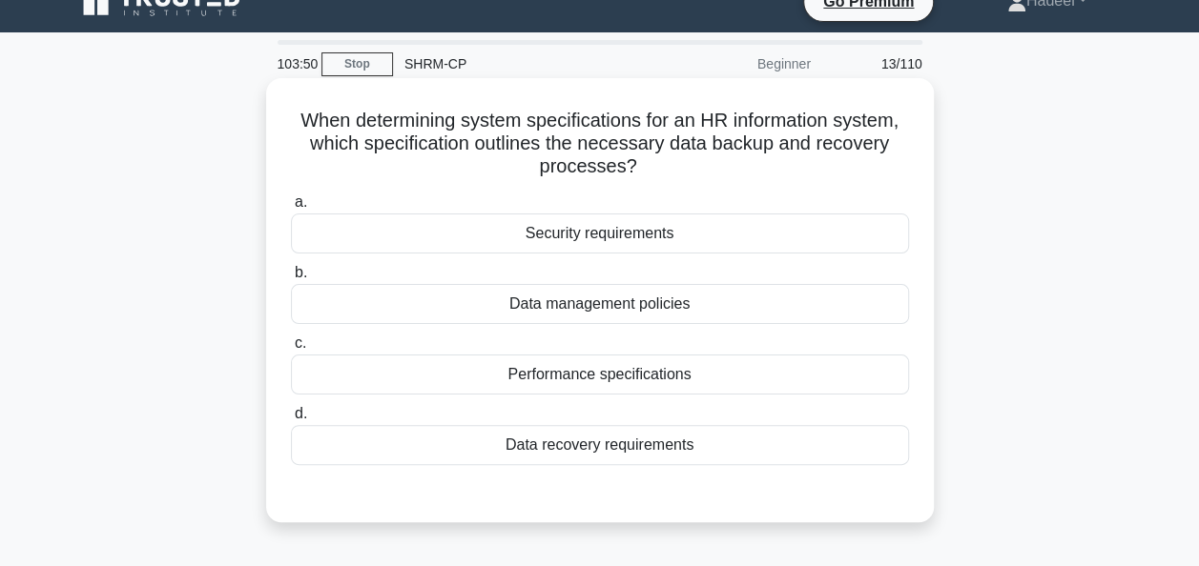
scroll to position [0, 0]
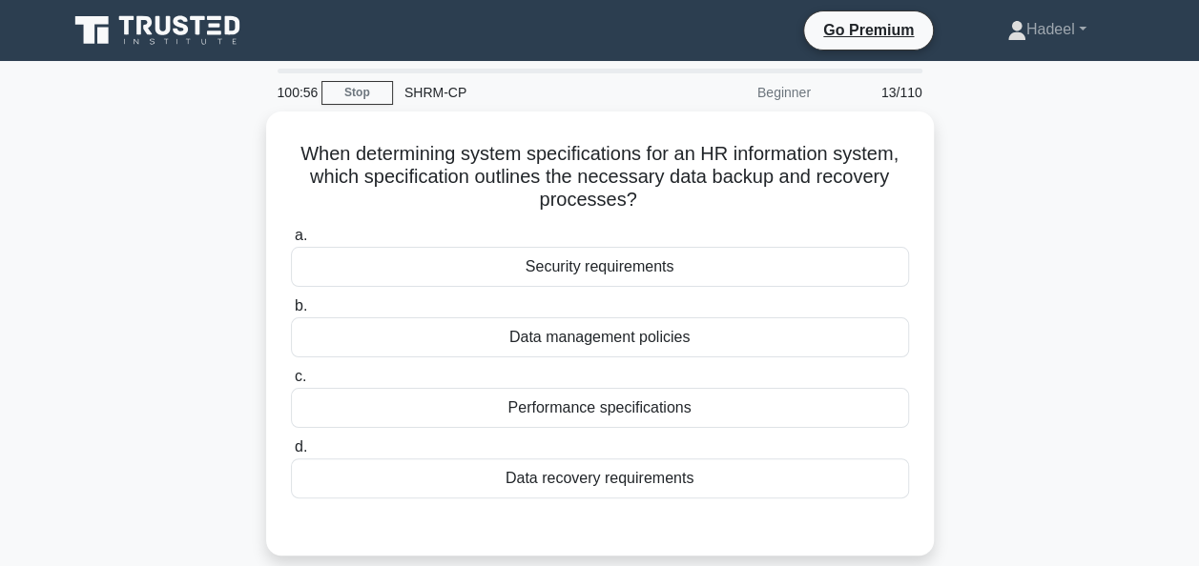
drag, startPoint x: 679, startPoint y: 193, endPoint x: 191, endPoint y: 144, distance: 490.7
click at [191, 144] on div "When determining system specifications for an HR information system, which spec…" at bounding box center [599, 345] width 1087 height 467
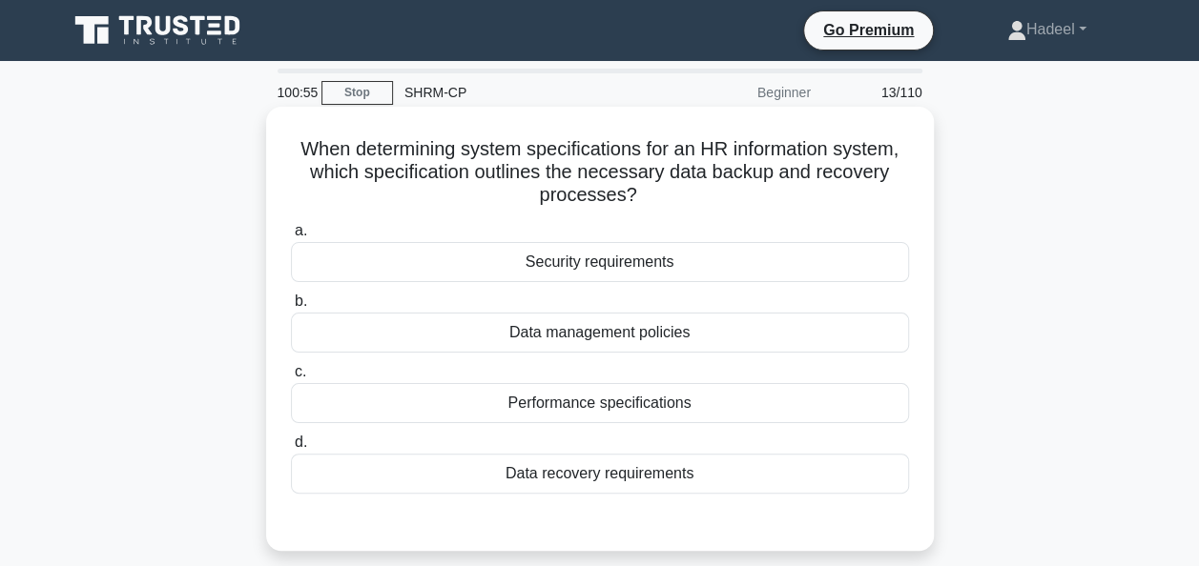
drag, startPoint x: 191, startPoint y: 144, endPoint x: 376, endPoint y: 216, distance: 198.7
click at [376, 216] on div "When determining system specifications for an HR information system, which spec…" at bounding box center [600, 328] width 652 height 429
click at [428, 212] on div "When determining system specifications for an HR information system, which spec…" at bounding box center [600, 328] width 652 height 429
click at [448, 226] on label "a. Security requirements" at bounding box center [600, 250] width 618 height 63
click at [291, 226] on input "a. Security requirements" at bounding box center [291, 231] width 0 height 12
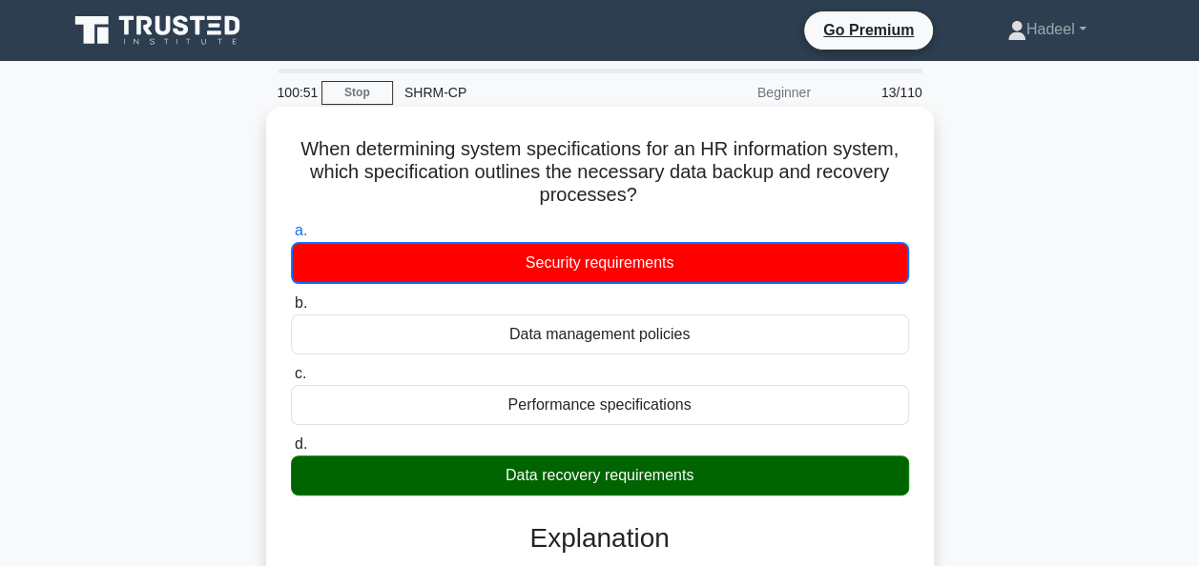
scroll to position [381, 0]
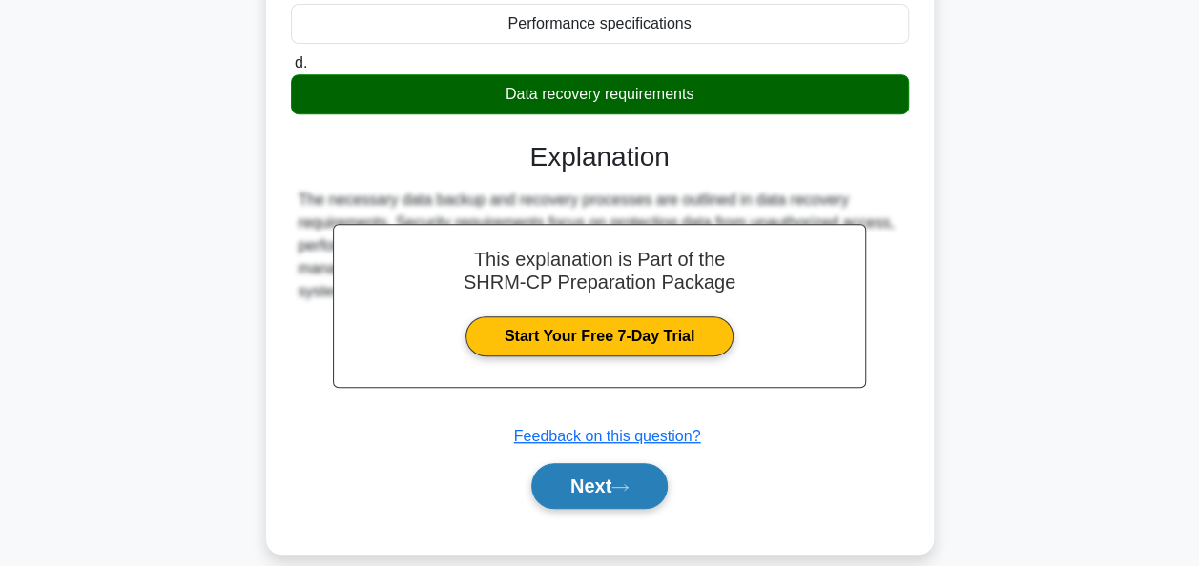
drag, startPoint x: 587, startPoint y: 515, endPoint x: 587, endPoint y: 501, distance: 14.3
click at [587, 506] on div "a. Security requirements b. Data management policies c. d." at bounding box center [600, 183] width 622 height 698
click at [582, 486] on button "Next" at bounding box center [599, 486] width 136 height 46
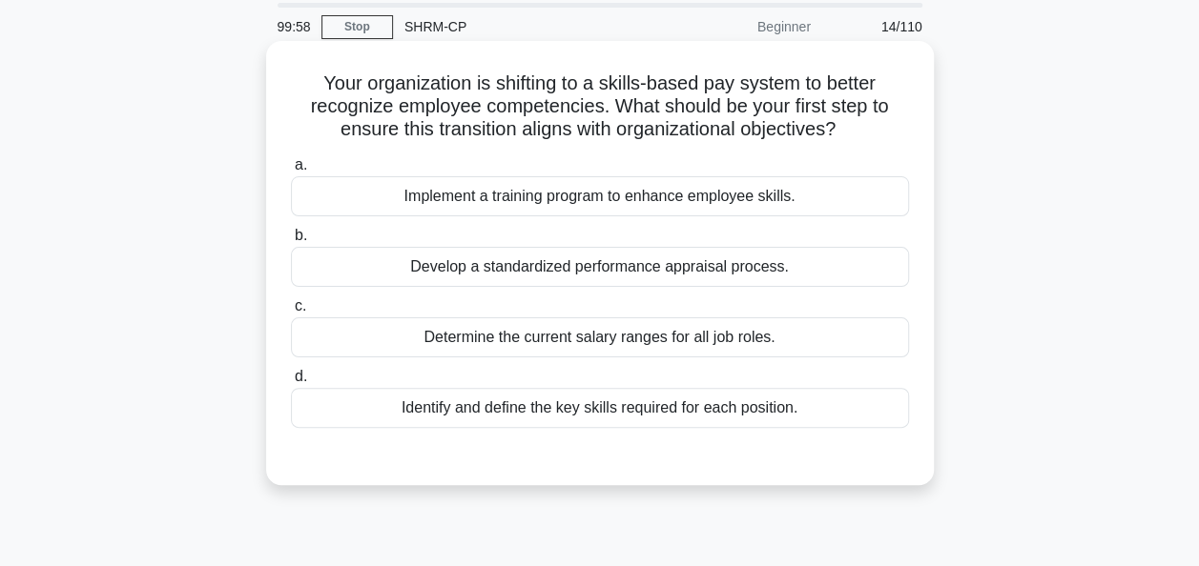
scroll to position [95, 0]
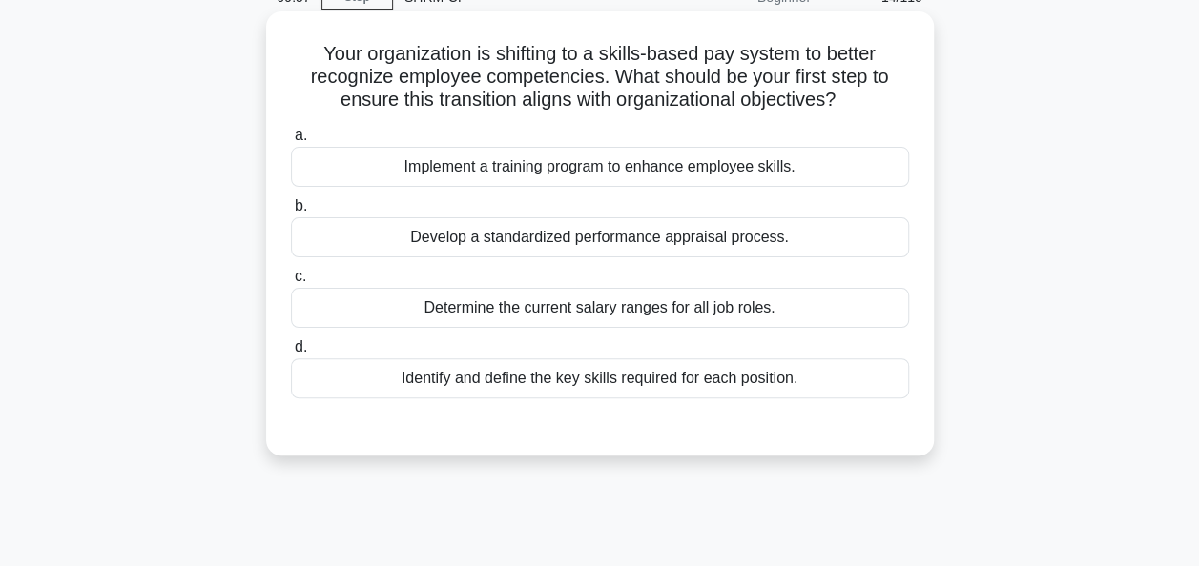
click at [481, 238] on div "Develop a standardized performance appraisal process." at bounding box center [600, 237] width 618 height 40
click at [291, 213] on input "b. Develop a standardized performance appraisal process." at bounding box center [291, 206] width 0 height 12
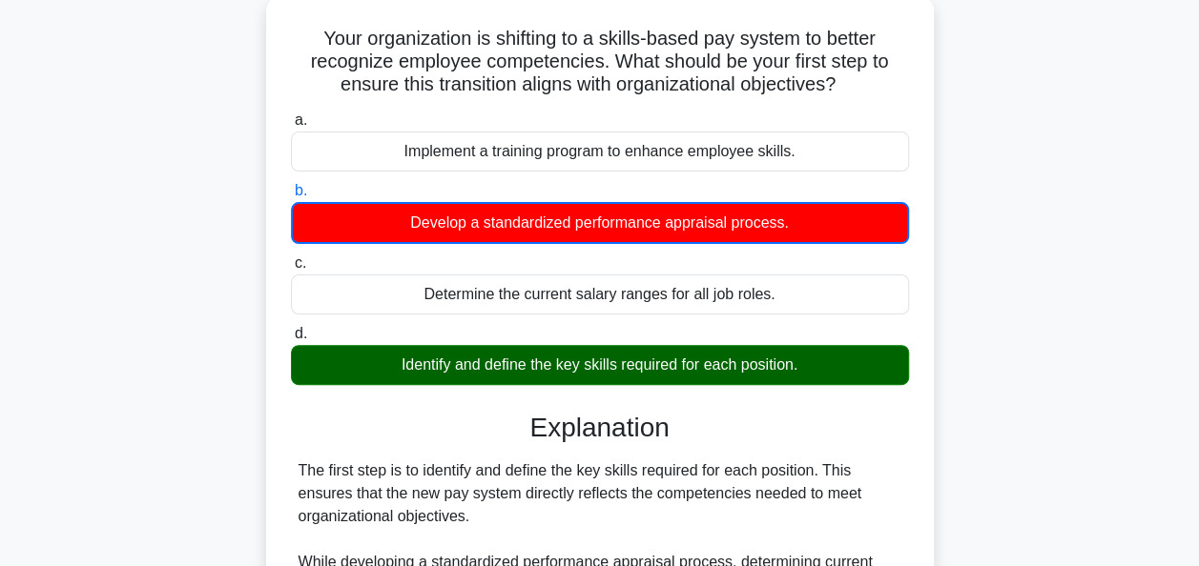
scroll to position [463, 0]
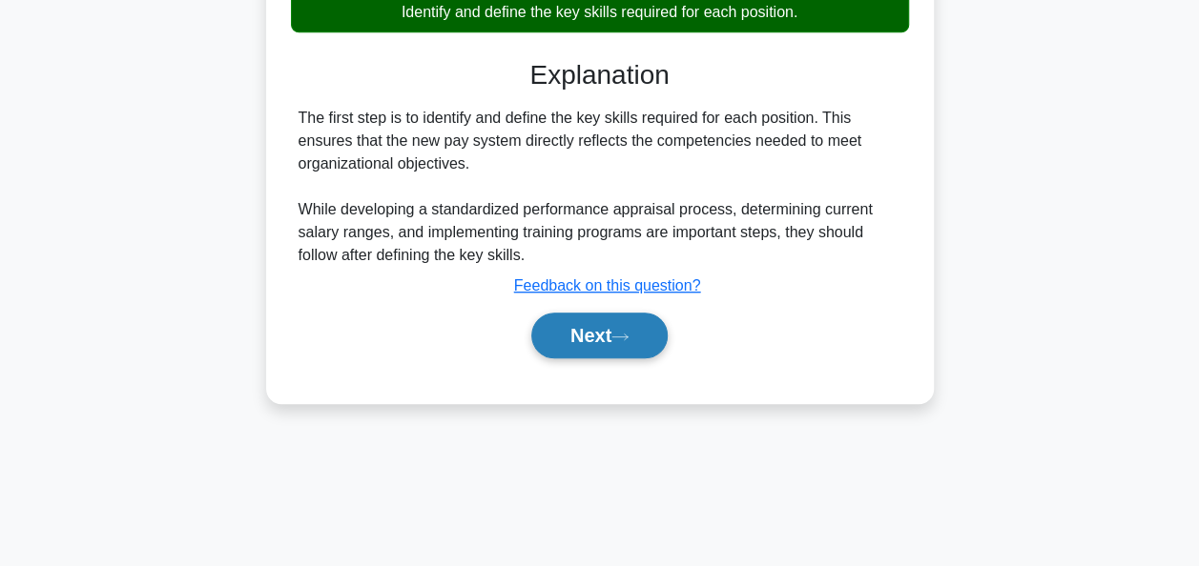
click at [553, 324] on button "Next" at bounding box center [599, 336] width 136 height 46
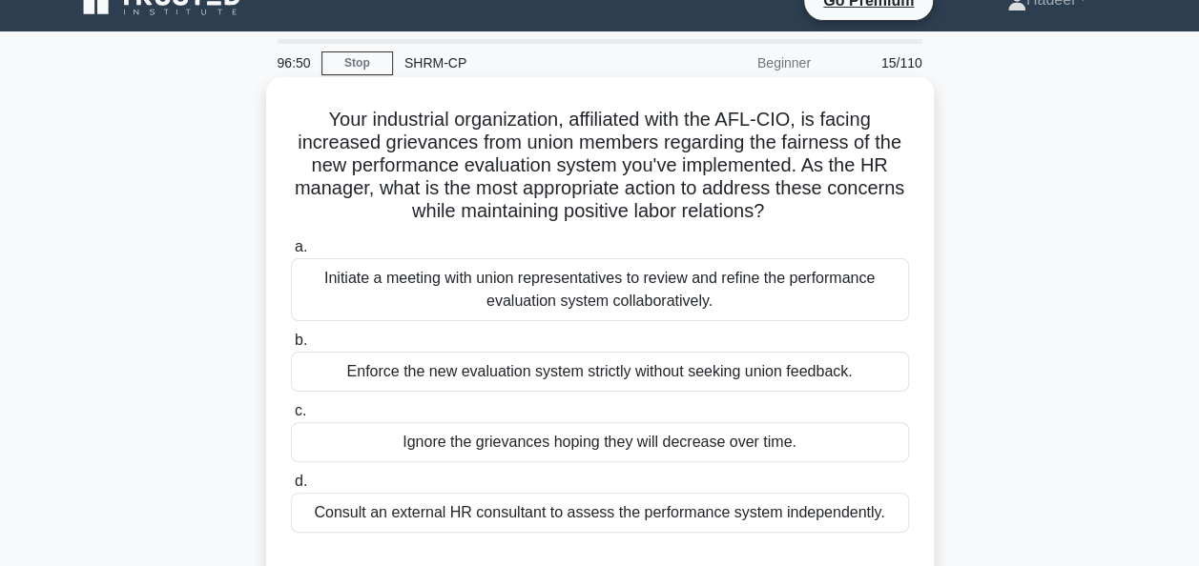
scroll to position [0, 0]
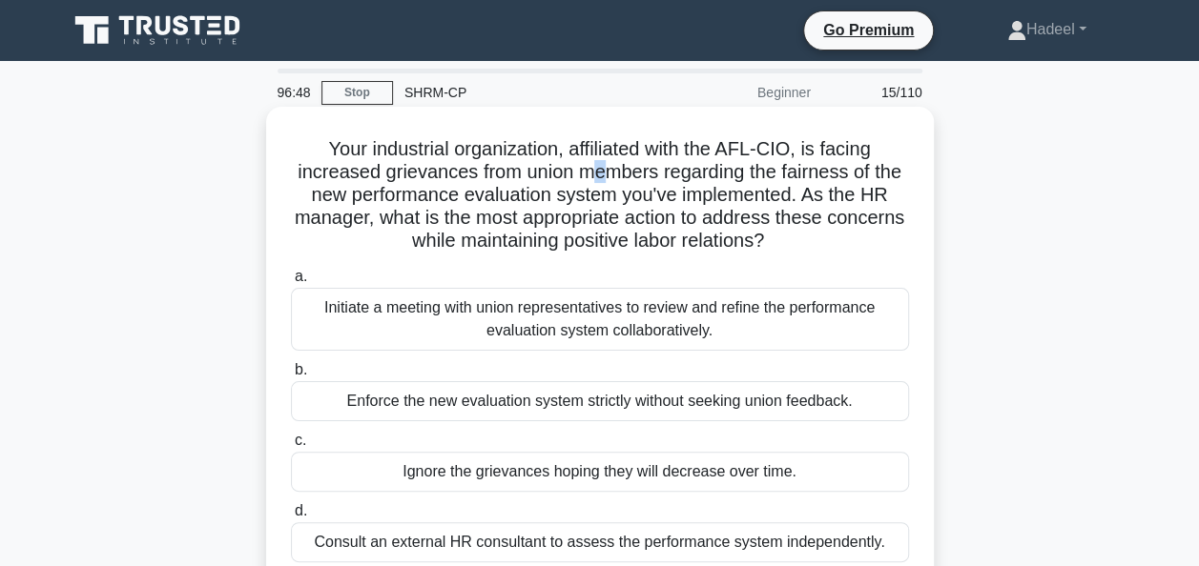
click at [597, 174] on h5 "Your industrial organization, affiliated with the AFL-CIO, is facing increased …" at bounding box center [600, 195] width 622 height 116
drag, startPoint x: 597, startPoint y: 174, endPoint x: 683, endPoint y: 174, distance: 85.8
click at [683, 174] on h5 "Your industrial organization, affiliated with the AFL-CIO, is facing increased …" at bounding box center [600, 195] width 622 height 116
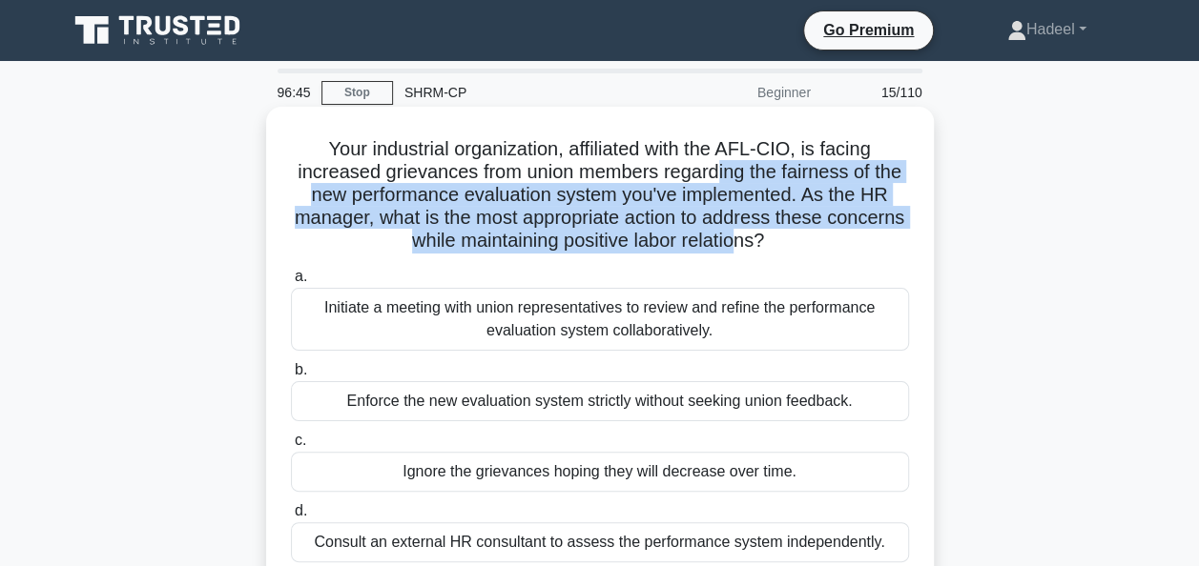
drag, startPoint x: 717, startPoint y: 174, endPoint x: 776, endPoint y: 239, distance: 88.5
click at [776, 239] on h5 "Your industrial organization, affiliated with the AFL-CIO, is facing increased …" at bounding box center [600, 195] width 622 height 116
click at [486, 214] on h5 "Your industrial organization, affiliated with the AFL-CIO, is facing increased …" at bounding box center [600, 195] width 622 height 116
click at [525, 198] on h5 "Your industrial organization, affiliated with the AFL-CIO, is facing increased …" at bounding box center [600, 195] width 622 height 116
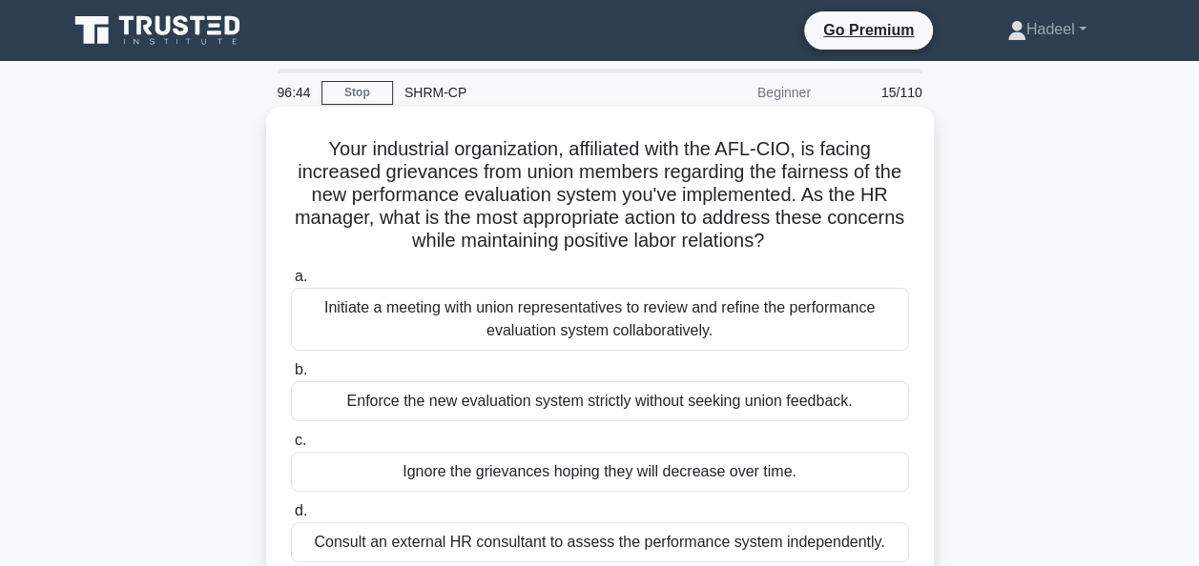
click at [584, 186] on h5 "Your industrial organization, affiliated with the AFL-CIO, is facing increased …" at bounding box center [600, 195] width 622 height 116
click at [658, 195] on h5 "Your industrial organization, affiliated with the AFL-CIO, is facing increased …" at bounding box center [600, 195] width 622 height 116
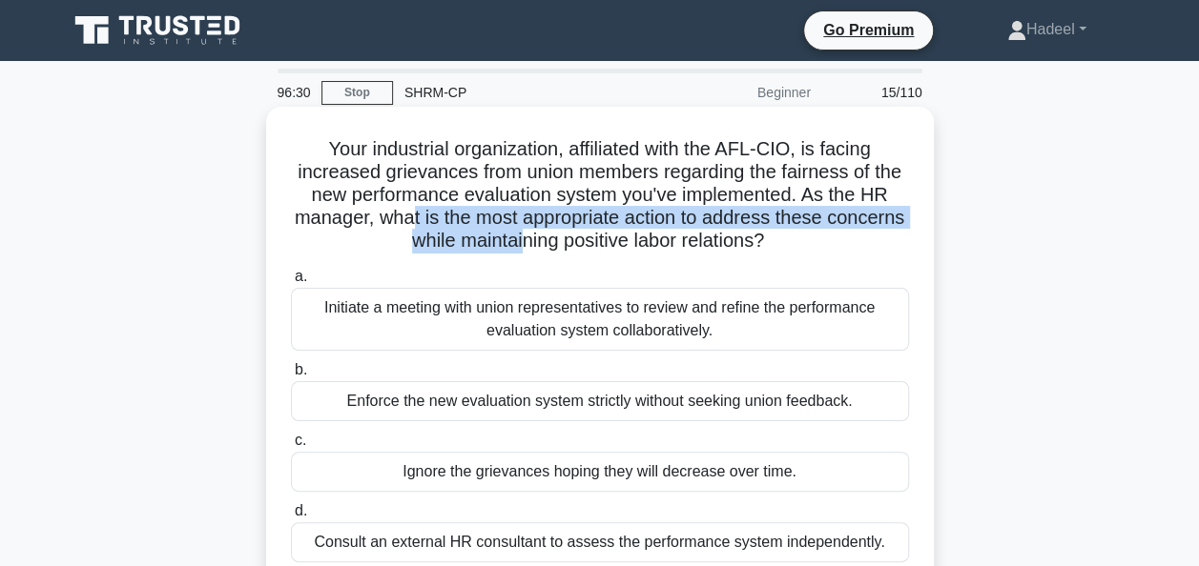
drag, startPoint x: 449, startPoint y: 216, endPoint x: 561, endPoint y: 231, distance: 112.6
click at [561, 231] on h5 "Your industrial organization, affiliated with the AFL-CIO, is facing increased …" at bounding box center [600, 195] width 622 height 116
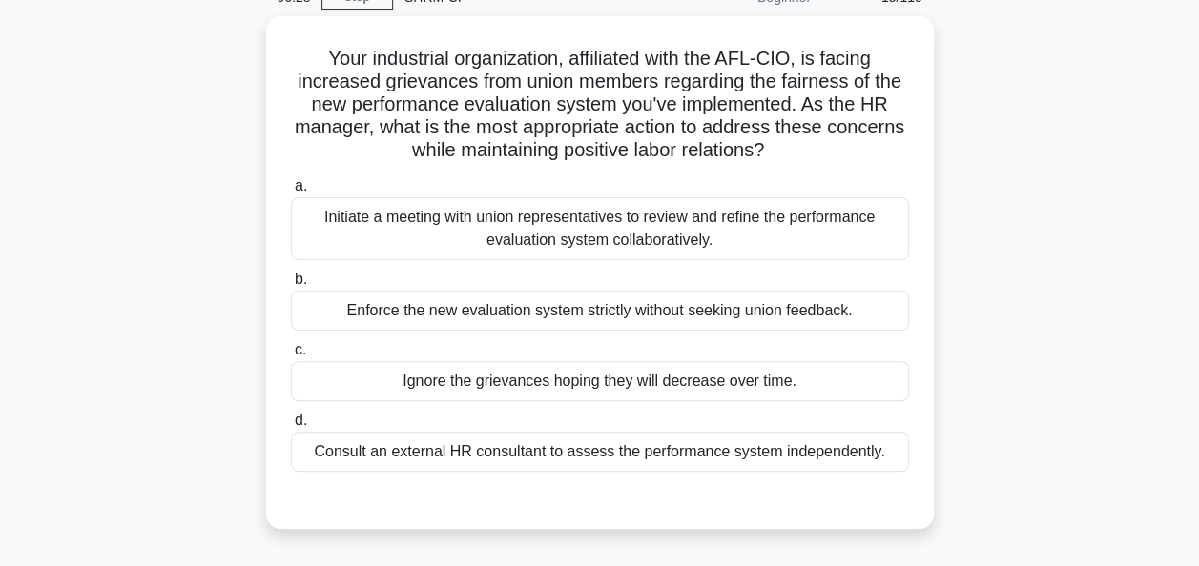
click at [158, 221] on div "Your industrial organization, affiliated with the AFL-CIO, is facing increased …" at bounding box center [599, 284] width 1087 height 536
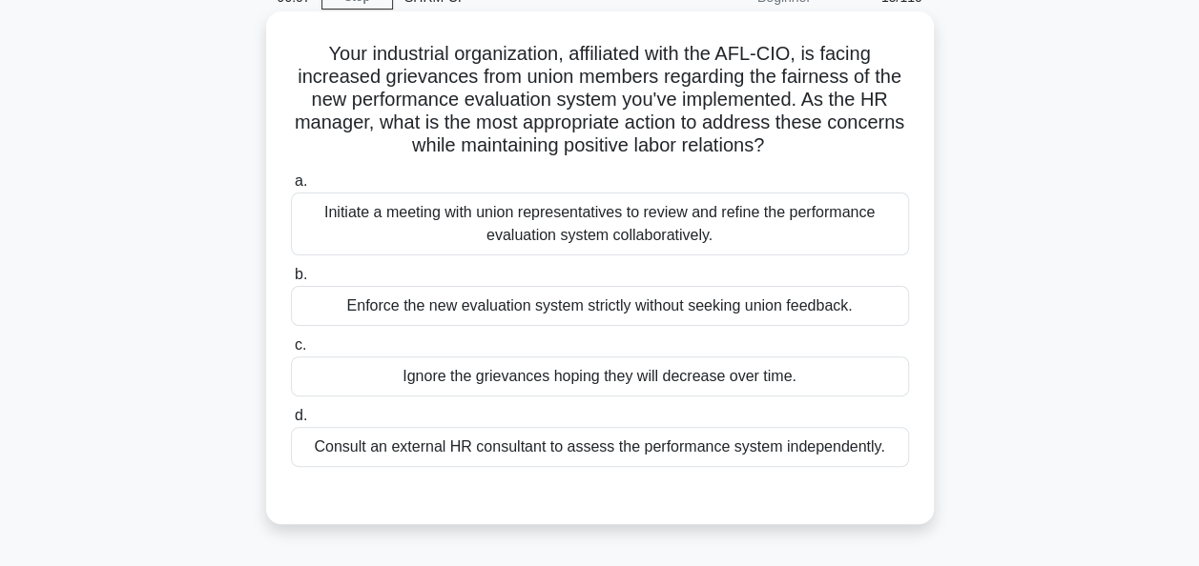
drag, startPoint x: 570, startPoint y: 227, endPoint x: 580, endPoint y: 240, distance: 16.4
click at [572, 227] on div "Initiate a meeting with union representatives to review and refine the performa…" at bounding box center [600, 224] width 618 height 63
click at [291, 188] on input "a. Initiate a meeting with union representatives to review and refine the perfo…" at bounding box center [291, 181] width 0 height 12
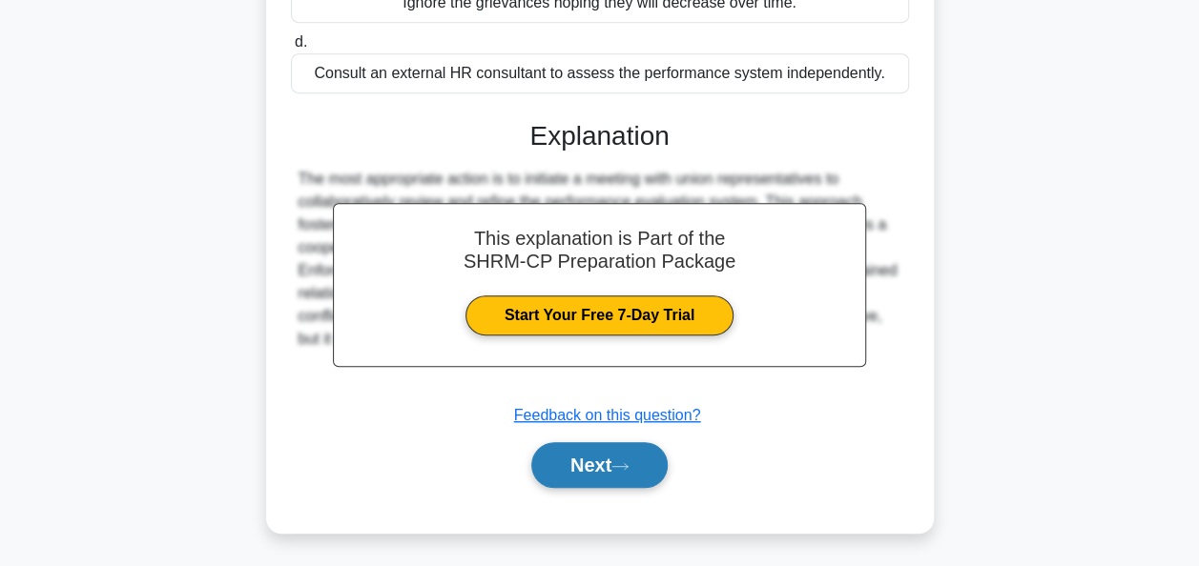
drag, startPoint x: 636, startPoint y: 468, endPoint x: 646, endPoint y: 483, distance: 17.2
click at [628, 468] on icon at bounding box center [619, 467] width 17 height 10
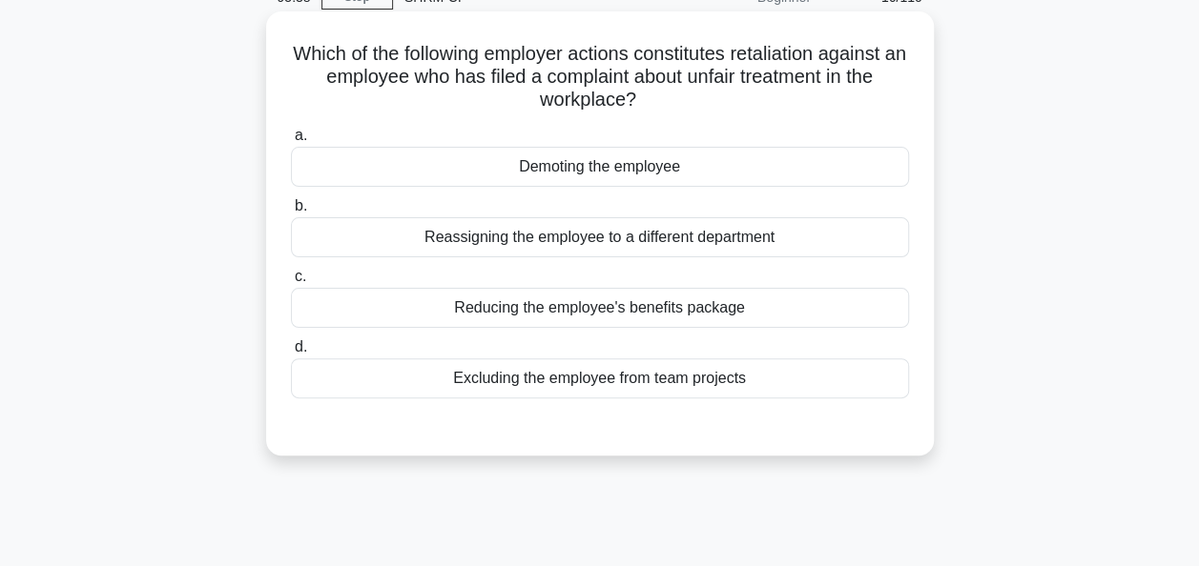
click at [545, 381] on div "Excluding the employee from team projects" at bounding box center [600, 379] width 618 height 40
click at [291, 354] on input "d. Excluding the employee from team projects" at bounding box center [291, 347] width 0 height 12
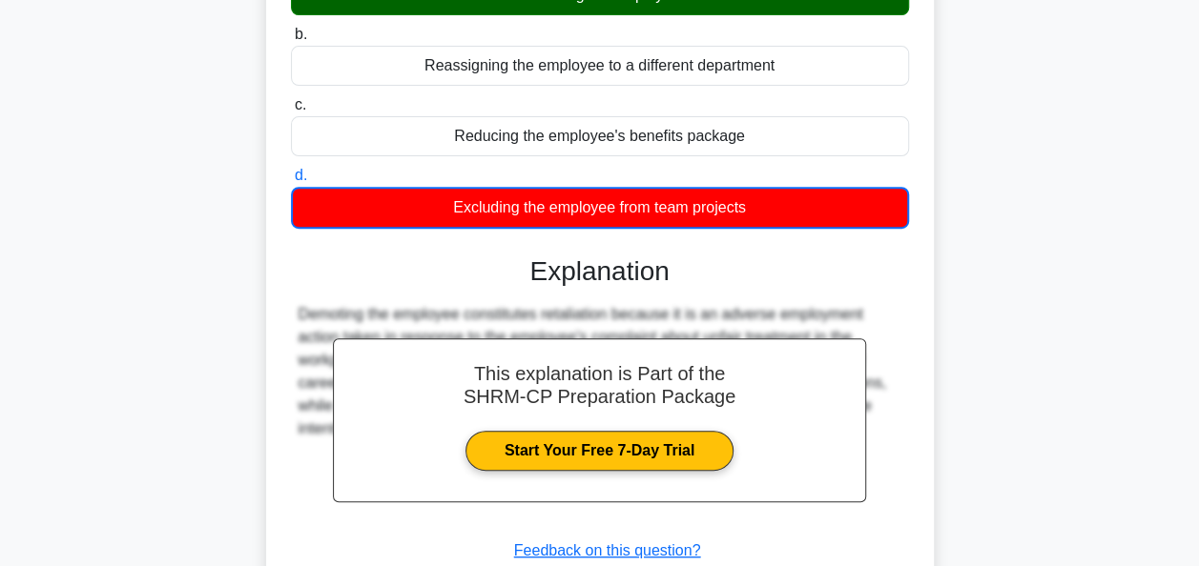
scroll to position [381, 0]
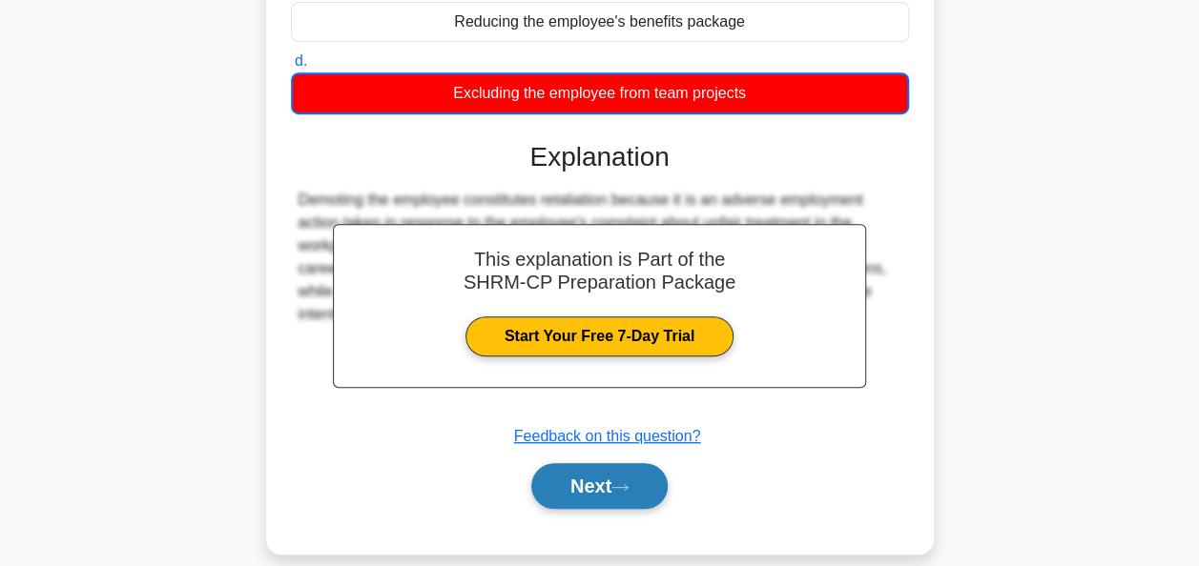
click at [597, 492] on button "Next" at bounding box center [599, 486] width 136 height 46
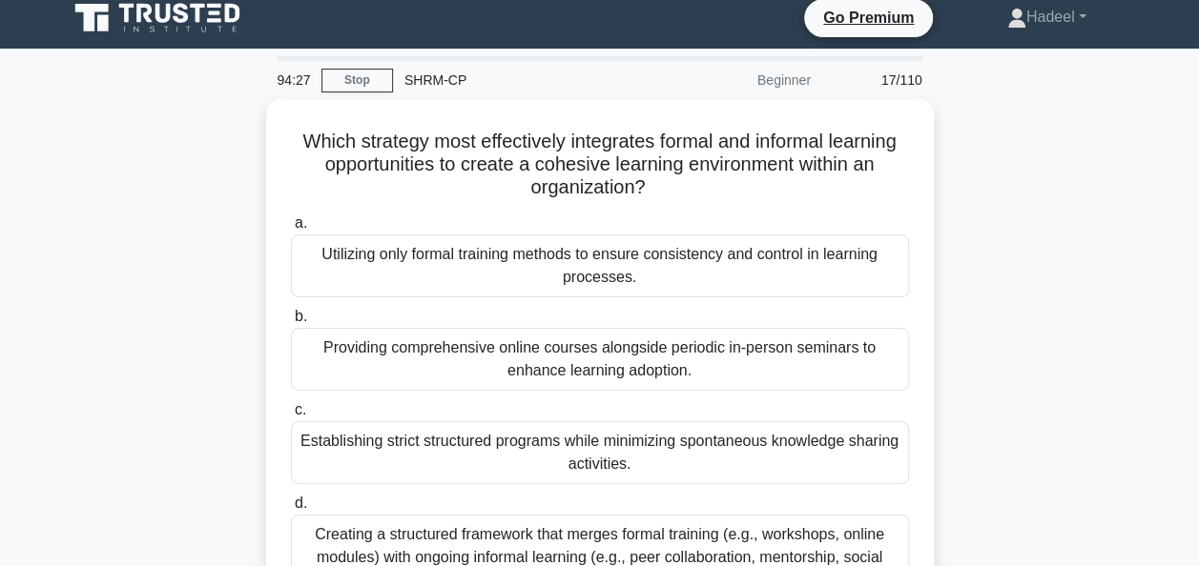
scroll to position [0, 0]
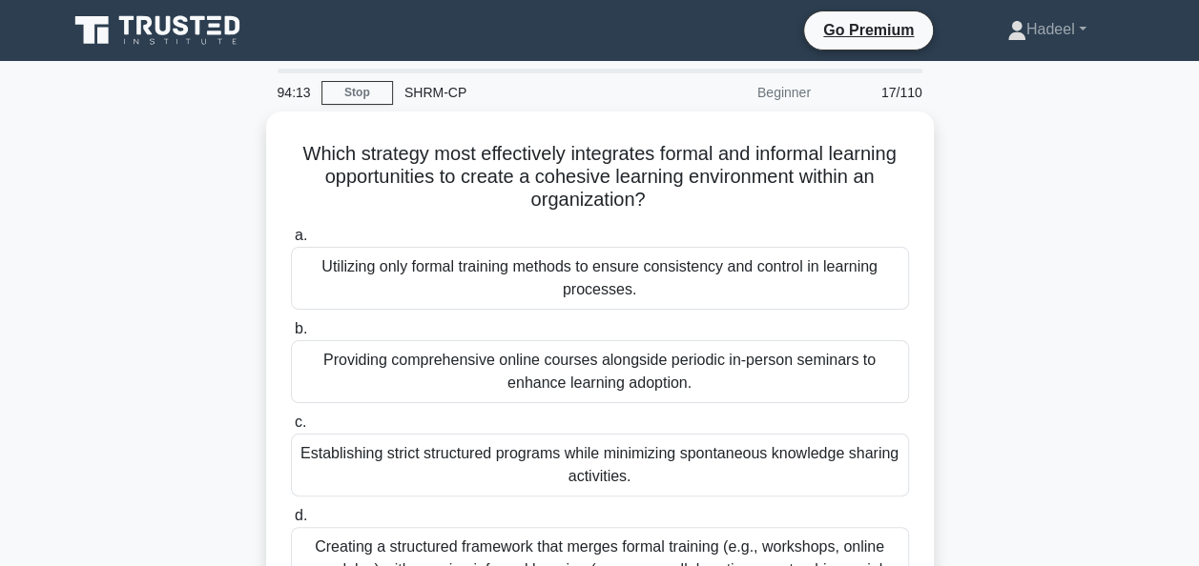
click at [161, 207] on div "Which strategy most effectively integrates formal and informal learning opportu…" at bounding box center [599, 414] width 1087 height 605
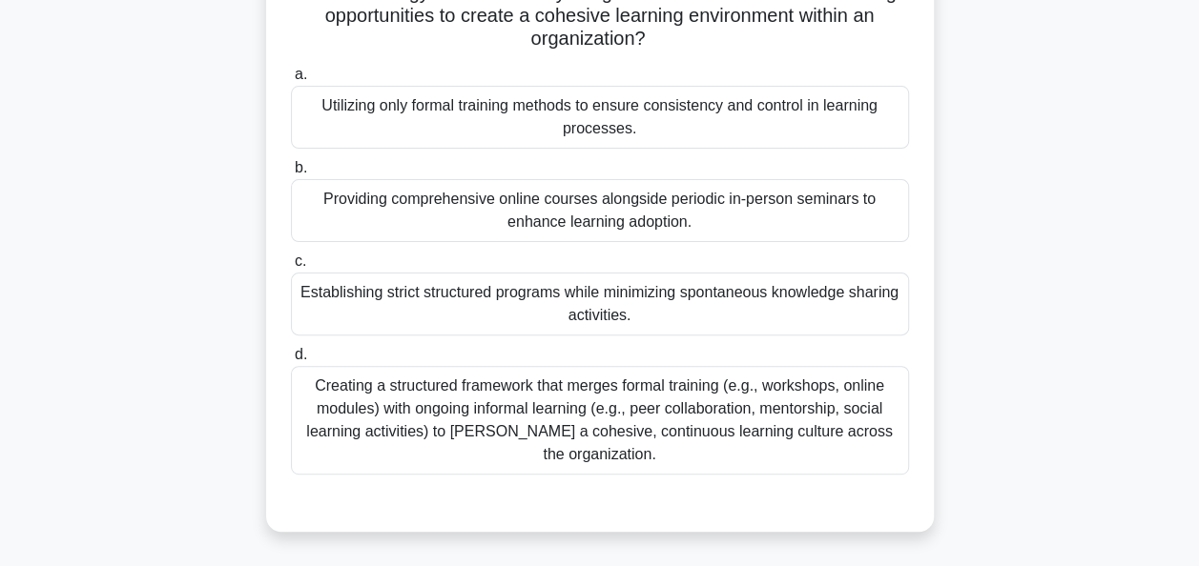
scroll to position [162, 0]
click at [179, 241] on div "Which strategy most effectively integrates formal and informal learning opportu…" at bounding box center [599, 251] width 1087 height 605
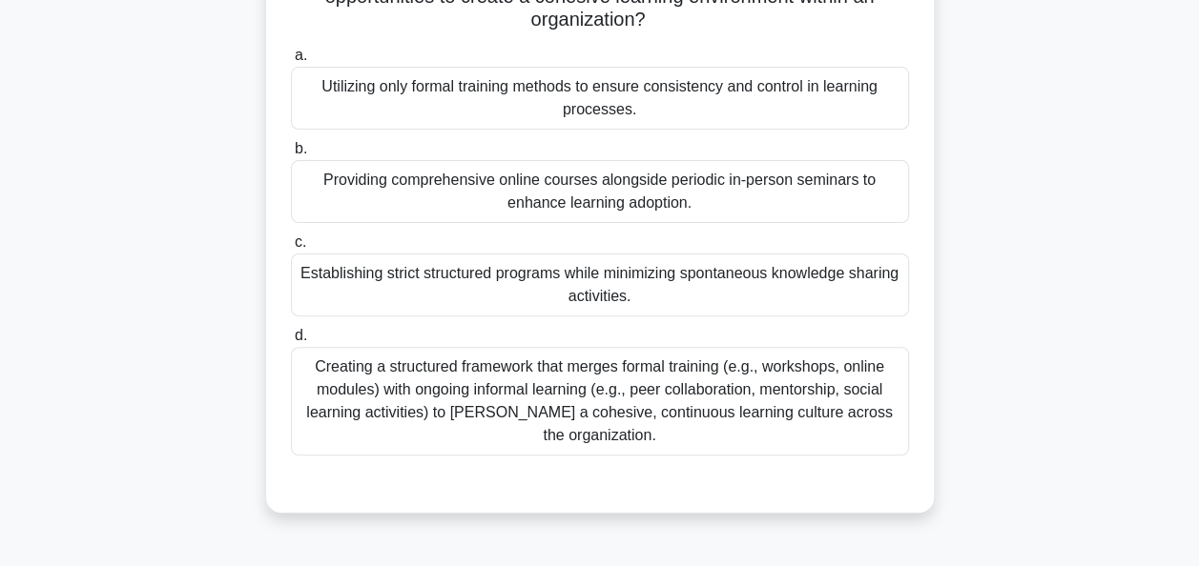
scroll to position [286, 0]
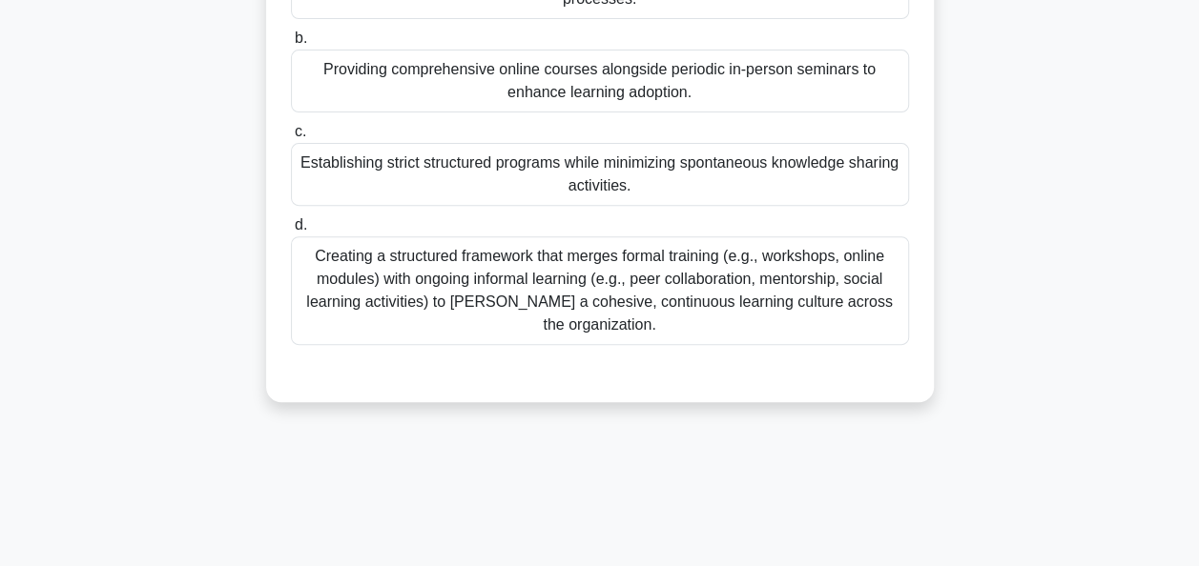
click at [415, 308] on div "Creating a structured framework that merges formal training (e.g., workshops, o…" at bounding box center [600, 290] width 618 height 109
click at [291, 232] on input "d. Creating a structured framework that merges formal training (e.g., workshops…" at bounding box center [291, 225] width 0 height 12
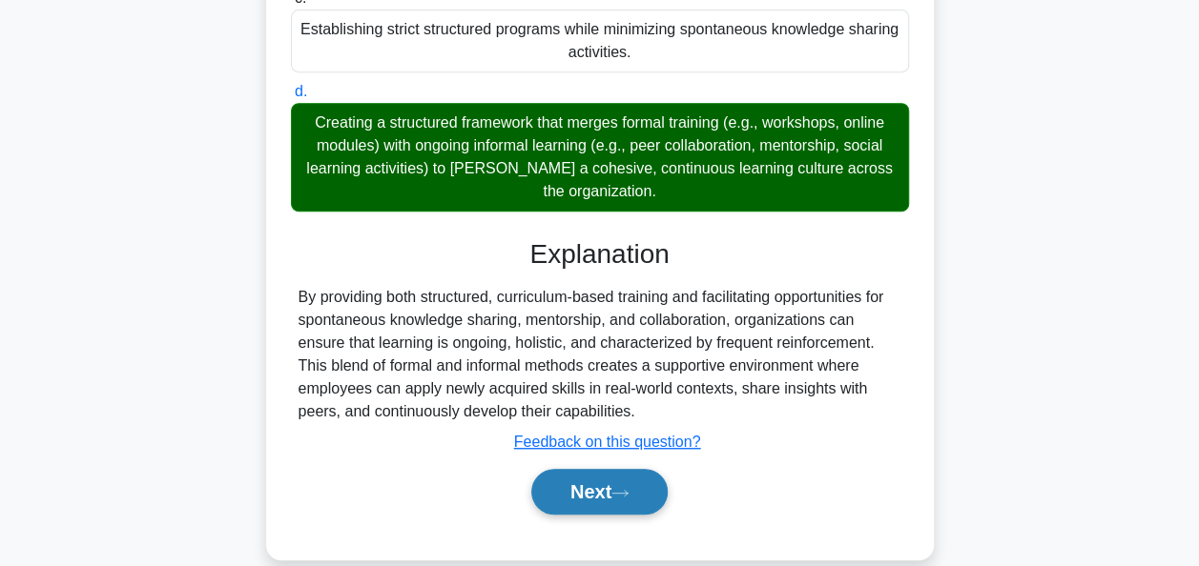
scroll to position [463, 0]
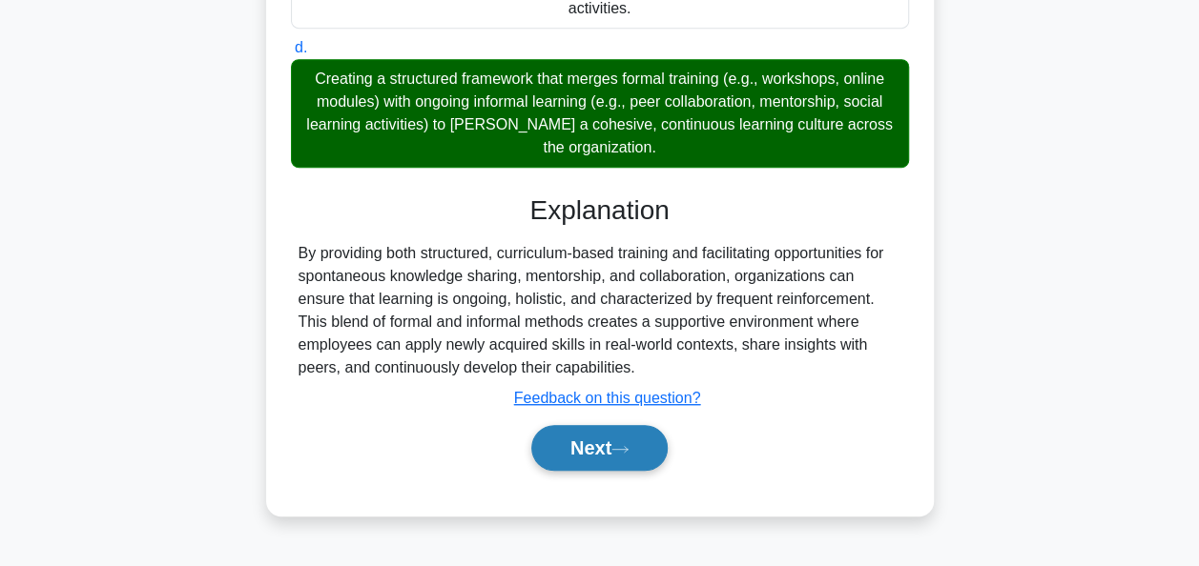
click at [616, 461] on button "Next" at bounding box center [599, 448] width 136 height 46
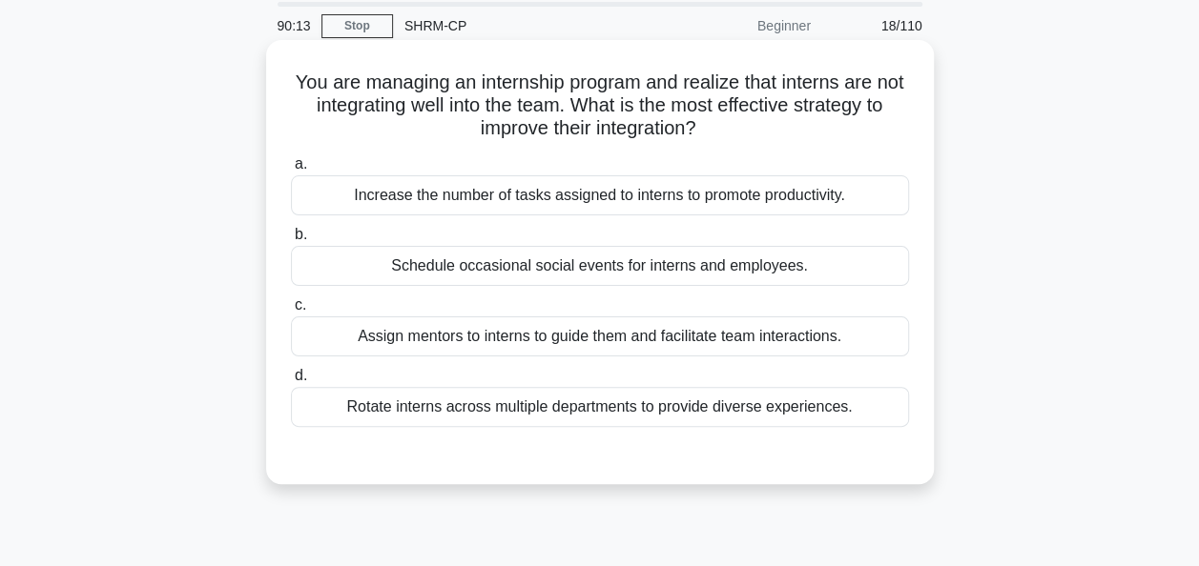
scroll to position [95, 0]
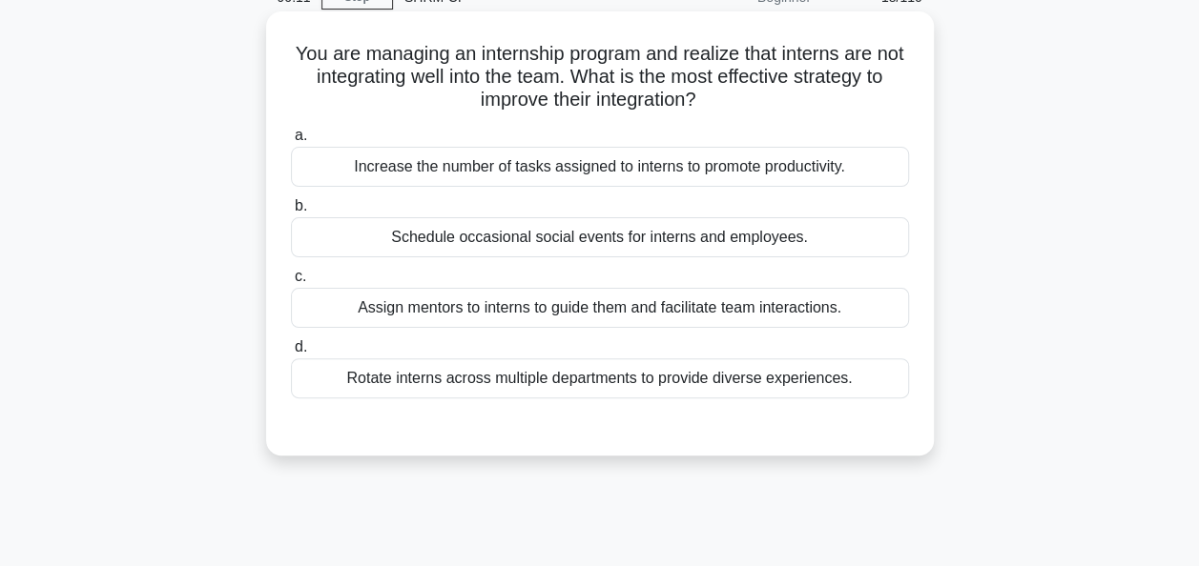
click at [397, 314] on div "Assign mentors to interns to guide them and facilitate team interactions." at bounding box center [600, 308] width 618 height 40
click at [291, 283] on input "c. Assign mentors to interns to guide them and facilitate team interactions." at bounding box center [291, 277] width 0 height 12
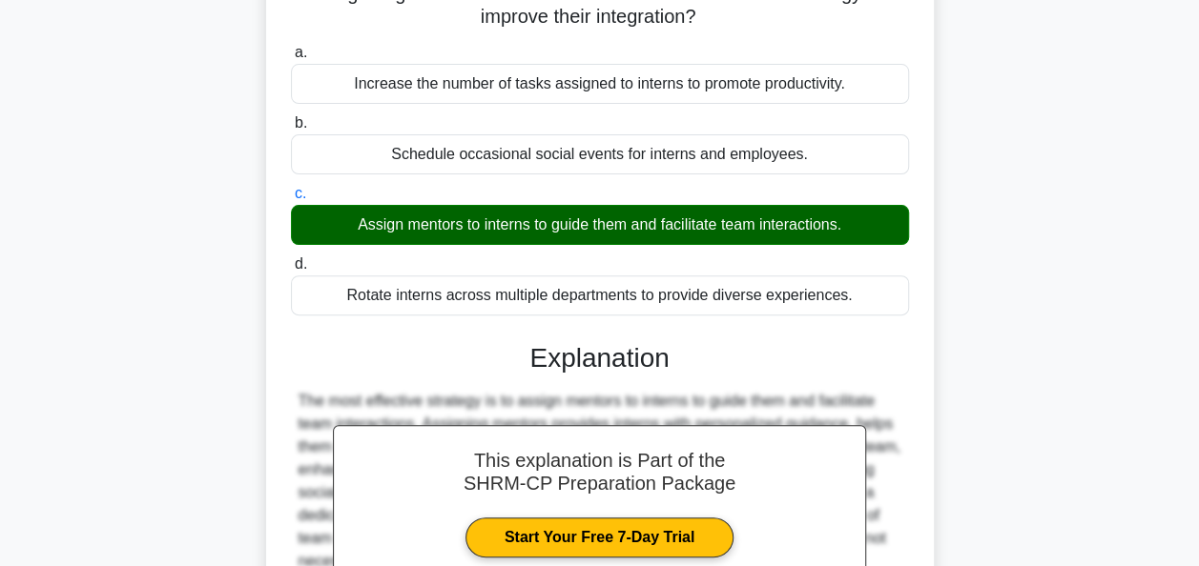
scroll to position [463, 0]
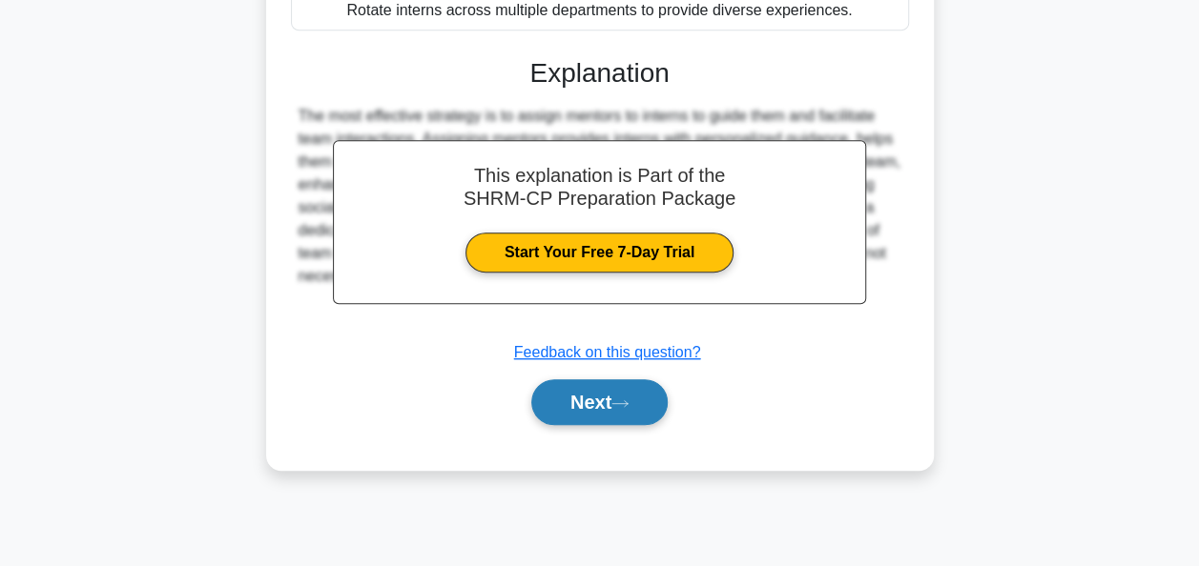
click at [588, 397] on button "Next" at bounding box center [599, 403] width 136 height 46
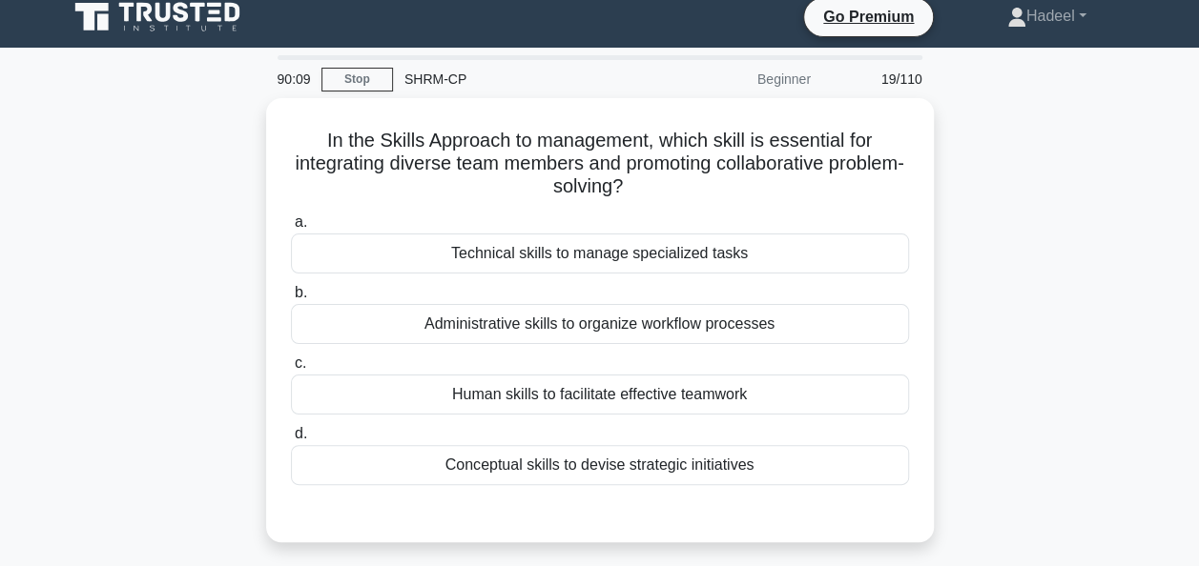
scroll to position [0, 0]
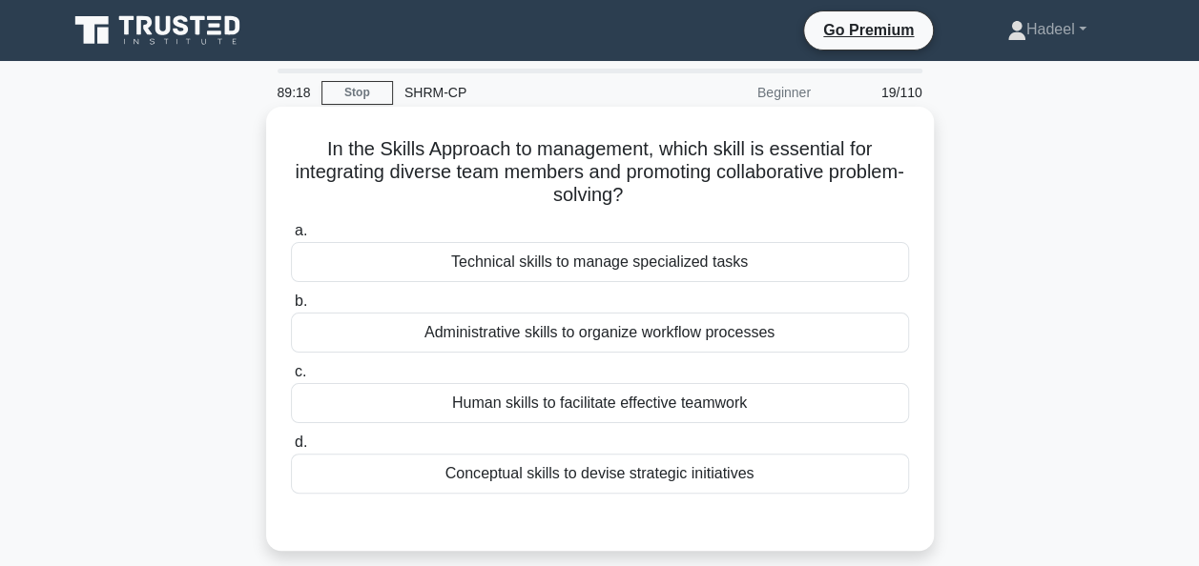
click at [565, 402] on div "Human skills to facilitate effective teamwork" at bounding box center [600, 403] width 618 height 40
click at [291, 379] on input "c. Human skills to facilitate effective teamwork" at bounding box center [291, 372] width 0 height 12
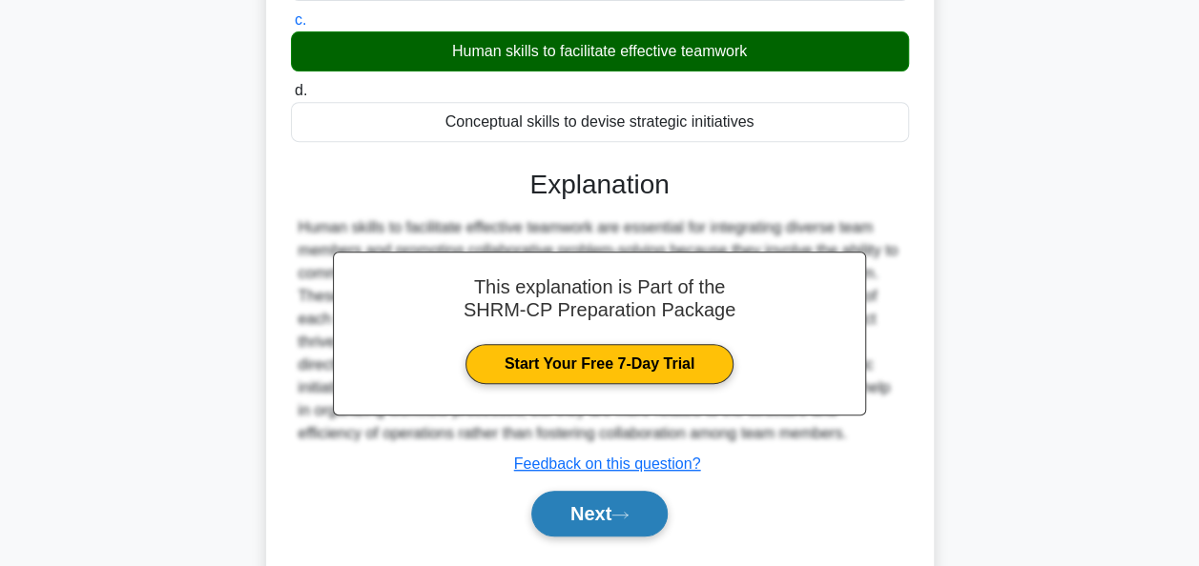
scroll to position [381, 0]
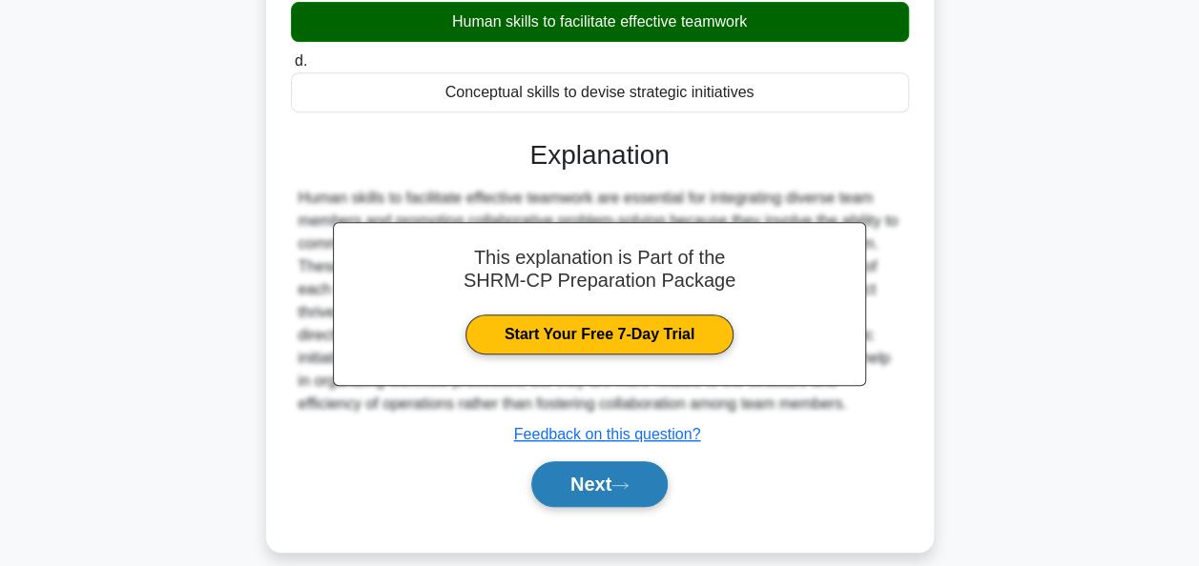
click at [584, 484] on button "Next" at bounding box center [599, 485] width 136 height 46
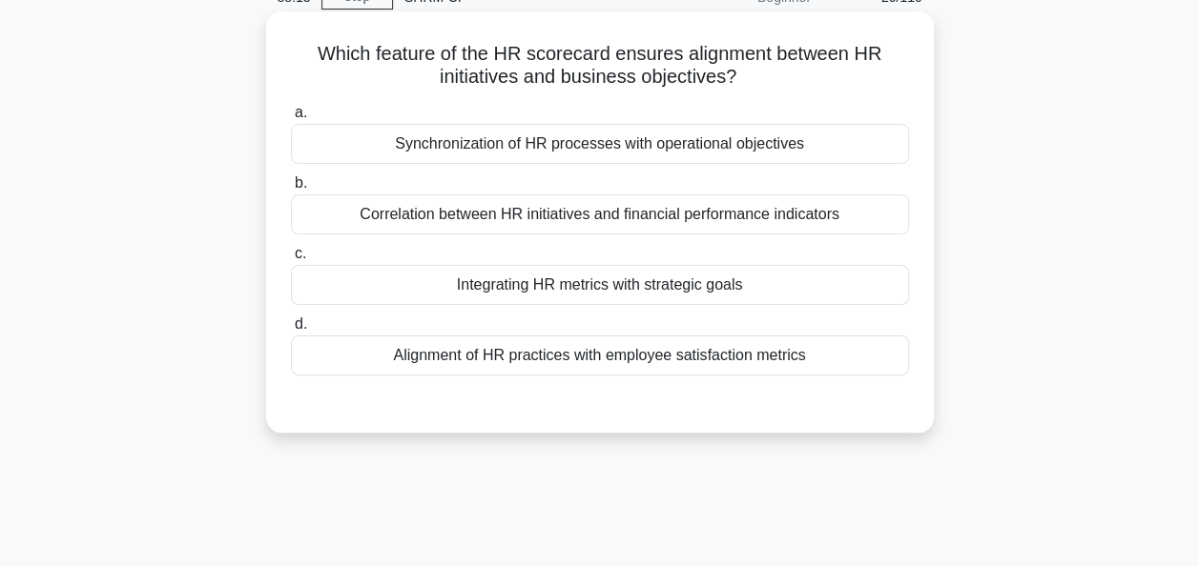
scroll to position [0, 0]
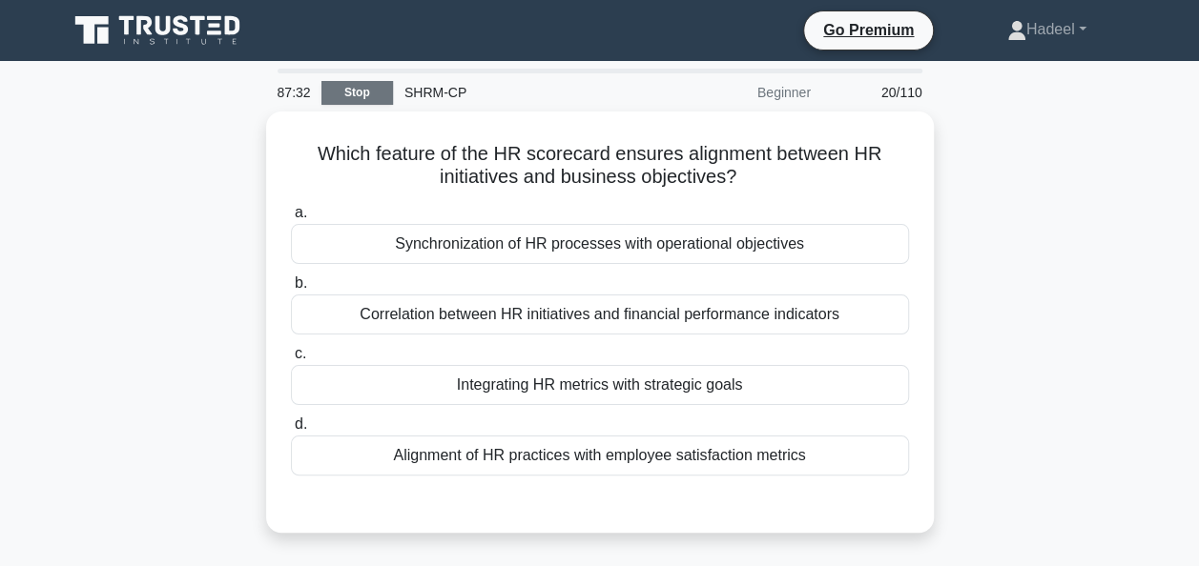
click at [343, 92] on link "Stop" at bounding box center [357, 93] width 72 height 24
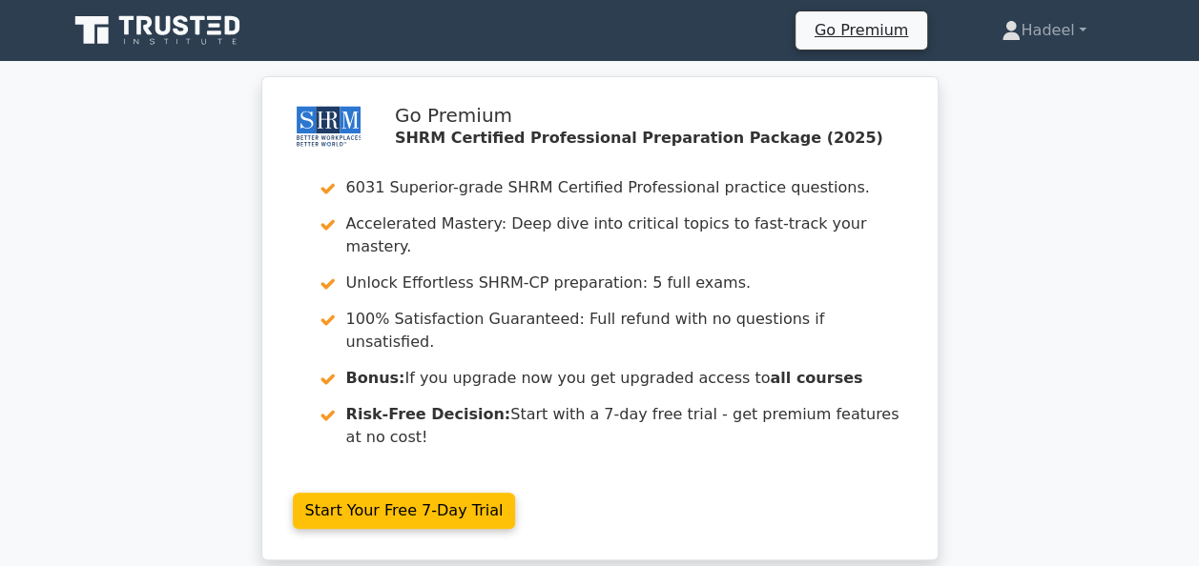
click at [228, 232] on div "Go Premium SHRM Certified Professional Preparation Package (2025) 6031 Superior…" at bounding box center [599, 329] width 1199 height 506
click at [1031, 218] on div "Go Premium SHRM Certified Professional Preparation Package (2025) 6031 Superior…" at bounding box center [599, 329] width 1199 height 506
